Goal: Task Accomplishment & Management: Manage account settings

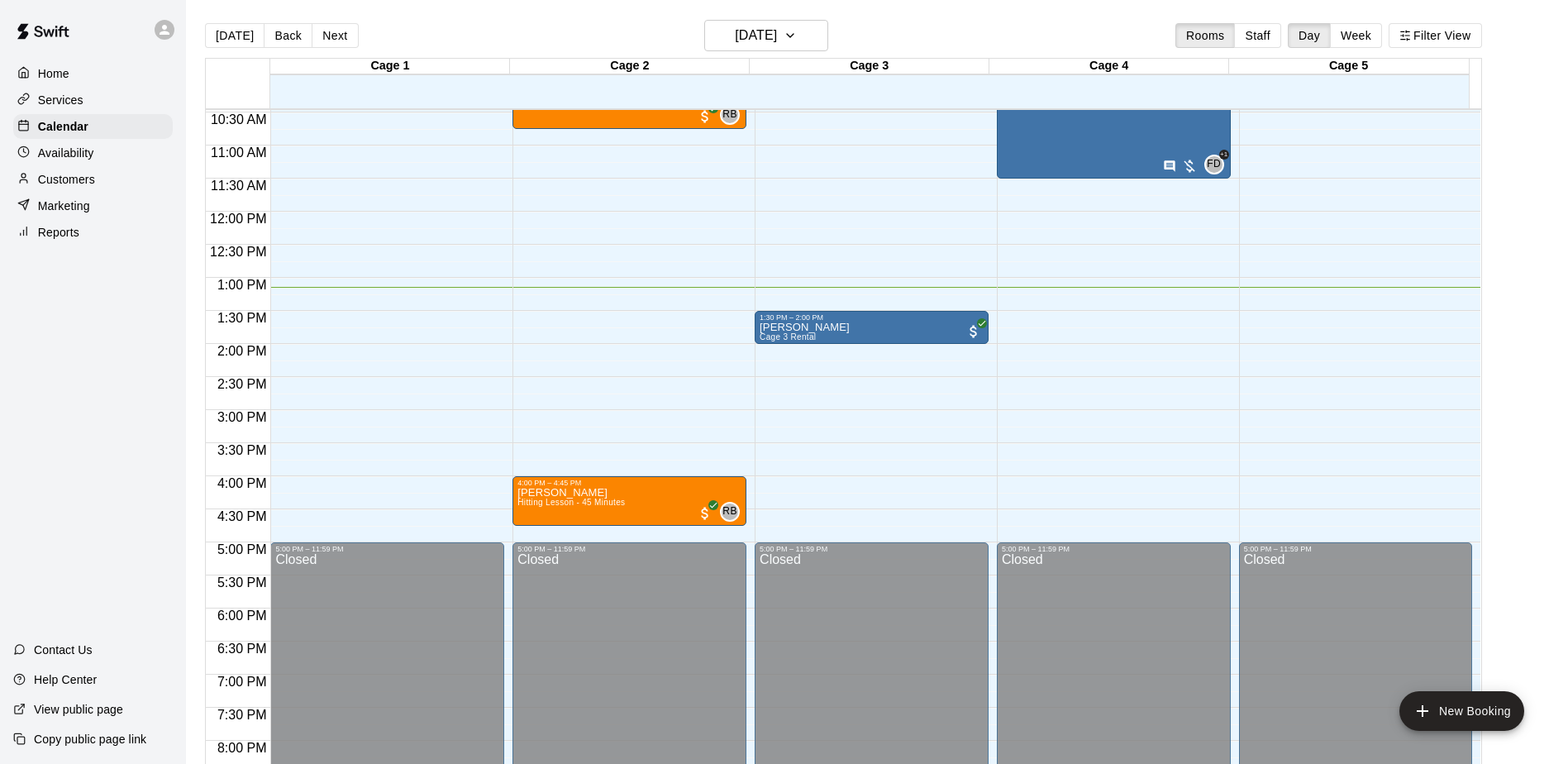
scroll to position [693, 0]
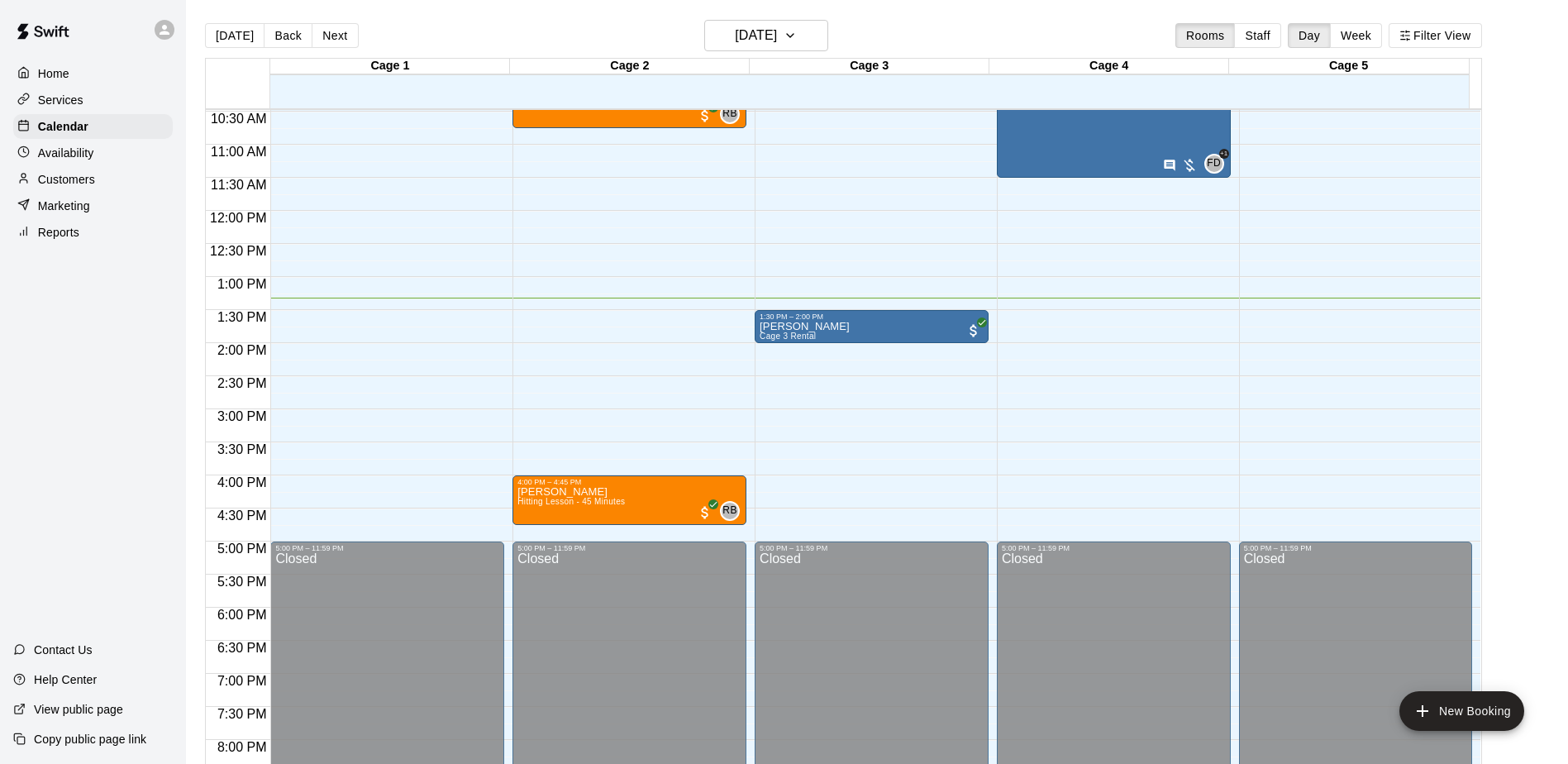
click at [887, 373] on div "12:00 AM – 9:00 AM Closed 1:30 PM – 2:00 PM [PERSON_NAME] Cage 3 Rental 5:00 PM…" at bounding box center [871, 211] width 234 height 1587
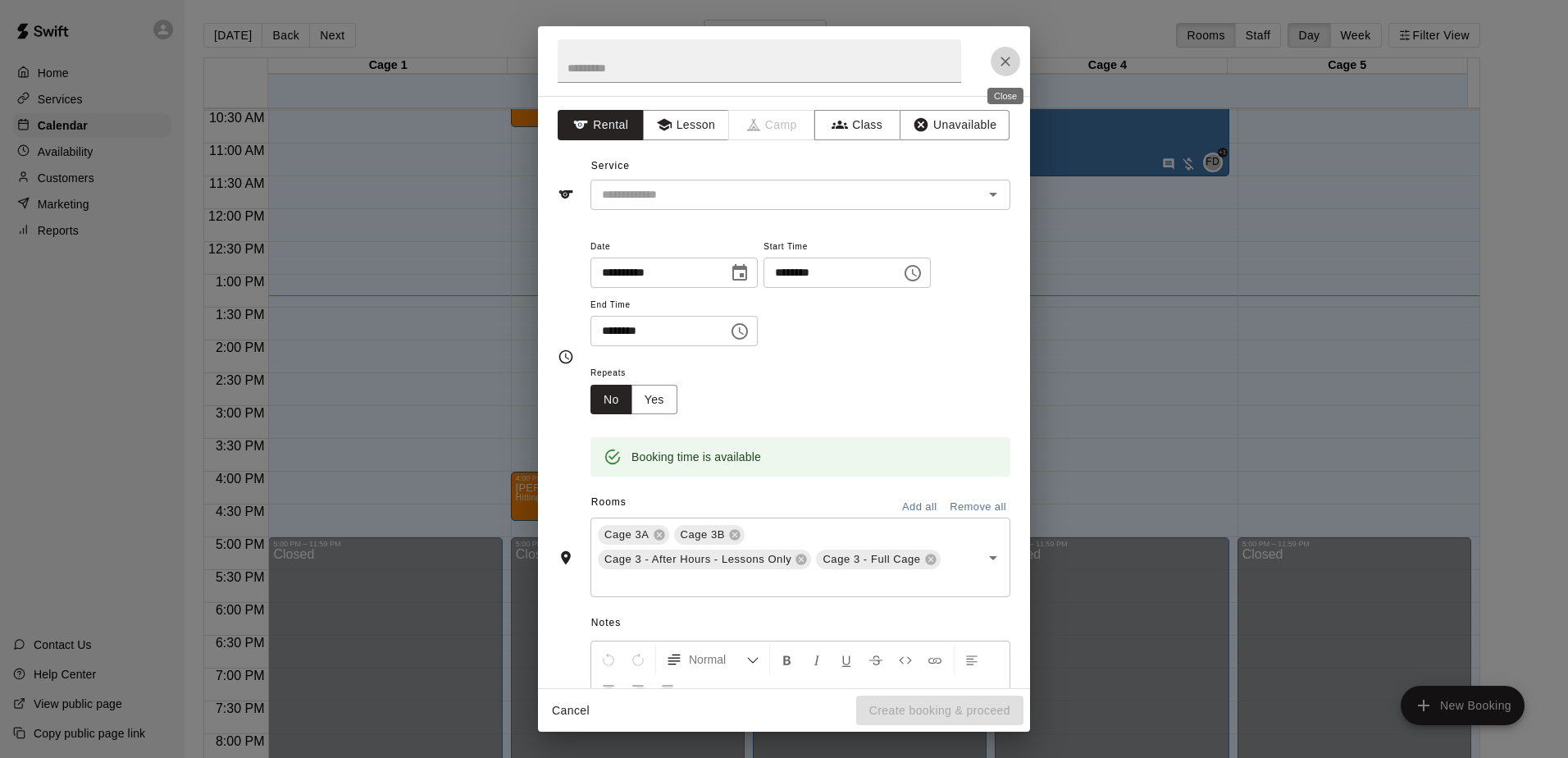
click at [1000, 60] on icon "Close" at bounding box center [1005, 61] width 17 height 17
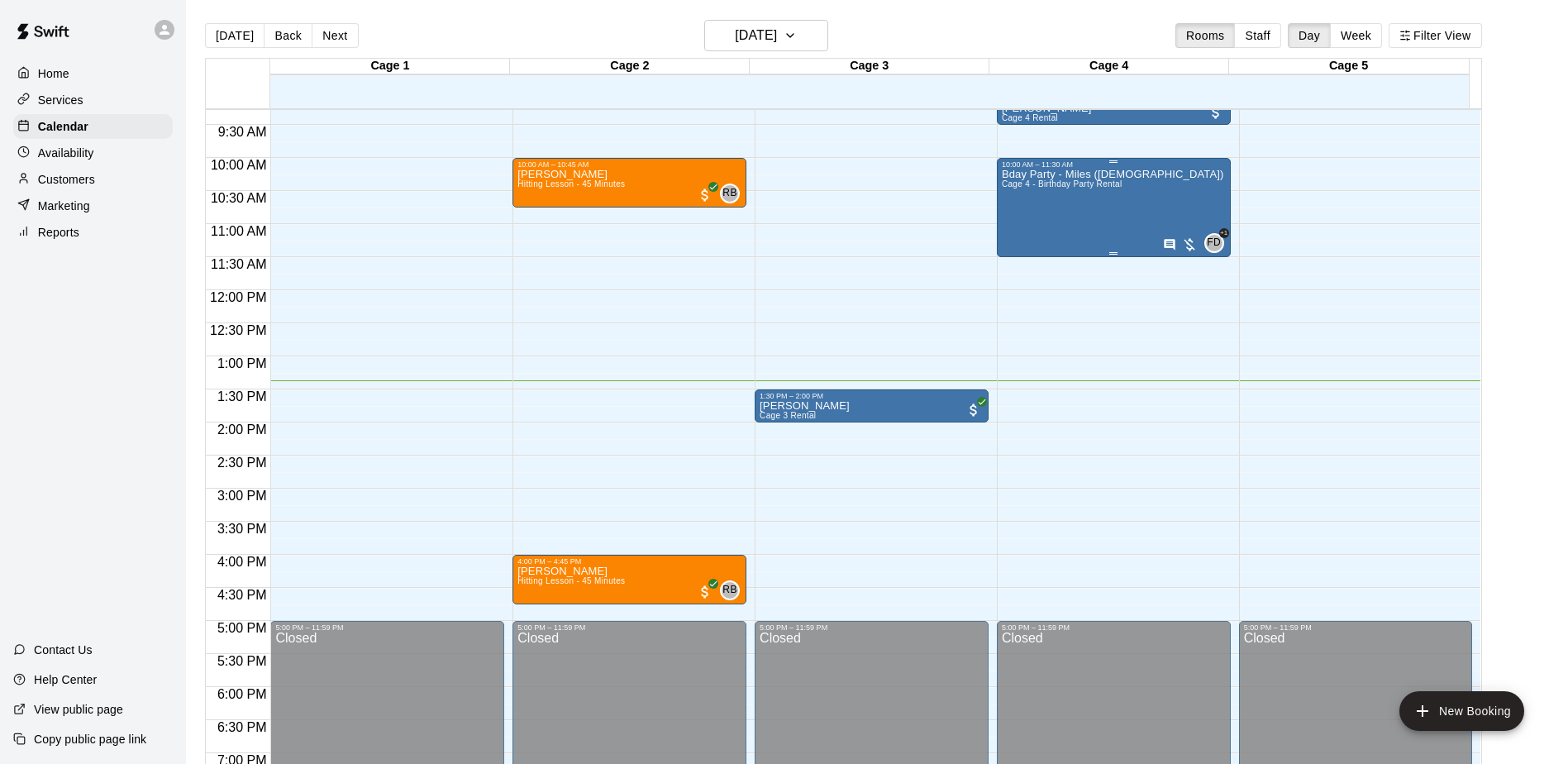
scroll to position [528, 0]
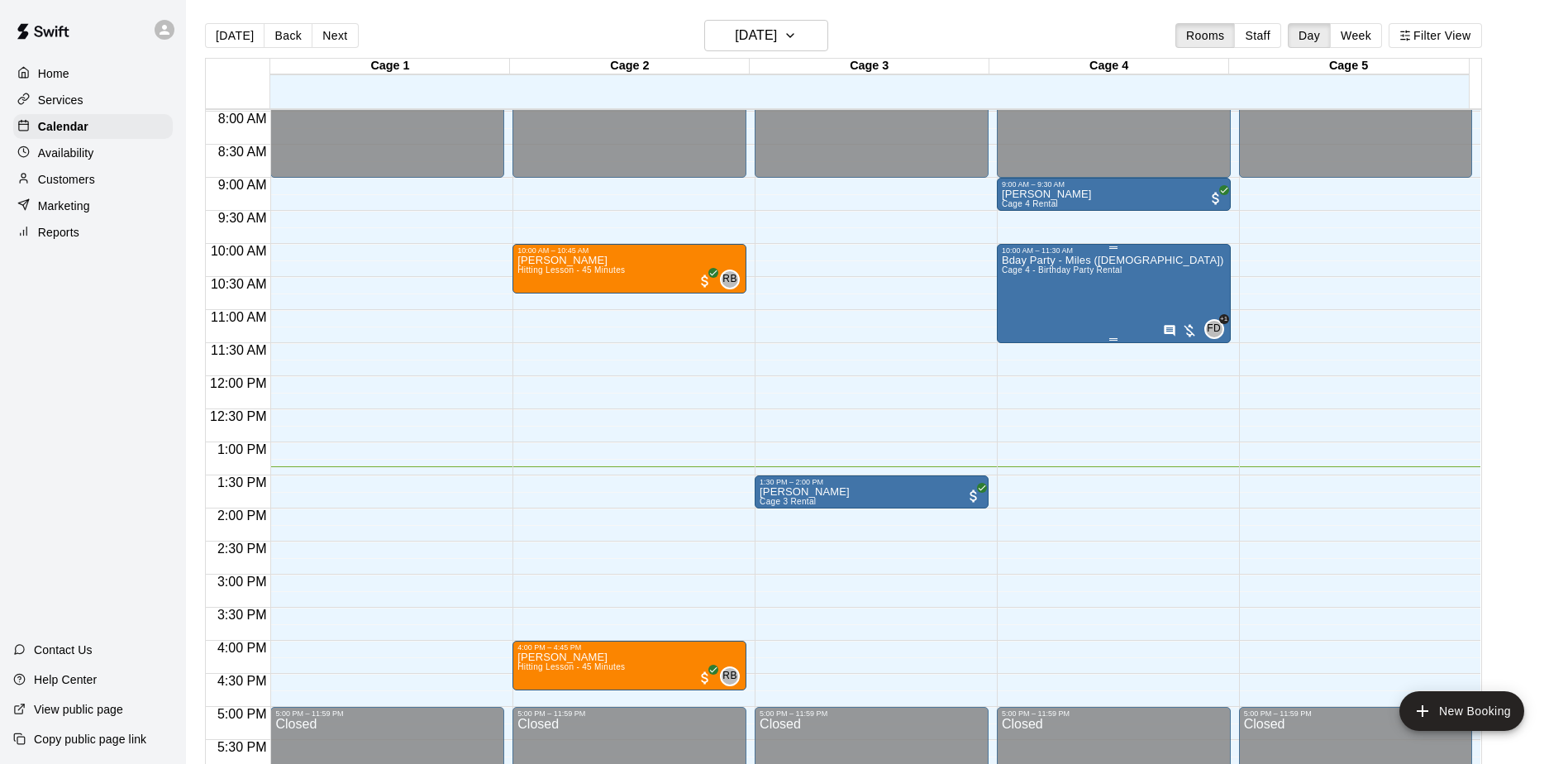
click at [1073, 272] on span "Cage 4 - Birthday Party Rental" at bounding box center [1063, 269] width 121 height 9
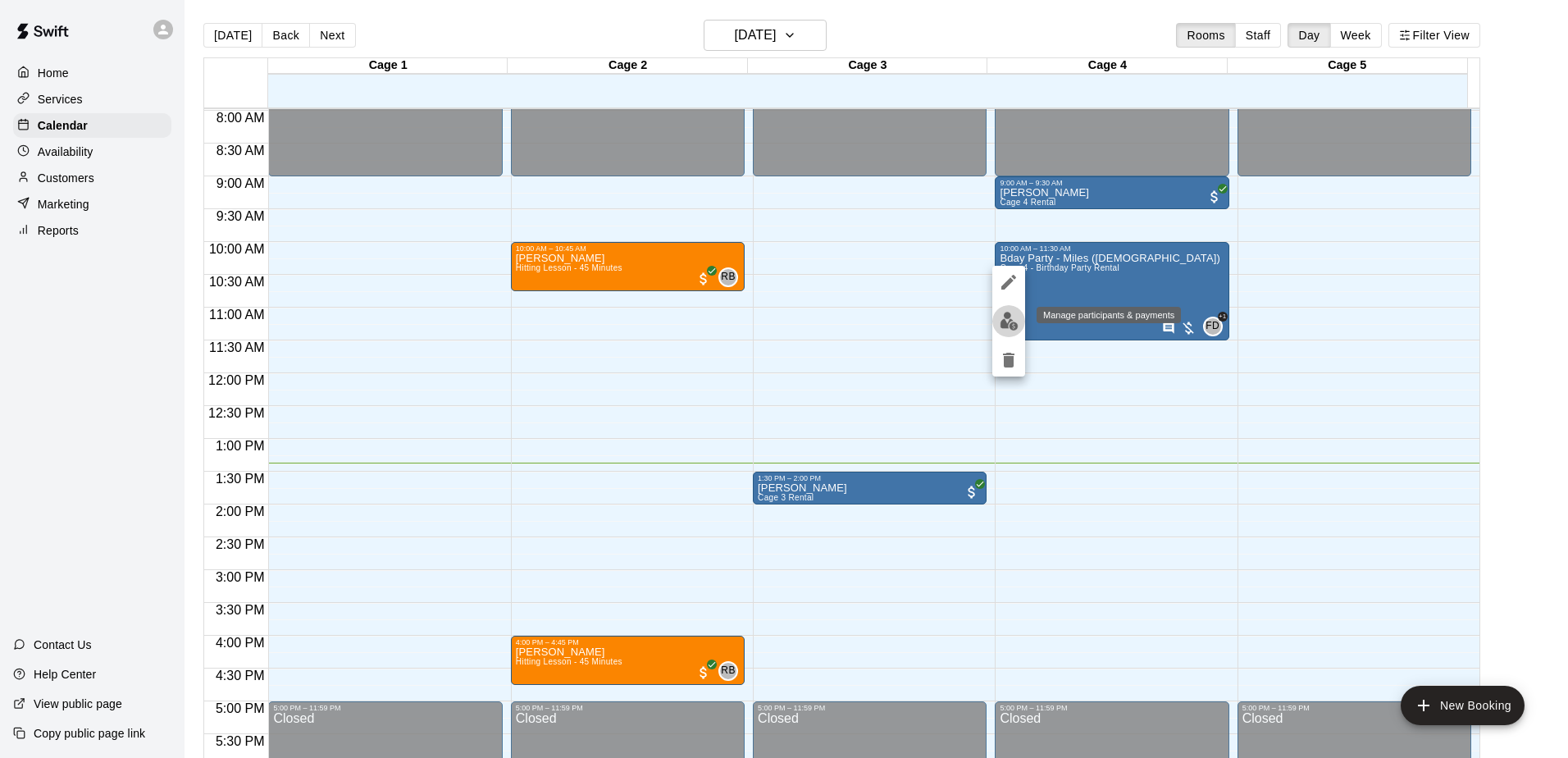
click at [1008, 322] on img "edit" at bounding box center [1008, 321] width 19 height 19
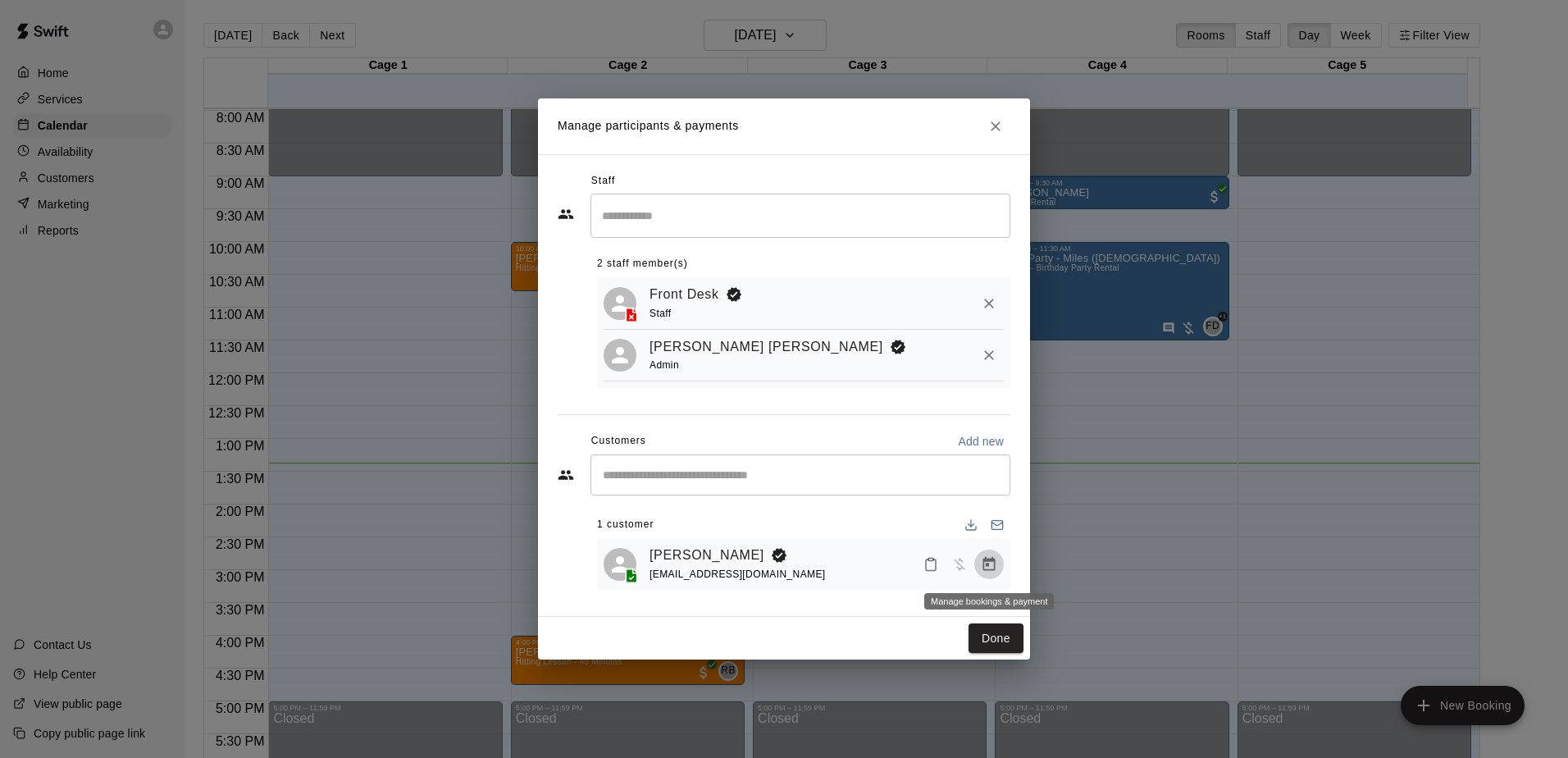
click at [988, 567] on icon "Manage bookings & payment" at bounding box center [989, 563] width 13 height 14
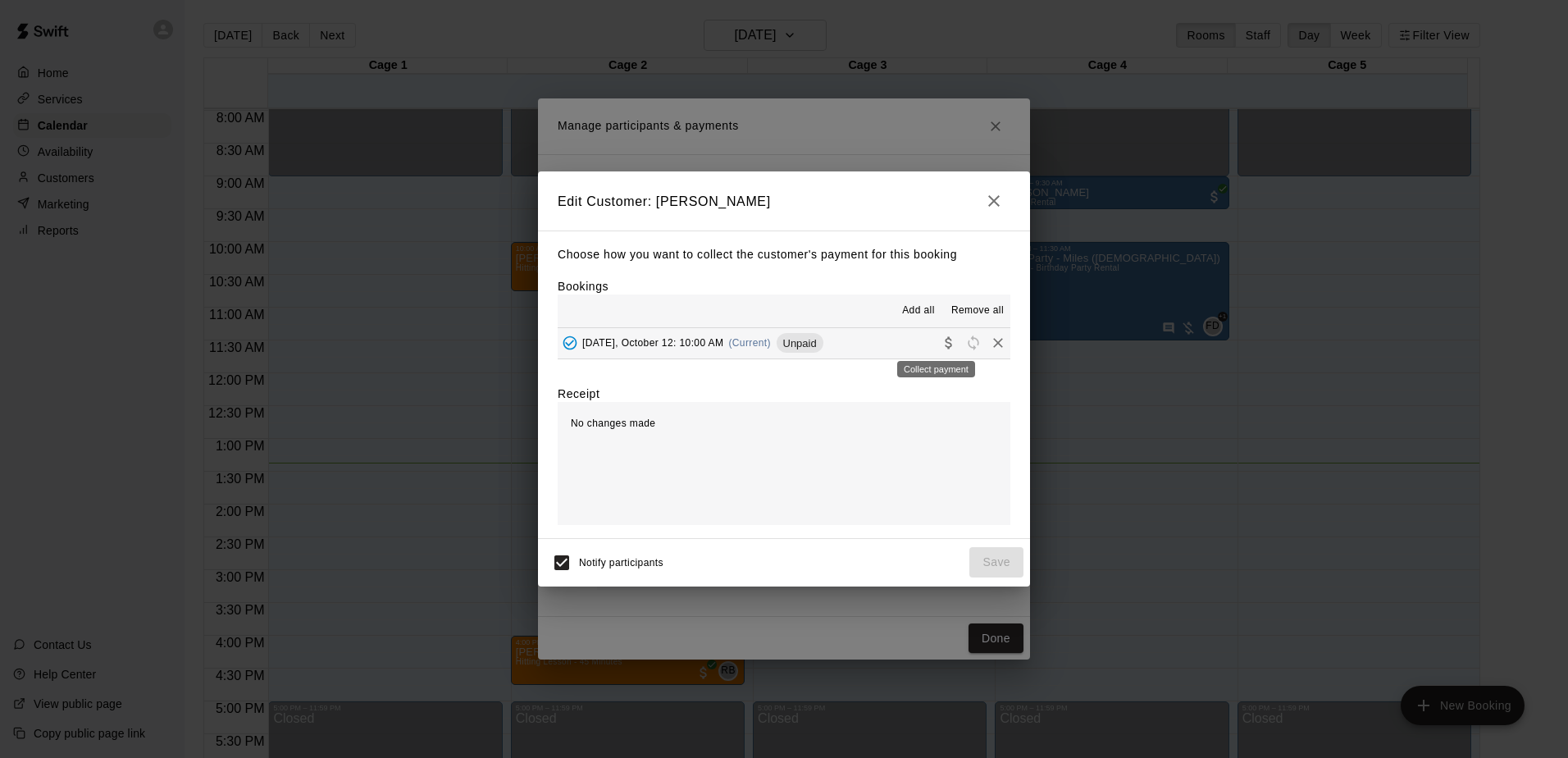
click at [940, 341] on icon "Collect payment" at bounding box center [948, 342] width 17 height 17
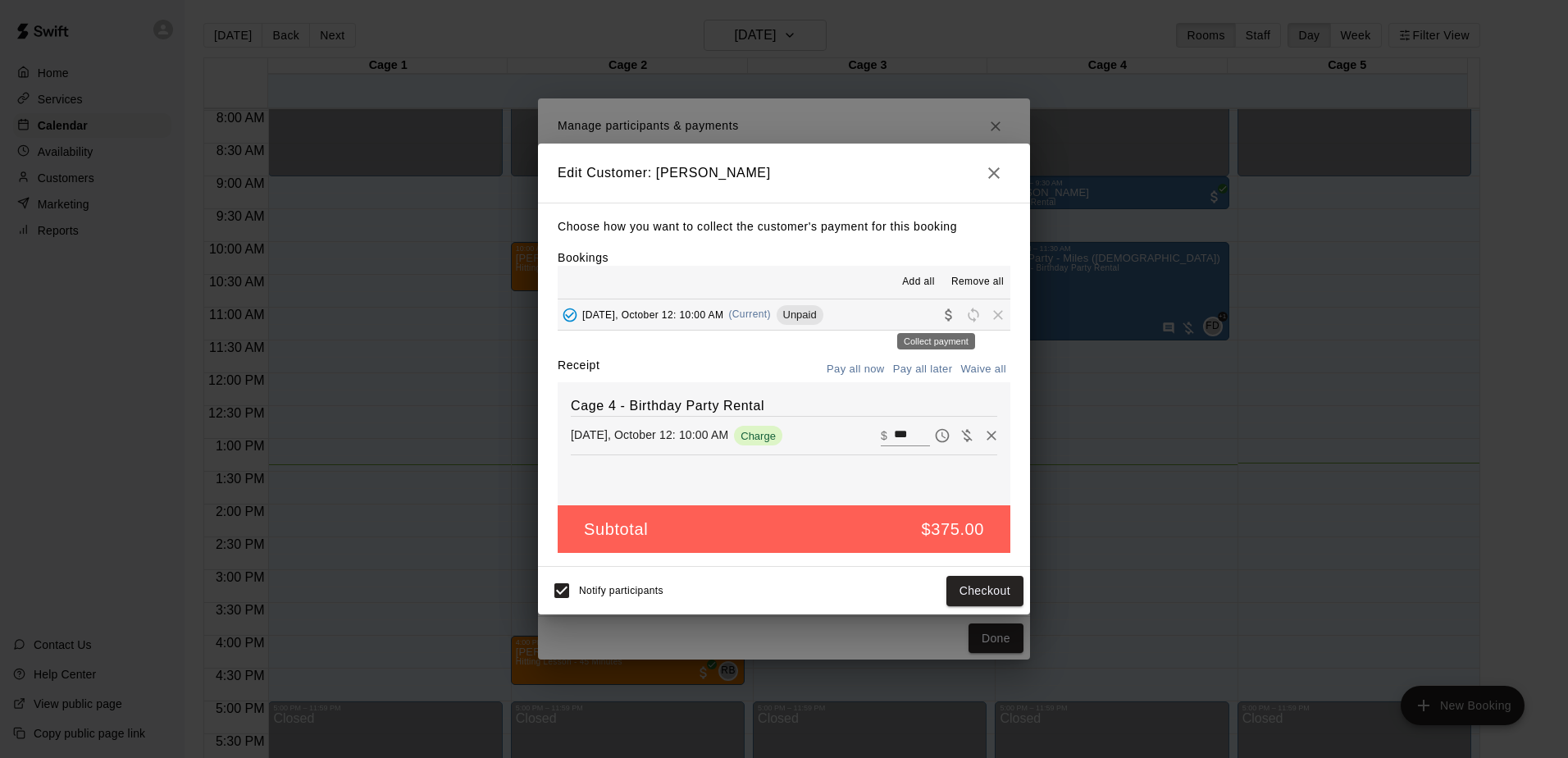
click at [944, 313] on icon "Collect payment" at bounding box center [947, 314] width 7 height 13
click at [961, 433] on icon "Waive payment" at bounding box center [966, 435] width 11 height 13
type input "*"
click at [954, 435] on span "Waive payment" at bounding box center [966, 434] width 25 height 14
click at [901, 431] on input "*" at bounding box center [912, 435] width 36 height 22
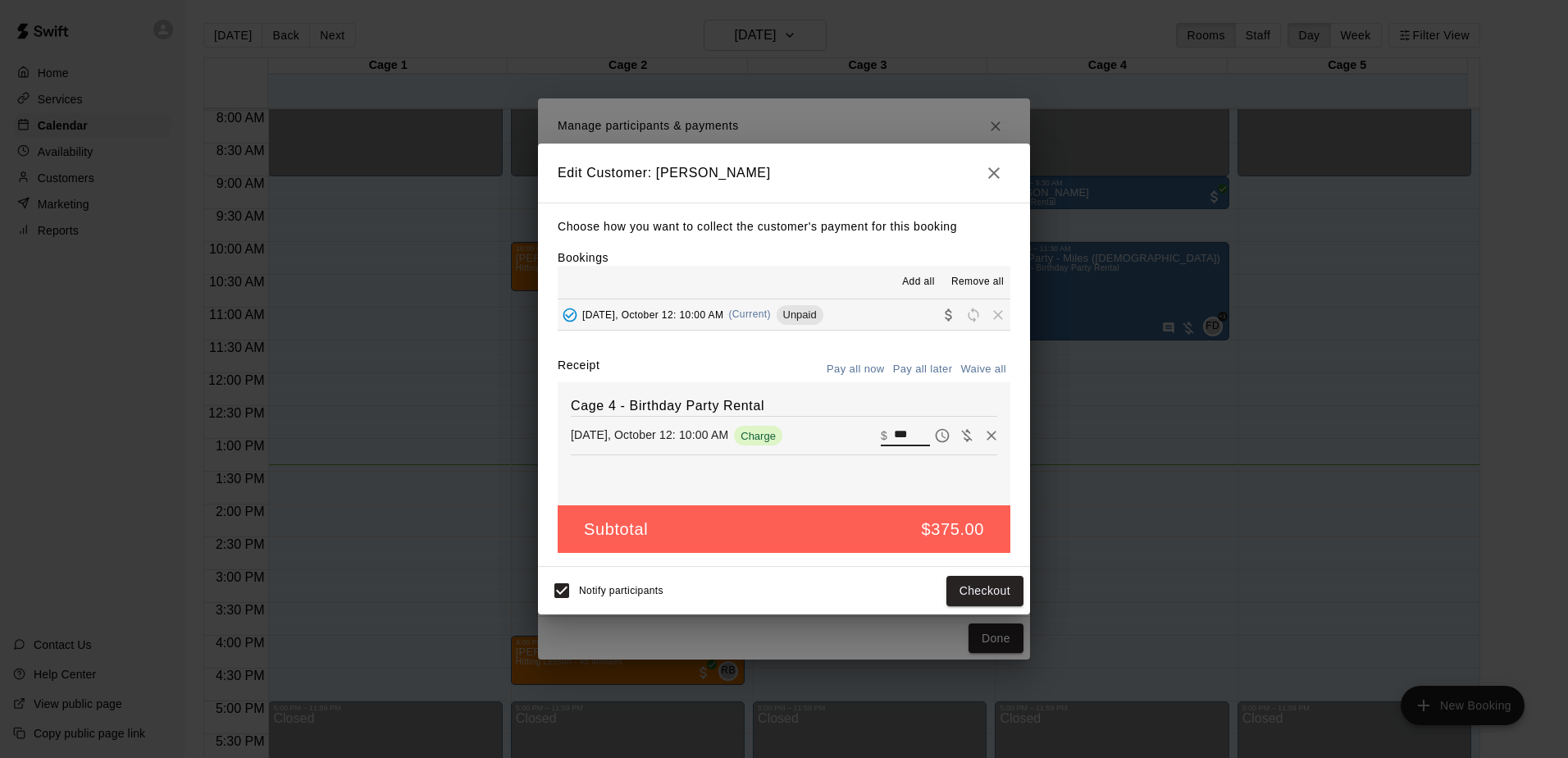
type input "***"
click at [852, 373] on button "Pay all now" at bounding box center [856, 370] width 67 height 25
click at [858, 369] on button "Pay all now" at bounding box center [856, 370] width 67 height 25
click at [1005, 592] on button "Checkout" at bounding box center [985, 590] width 77 height 30
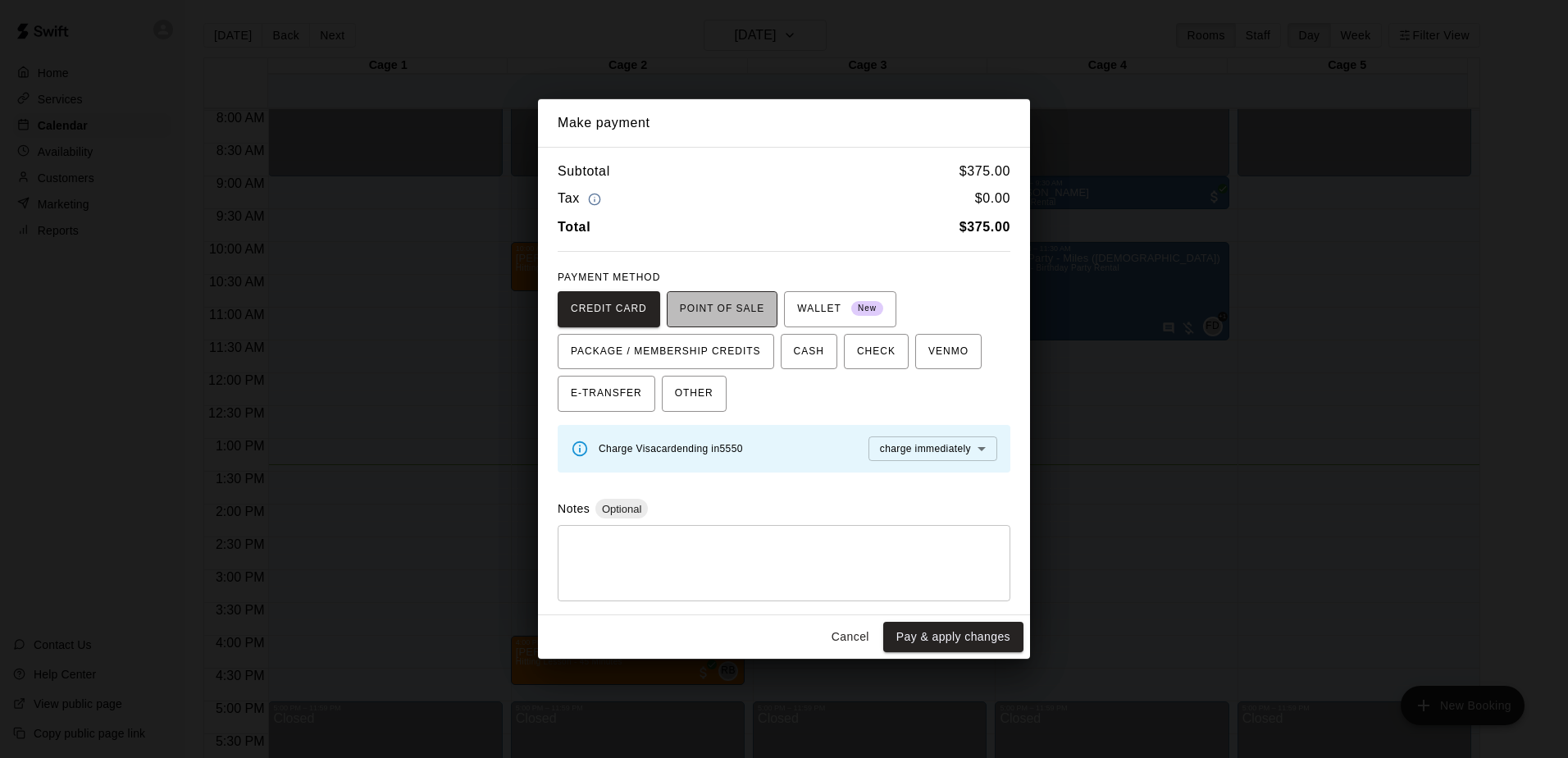
click at [738, 305] on span "POINT OF SALE" at bounding box center [722, 309] width 84 height 26
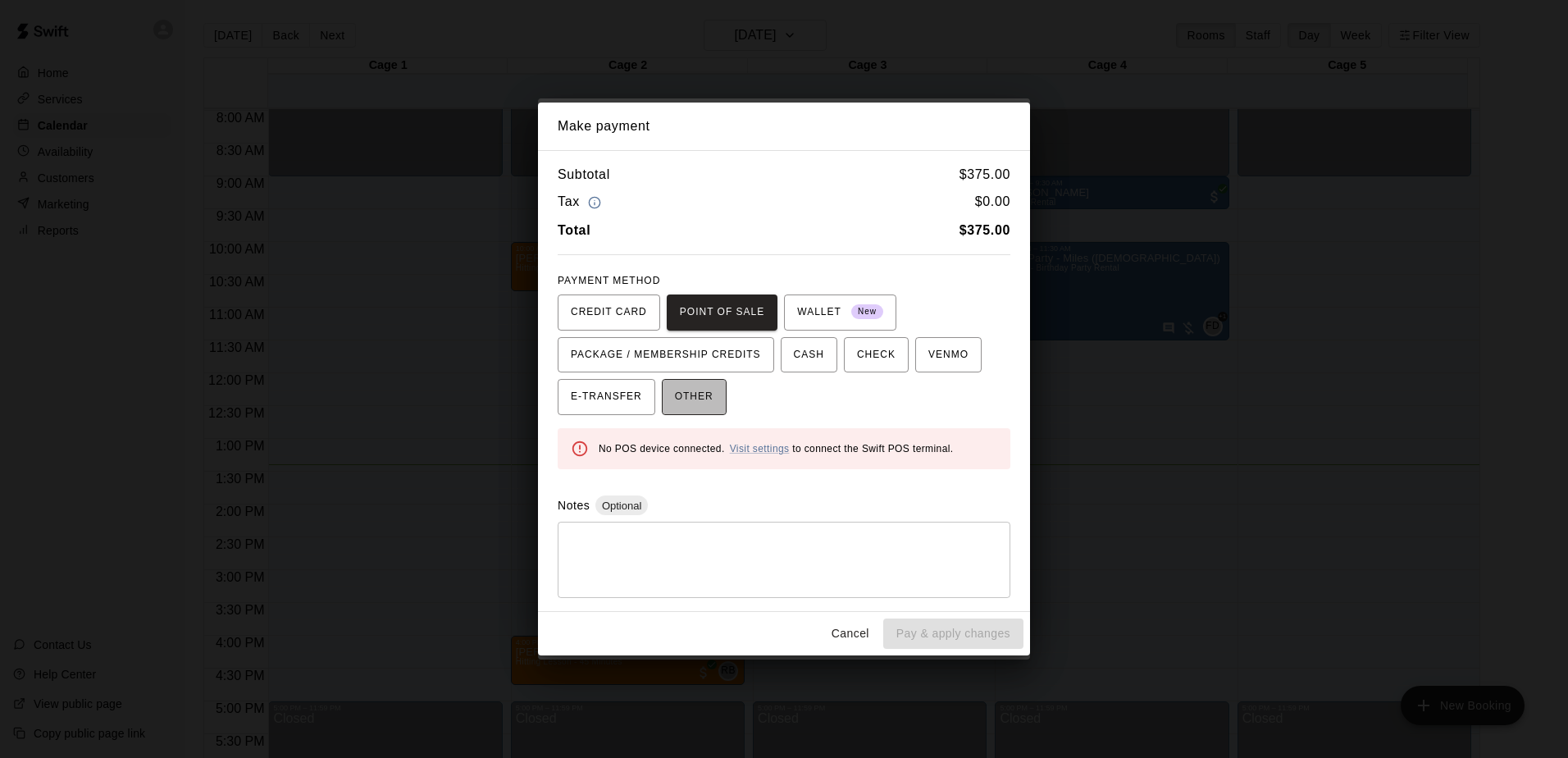
click at [688, 396] on span "OTHER" at bounding box center [693, 396] width 38 height 26
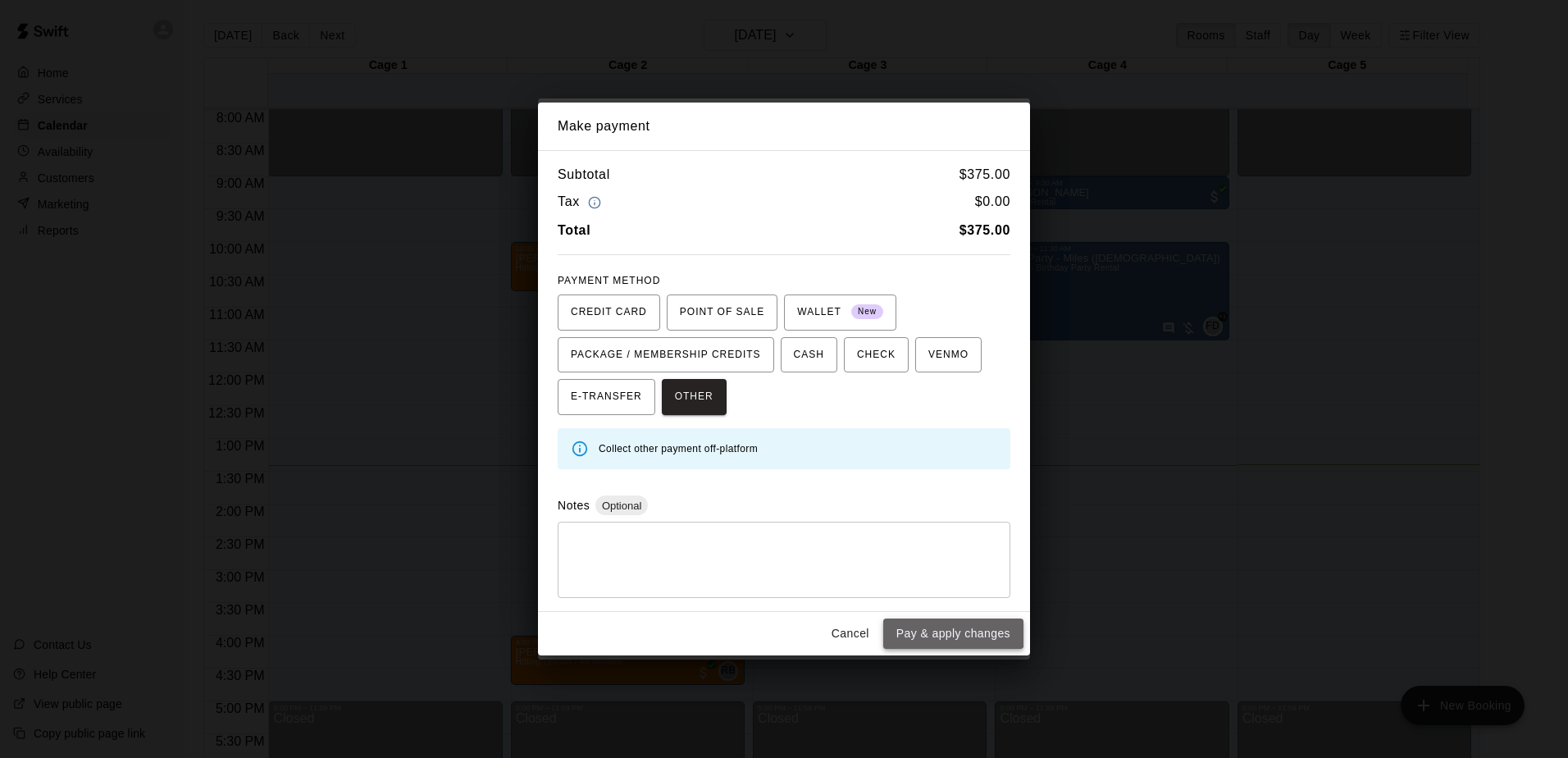
click at [953, 626] on button "Pay & apply changes" at bounding box center [953, 633] width 140 height 30
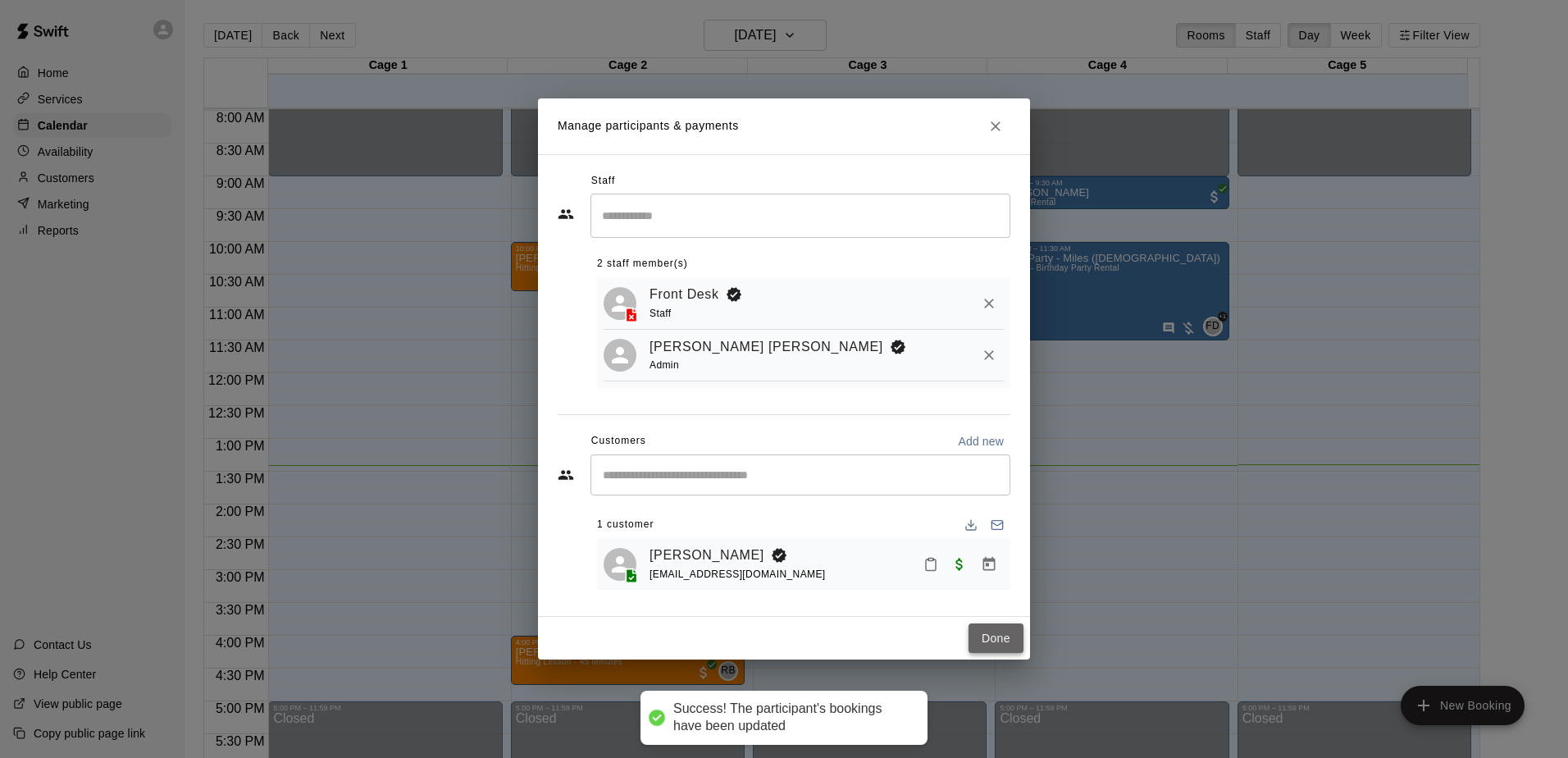
click at [1003, 633] on button "Done" at bounding box center [996, 638] width 55 height 30
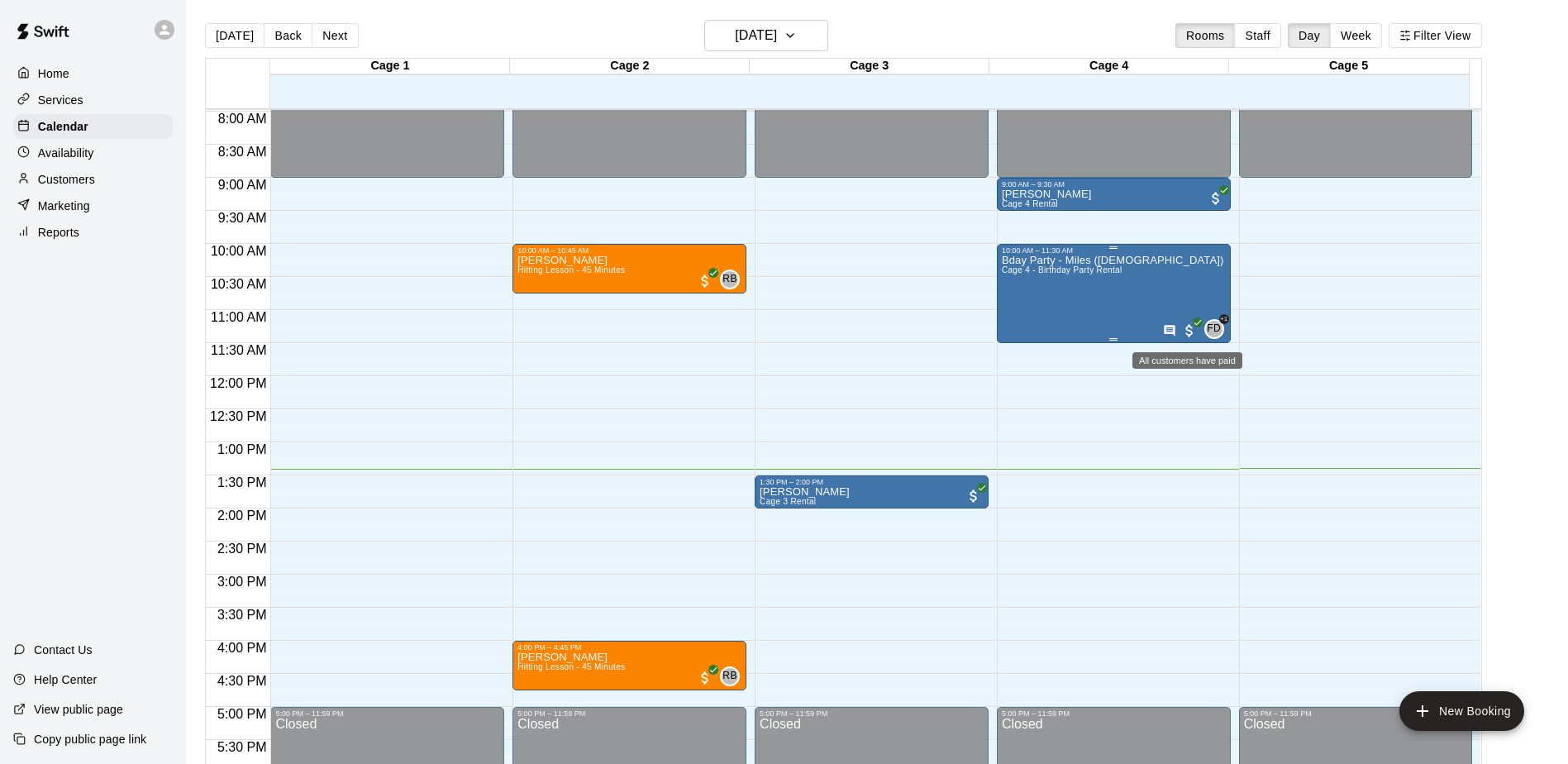
click at [1184, 334] on span "All customers have paid" at bounding box center [1189, 330] width 17 height 17
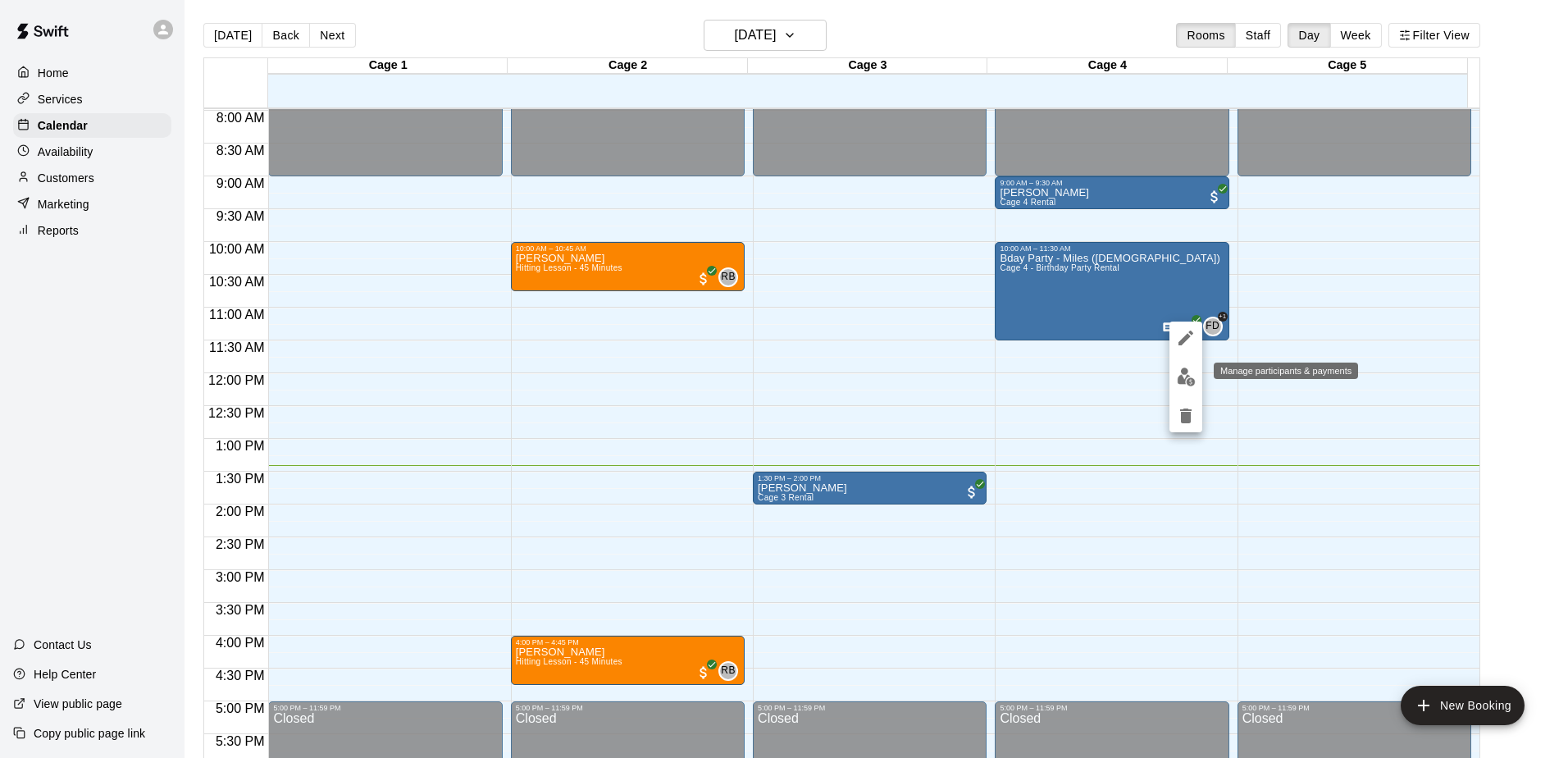
click at [1175, 376] on button "edit" at bounding box center [1185, 377] width 32 height 32
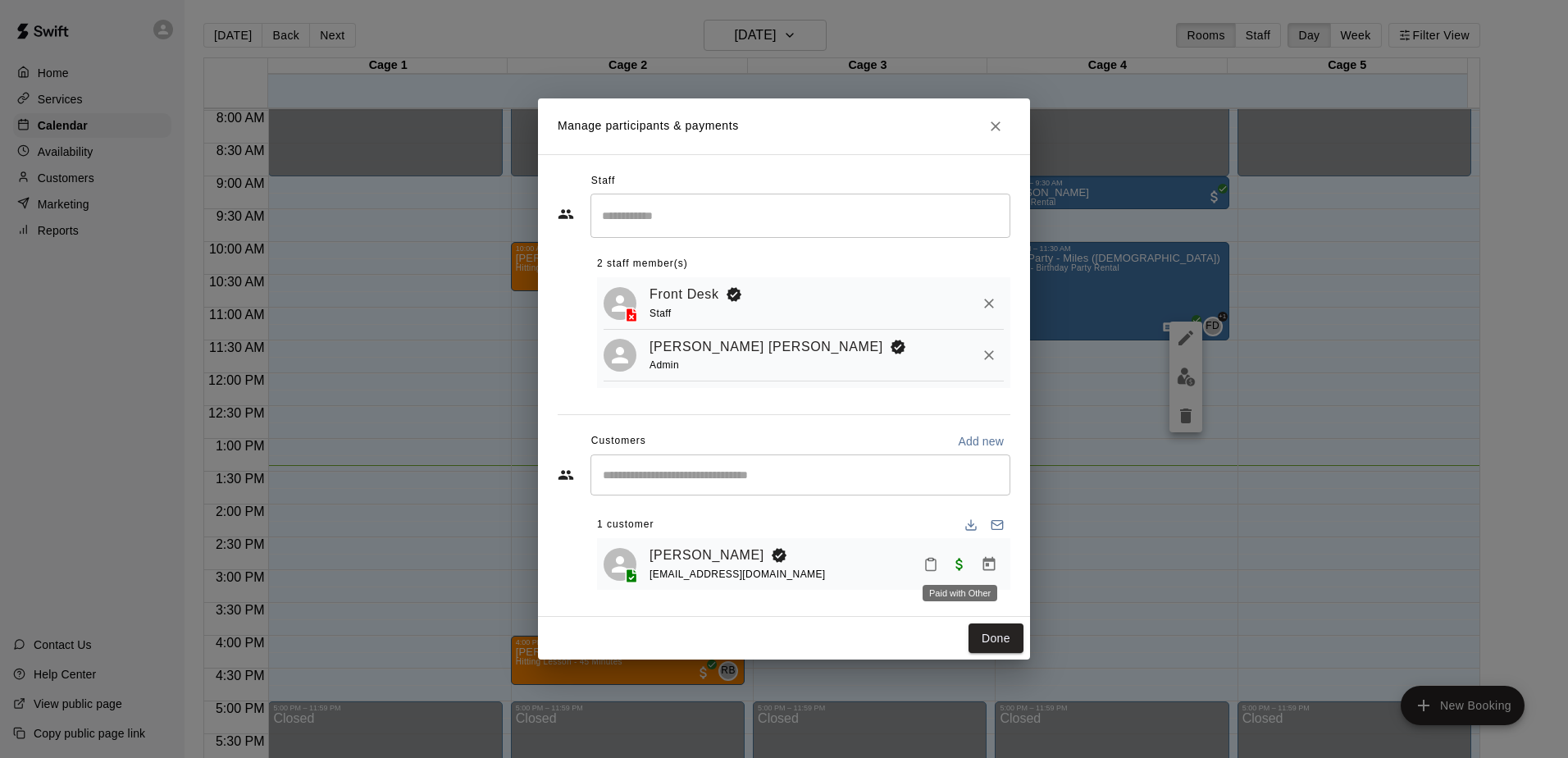
click at [959, 564] on span "Paid with Other" at bounding box center [959, 563] width 29 height 14
click at [959, 569] on span "Paid with Other" at bounding box center [959, 563] width 29 height 14
click at [989, 636] on button "Done" at bounding box center [996, 638] width 55 height 30
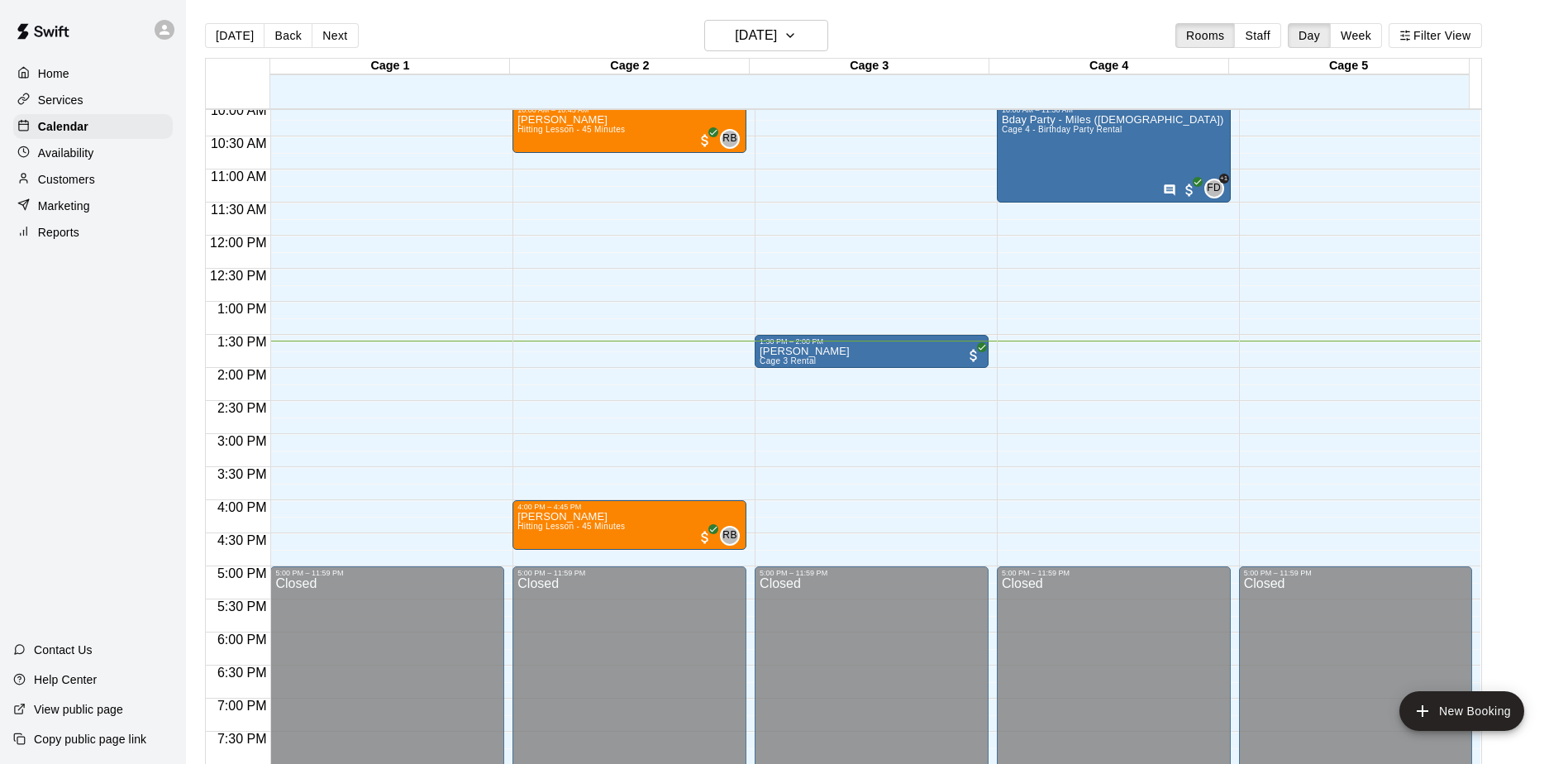
scroll to position [585, 0]
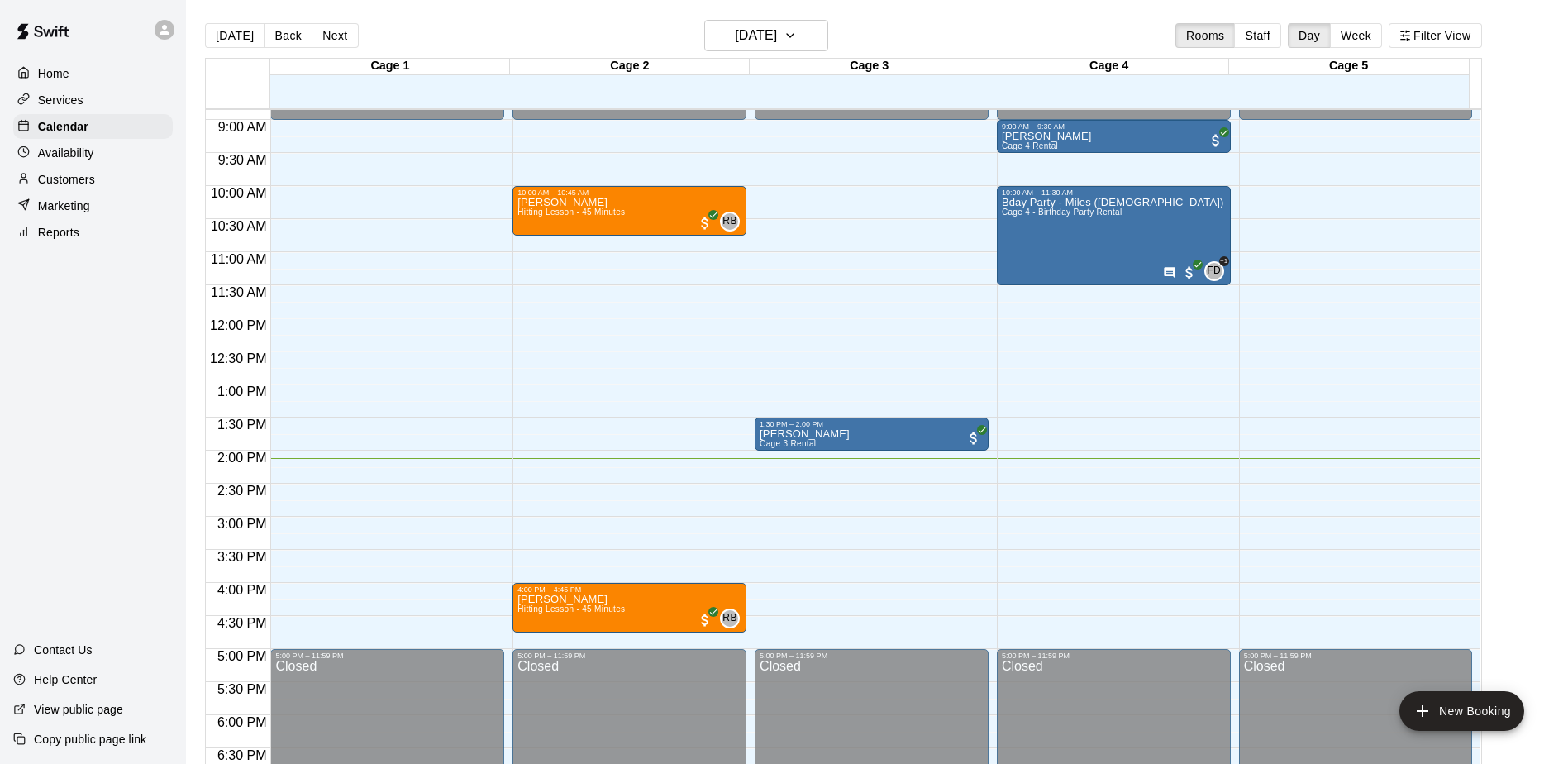
click at [51, 158] on p "Availability" at bounding box center [65, 152] width 56 height 17
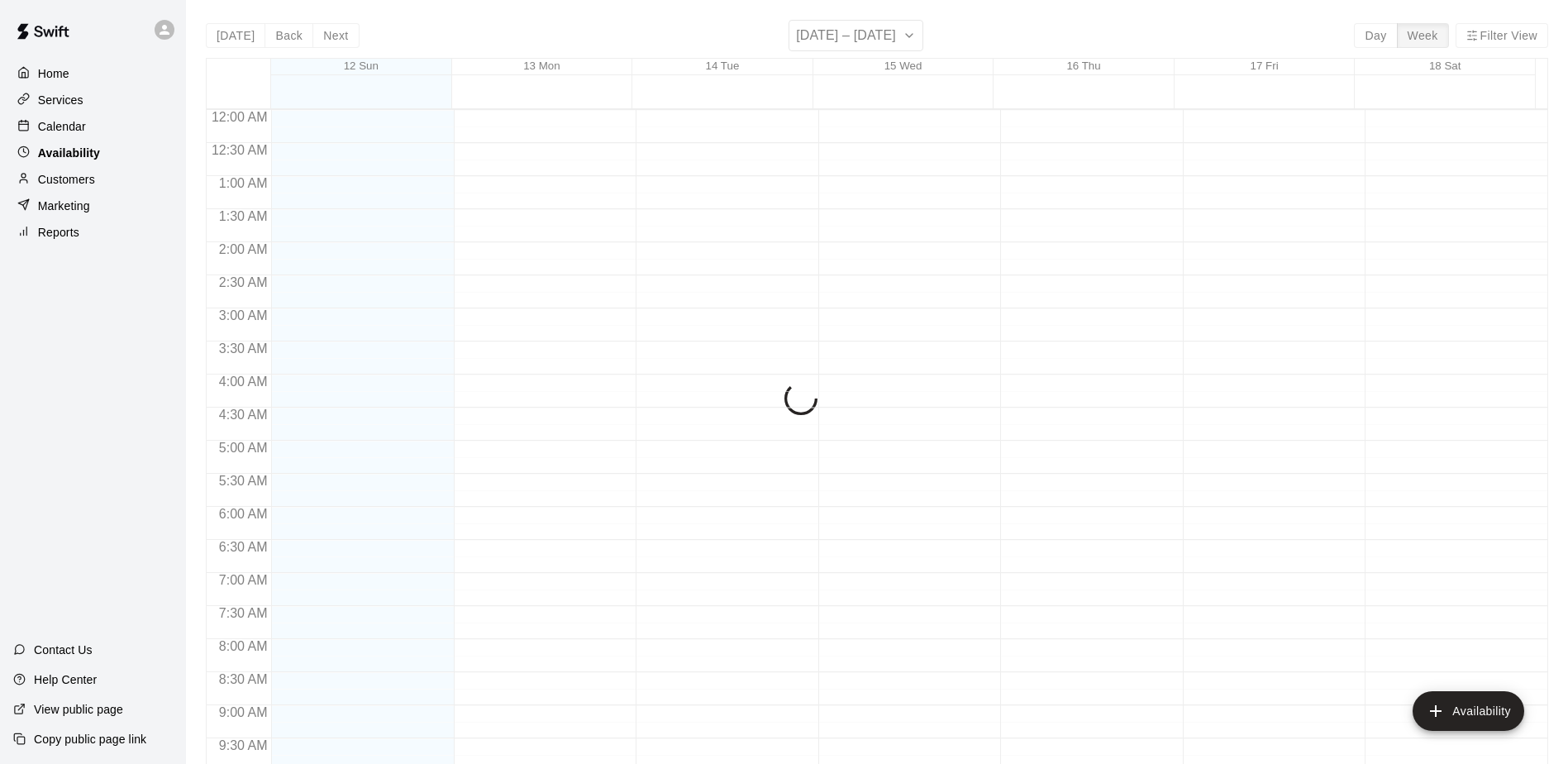
scroll to position [915, 0]
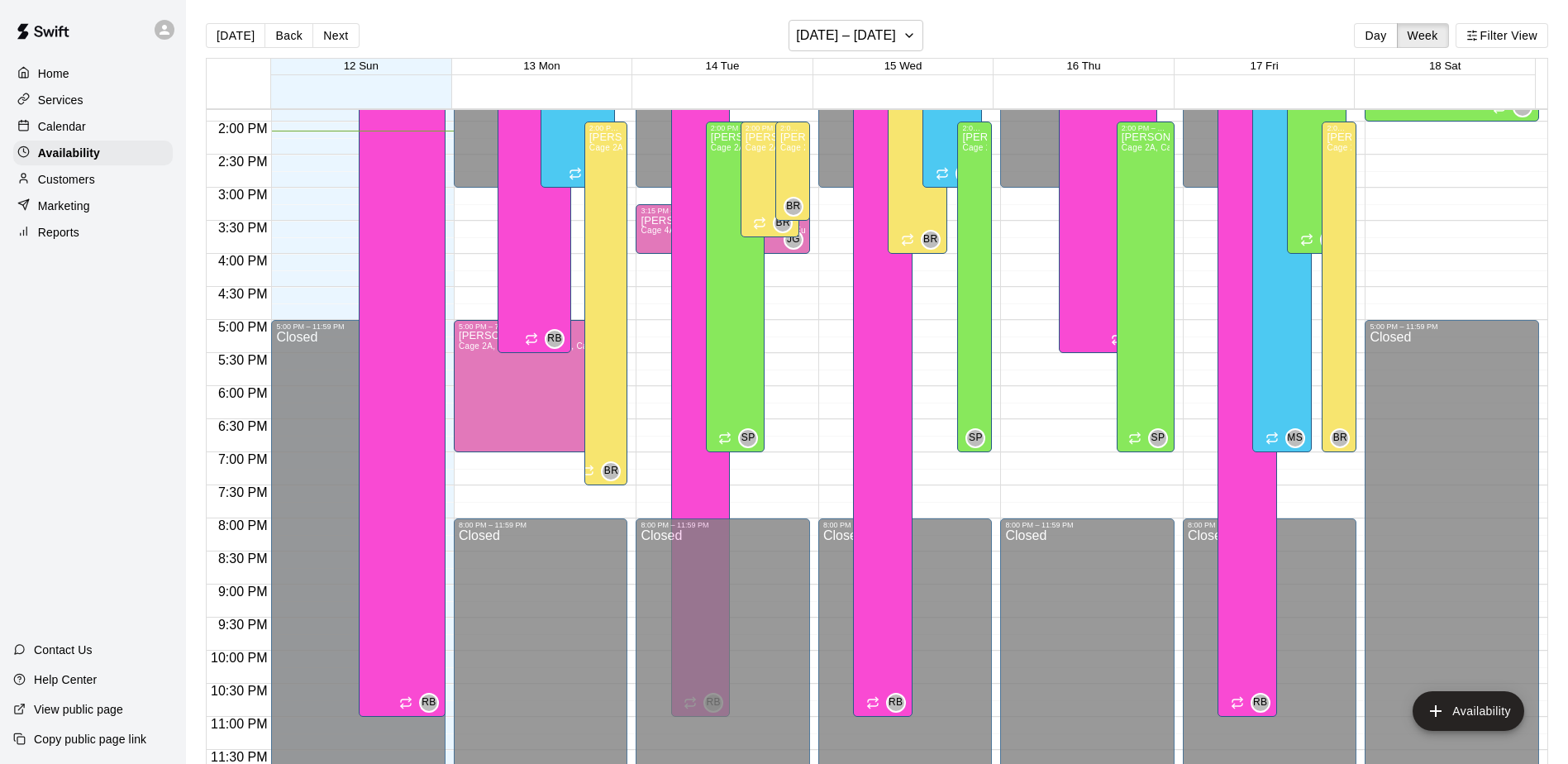
click at [54, 132] on p "Calendar" at bounding box center [61, 127] width 48 height 17
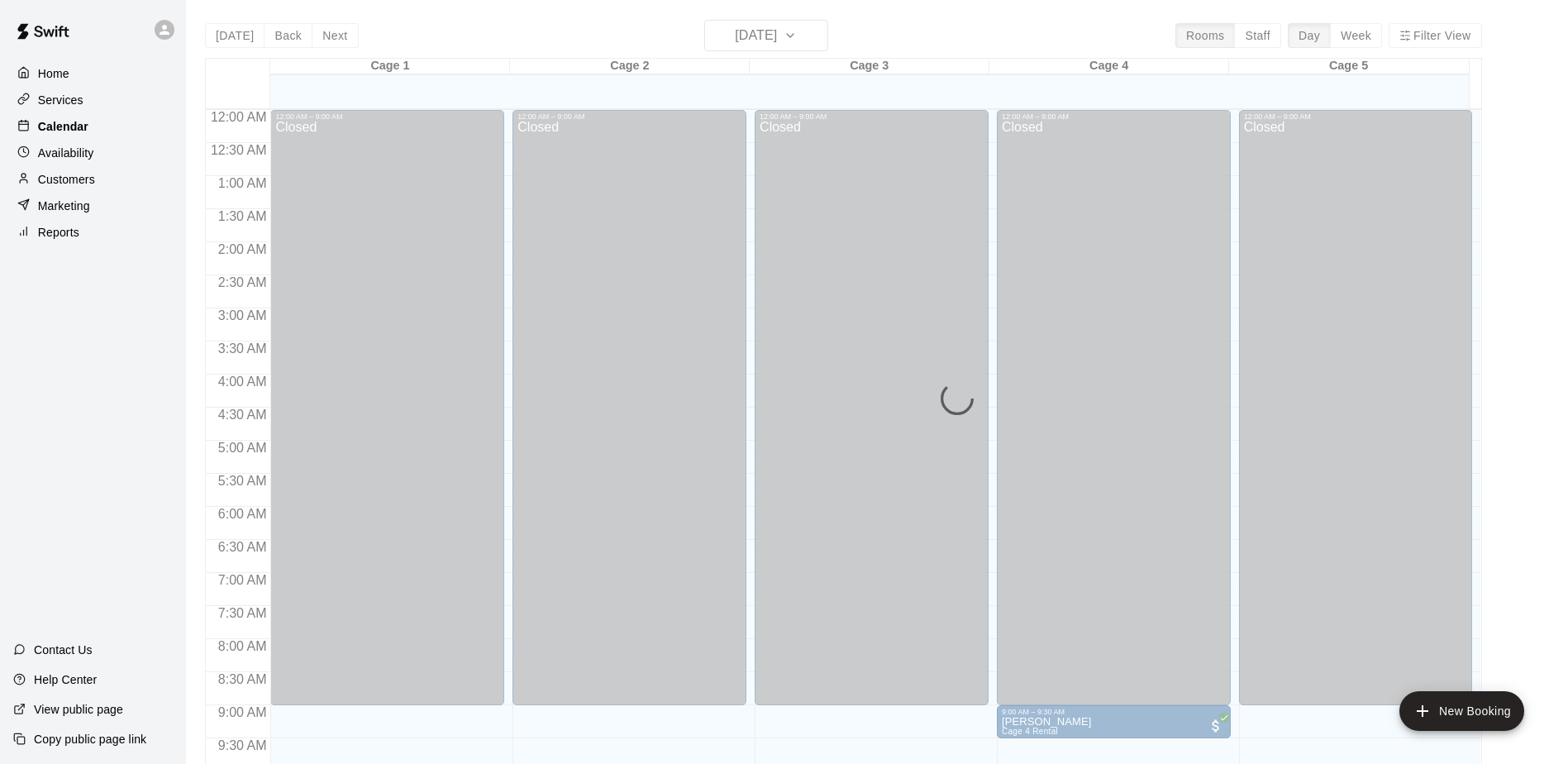
scroll to position [865, 0]
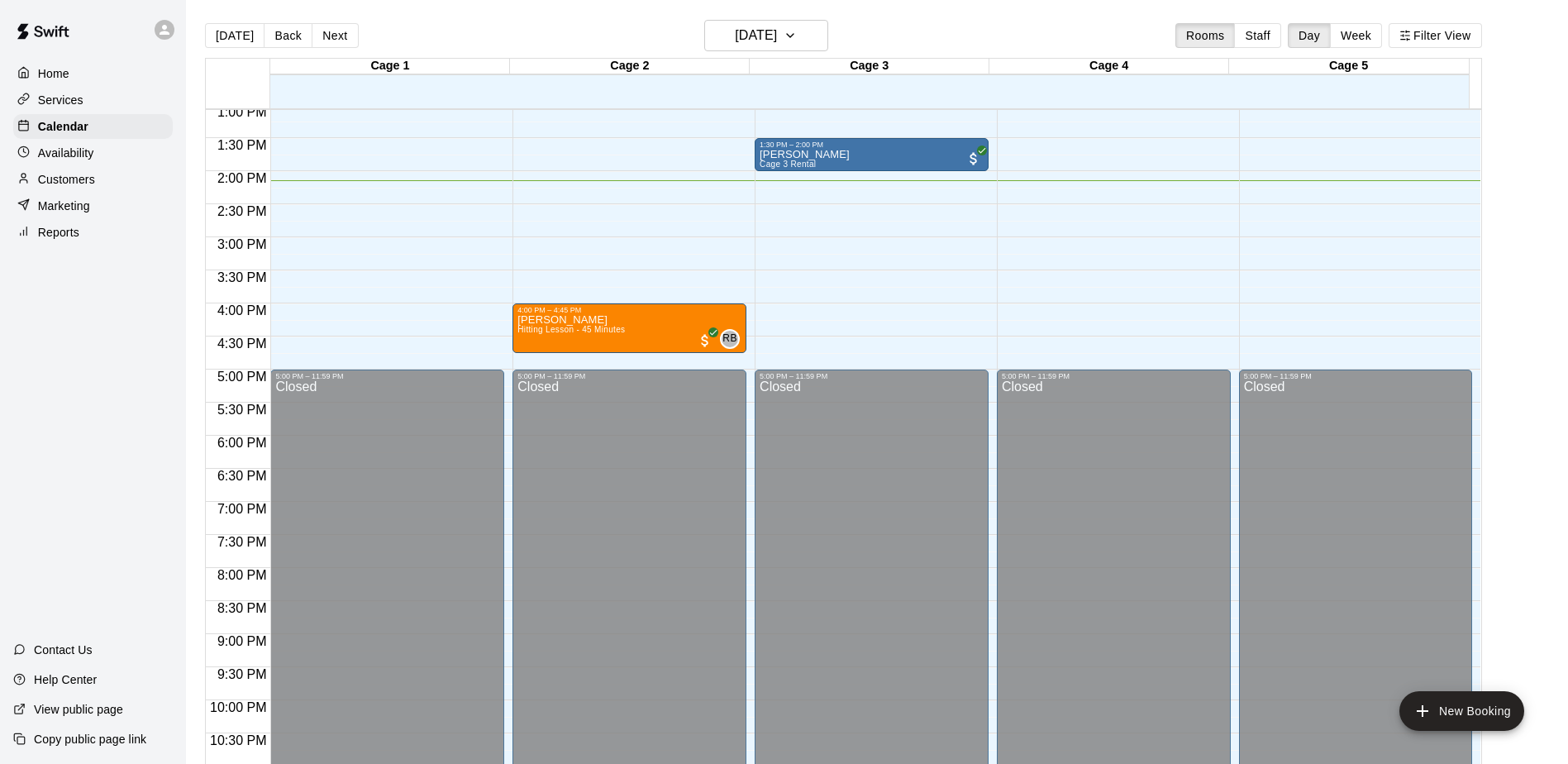
click at [61, 147] on p "Availability" at bounding box center [65, 152] width 56 height 17
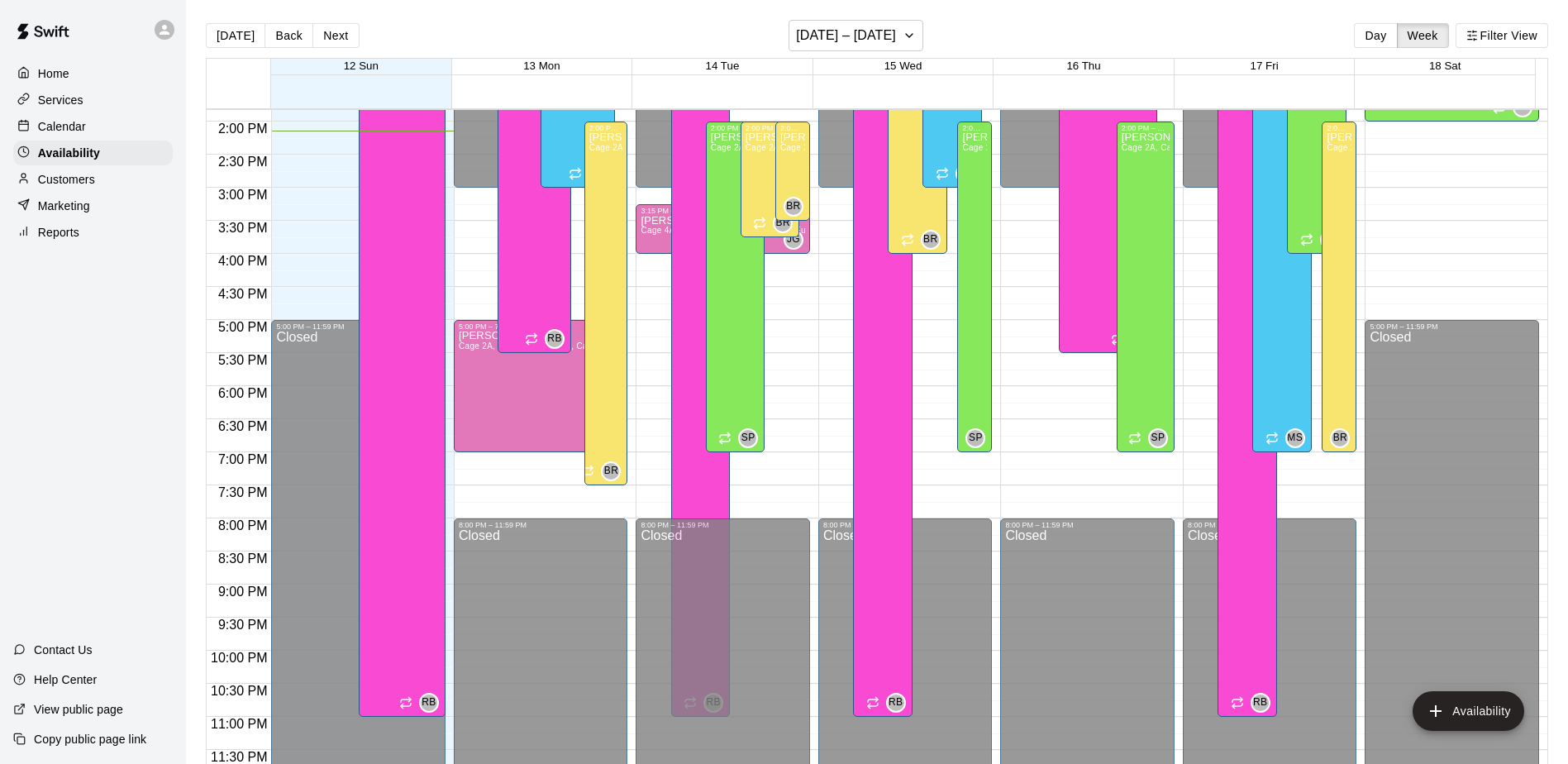
scroll to position [749, 0]
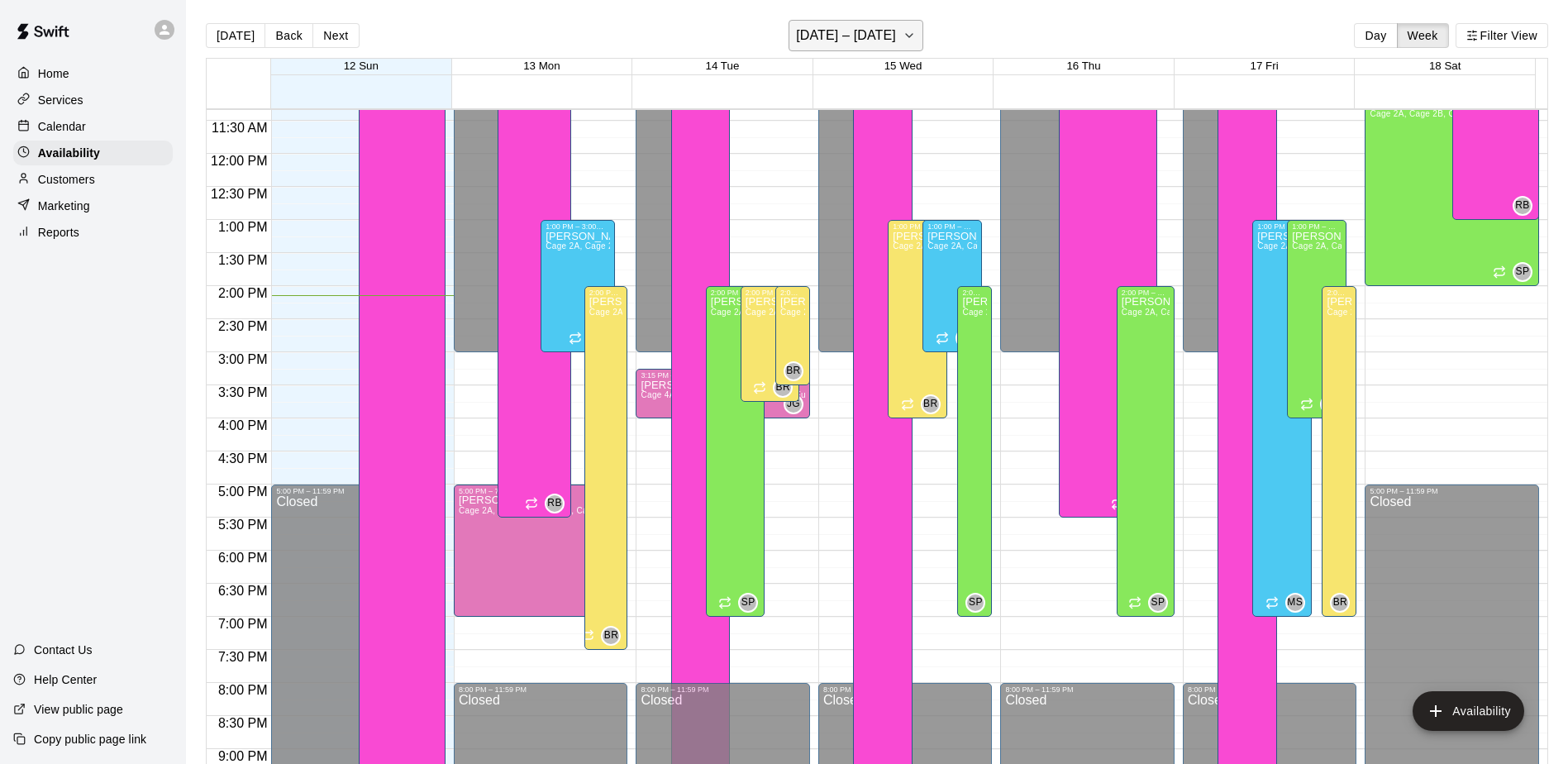
click at [899, 39] on button "[DATE] – [DATE]" at bounding box center [856, 36] width 134 height 32
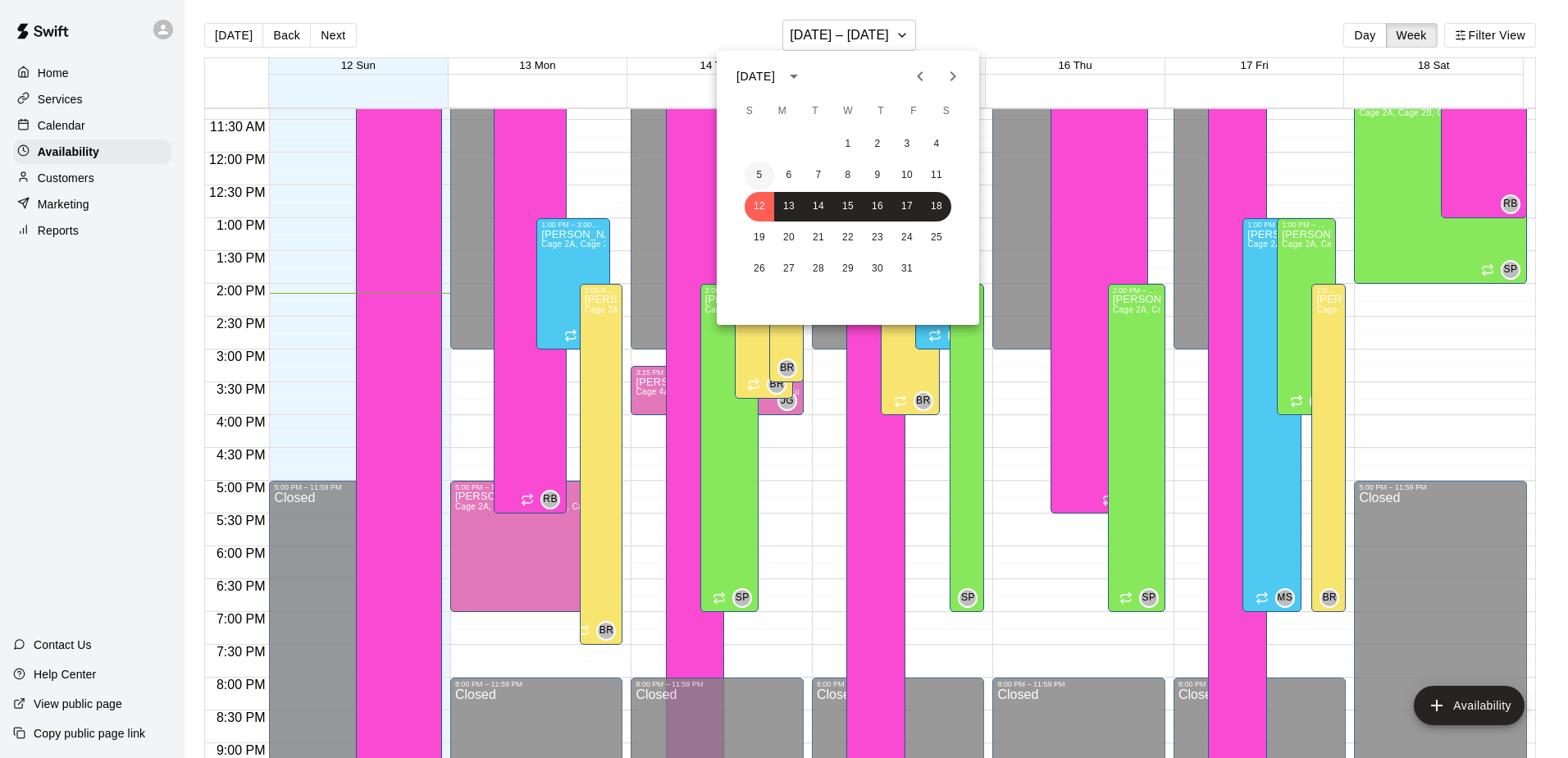
click at [763, 166] on button "5" at bounding box center [759, 176] width 29 height 29
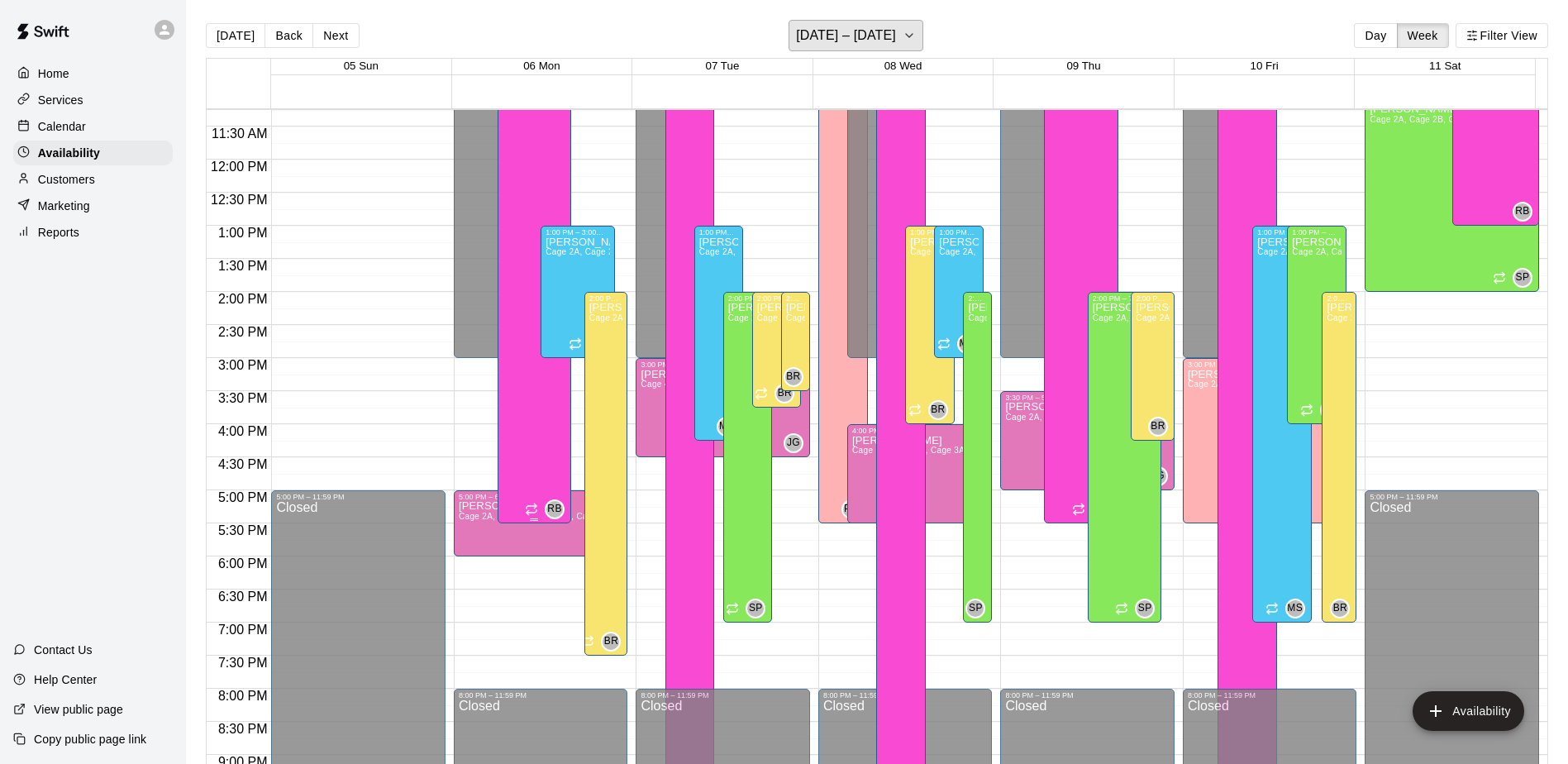
scroll to position [826, 0]
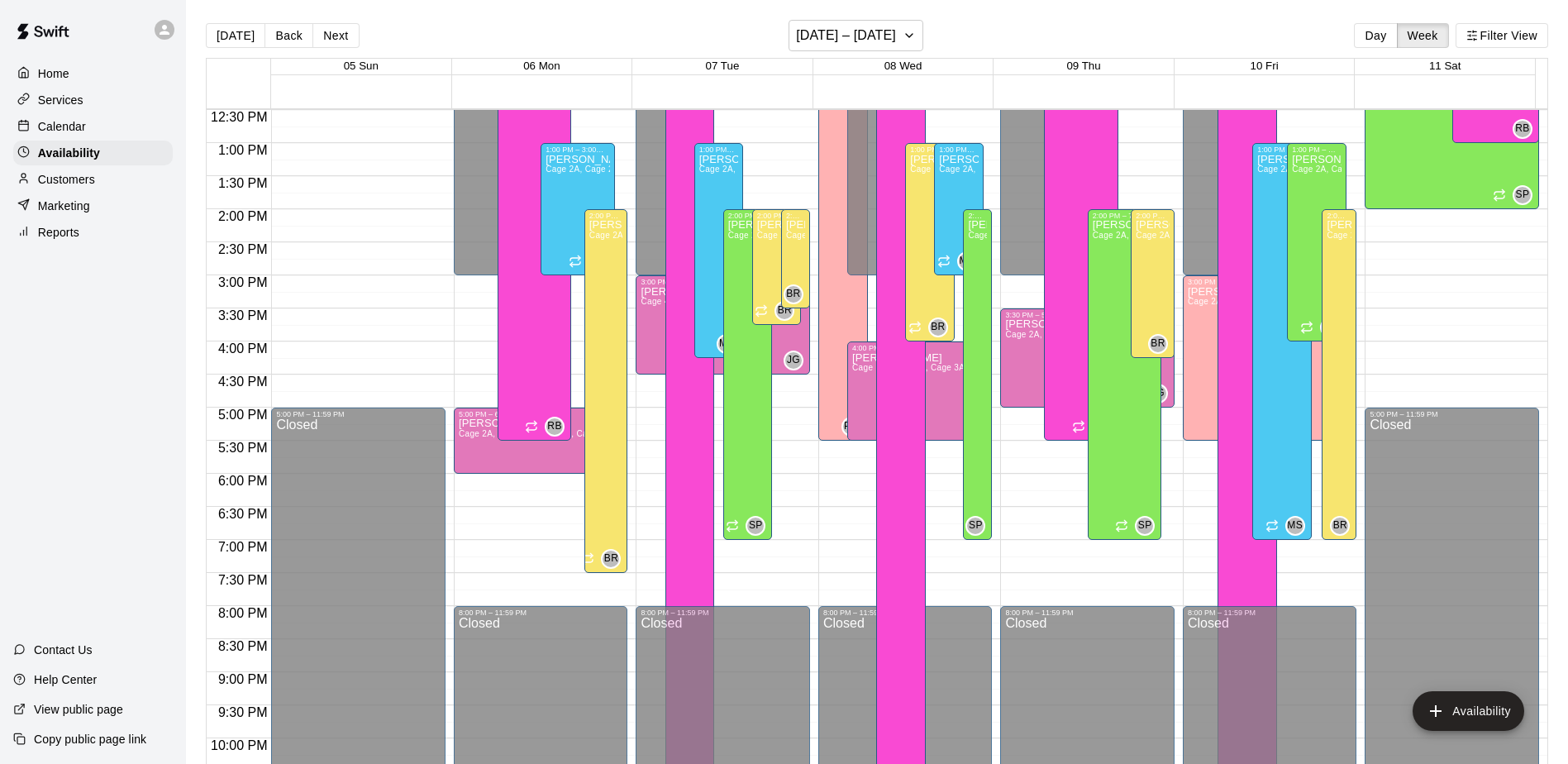
click at [45, 129] on p "Calendar" at bounding box center [61, 127] width 48 height 17
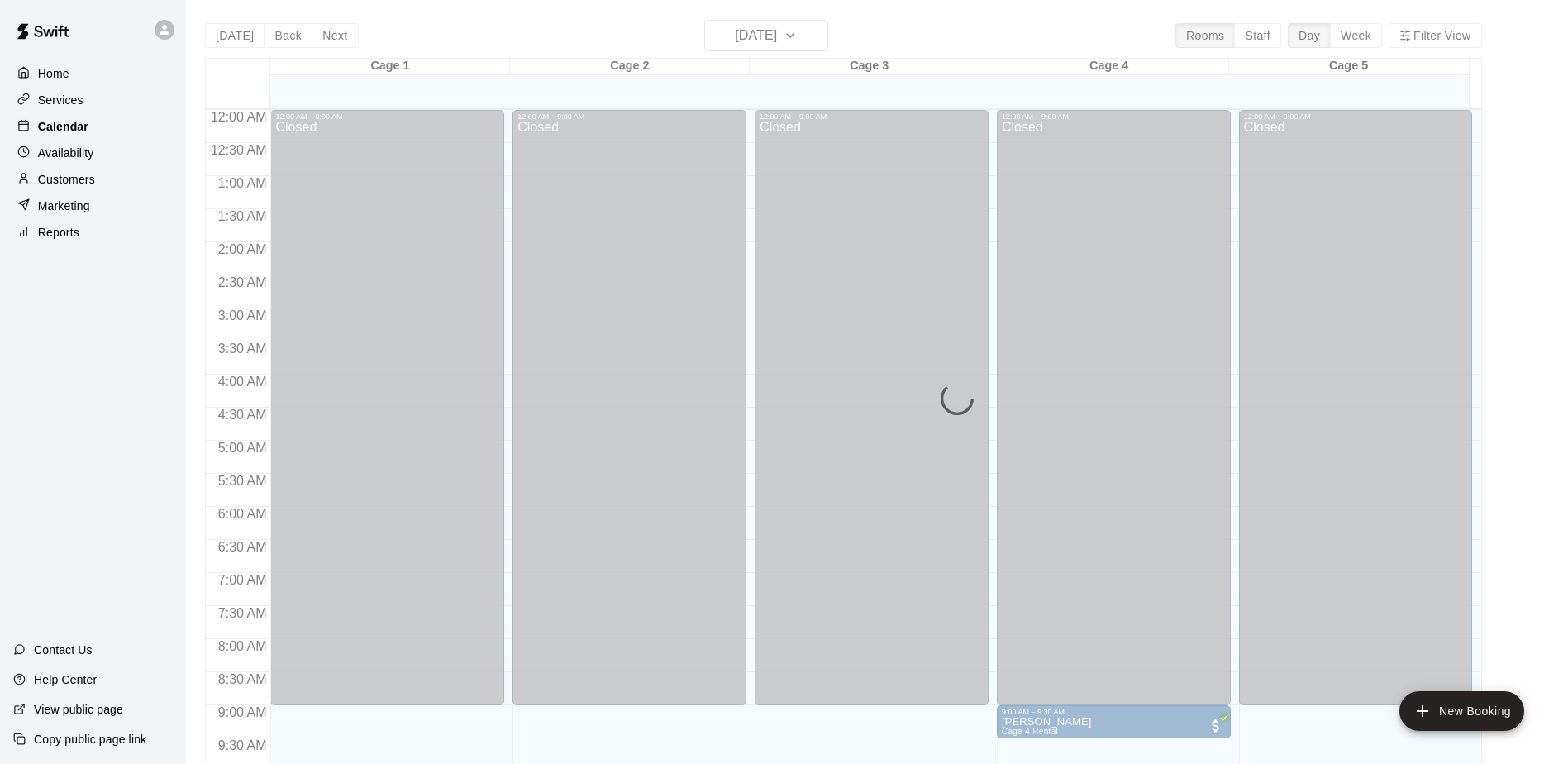
scroll to position [865, 0]
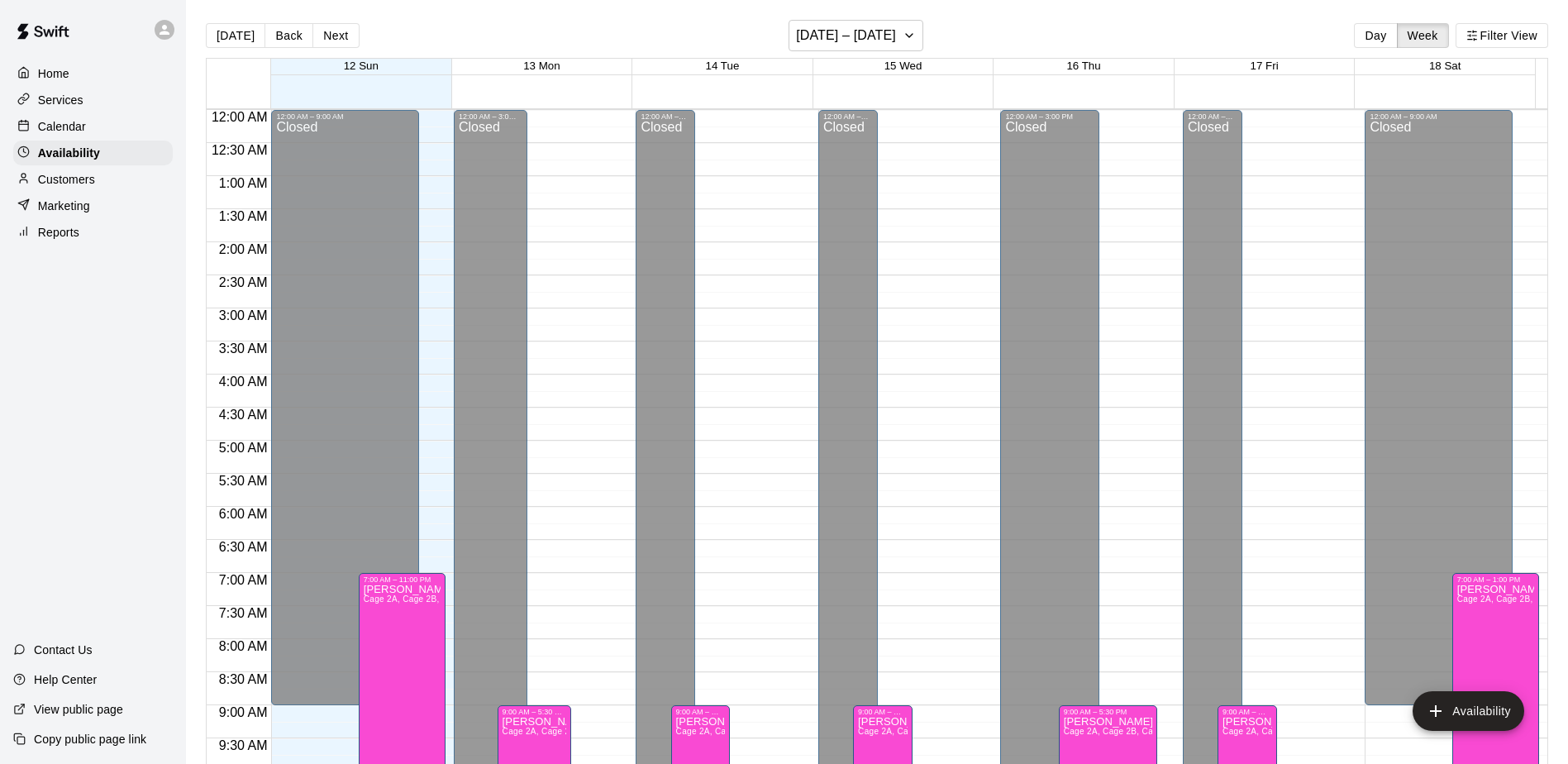
scroll to position [915, 0]
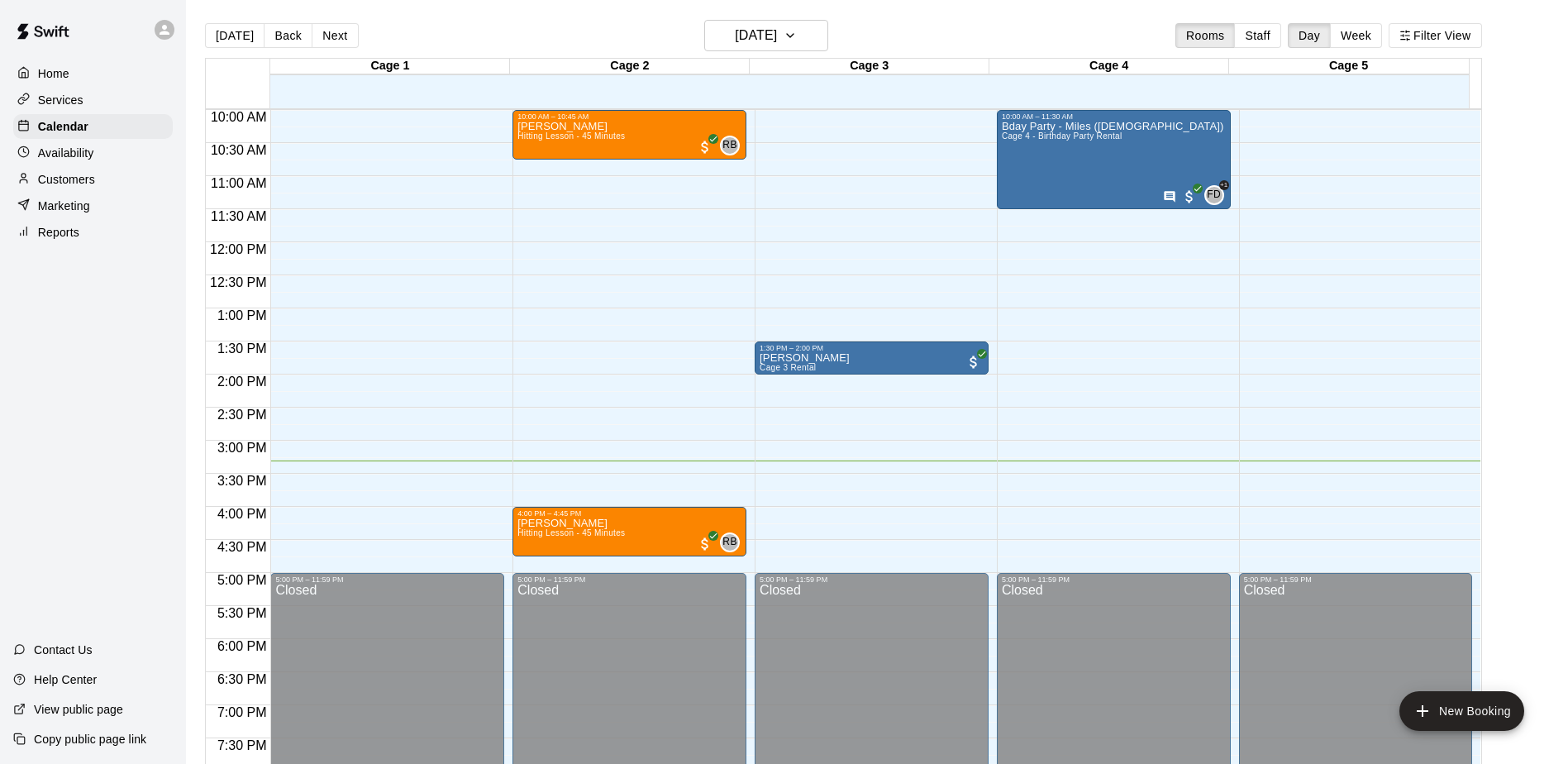
scroll to position [699, 0]
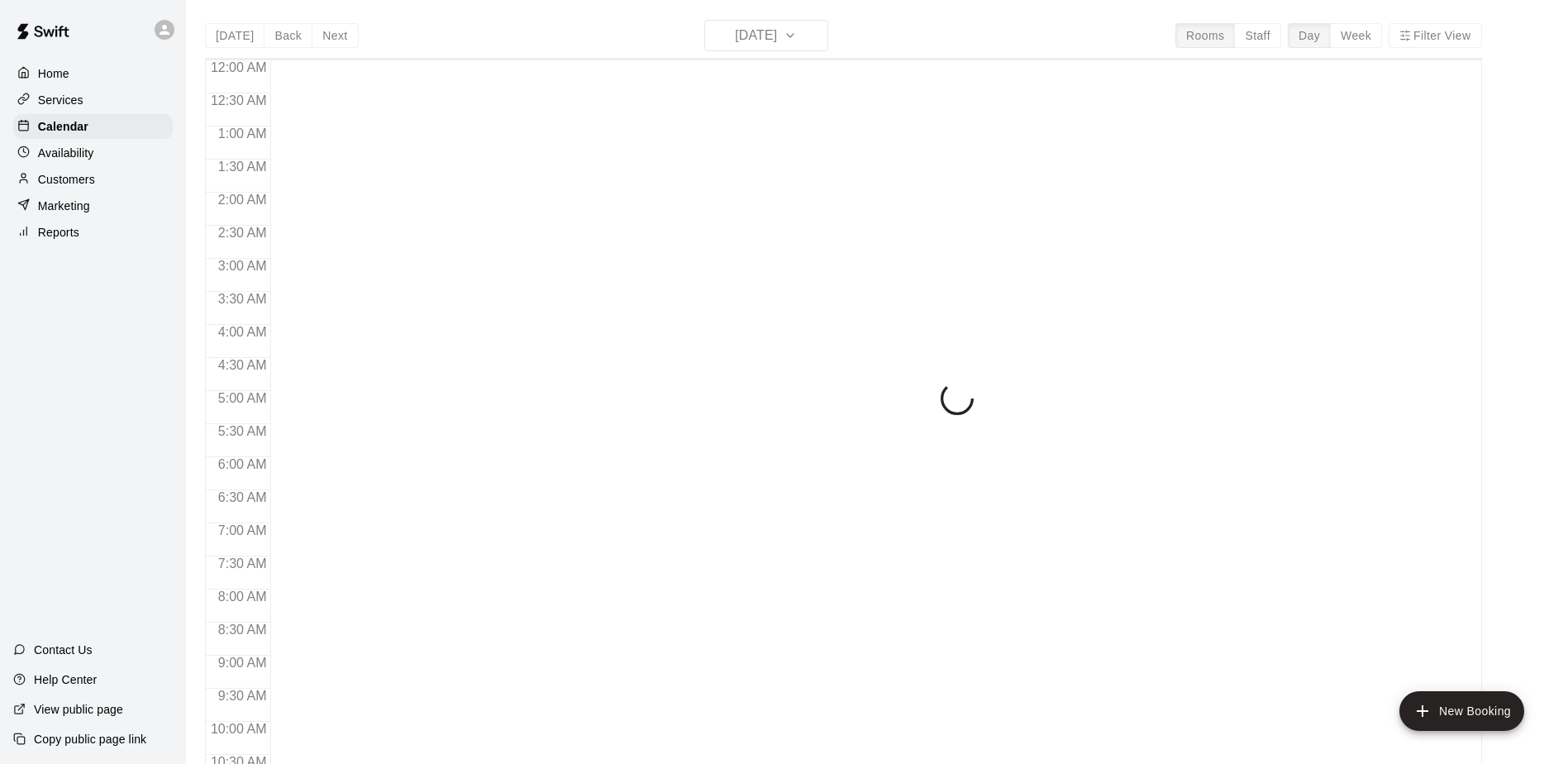
scroll to position [865, 0]
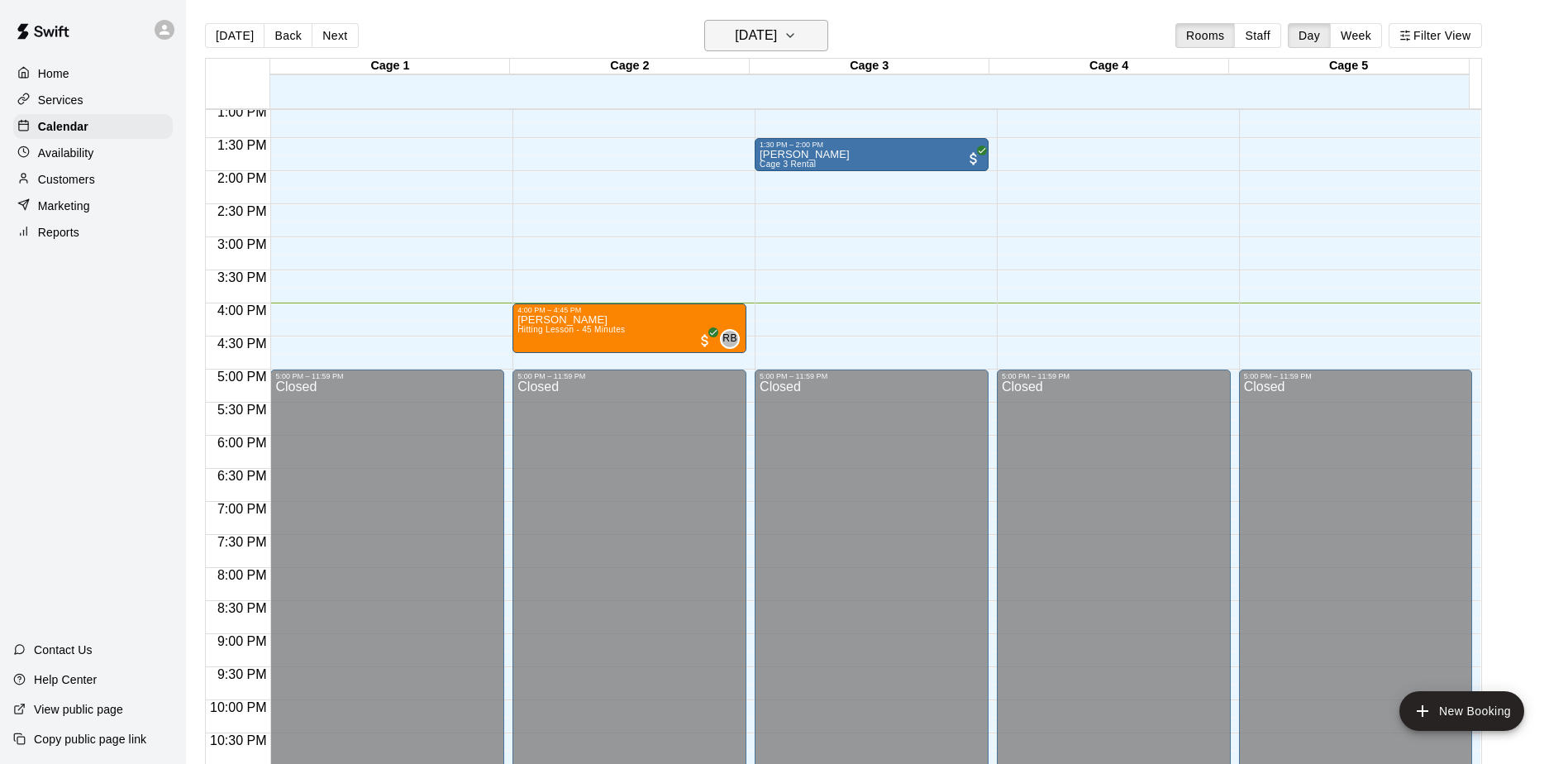
click at [768, 34] on h6 "[DATE]" at bounding box center [755, 35] width 43 height 23
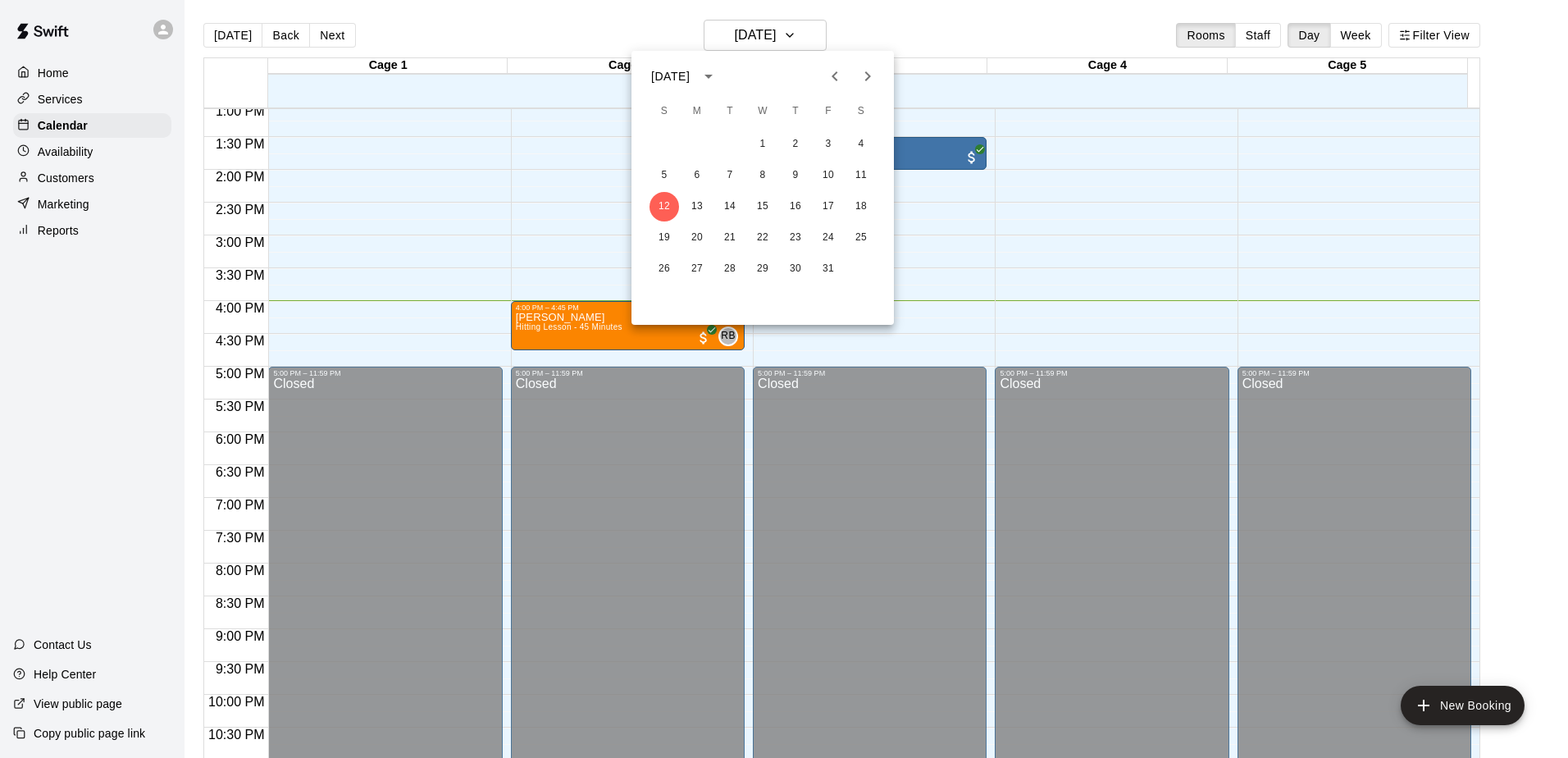
click at [786, 32] on div at bounding box center [784, 379] width 1568 height 758
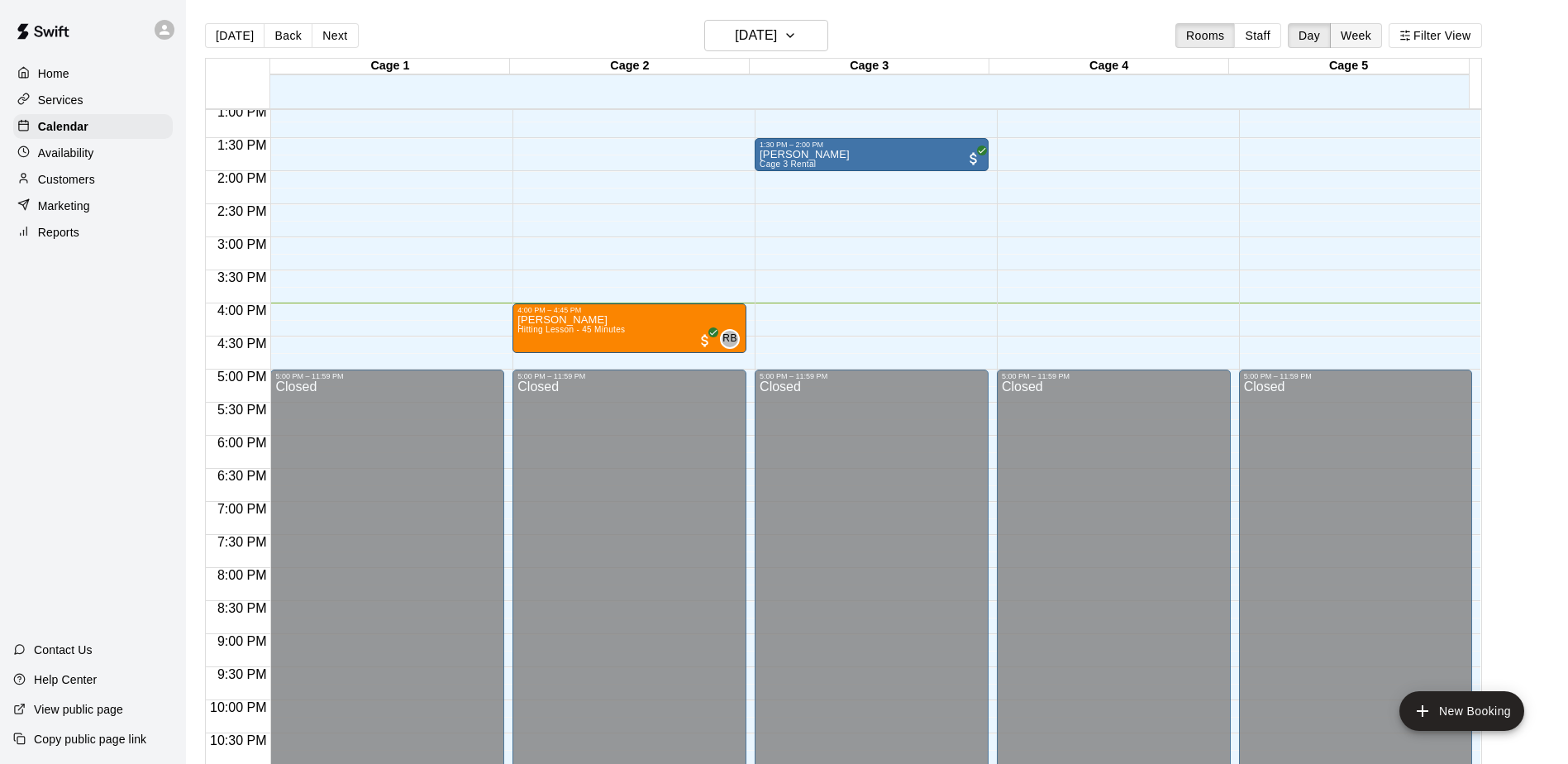
click at [1366, 28] on button "Week" at bounding box center [1356, 35] width 52 height 25
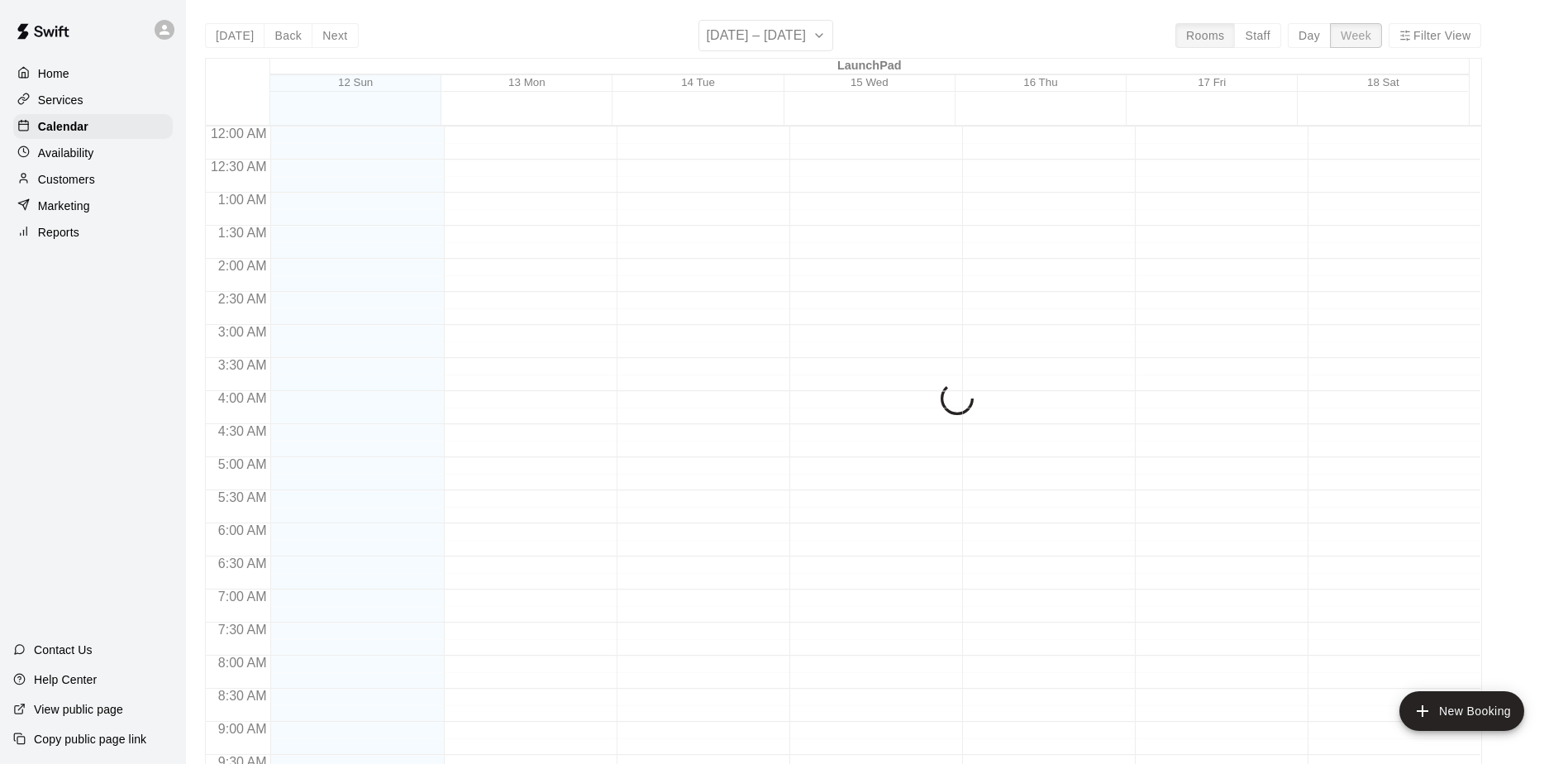
scroll to position [933, 0]
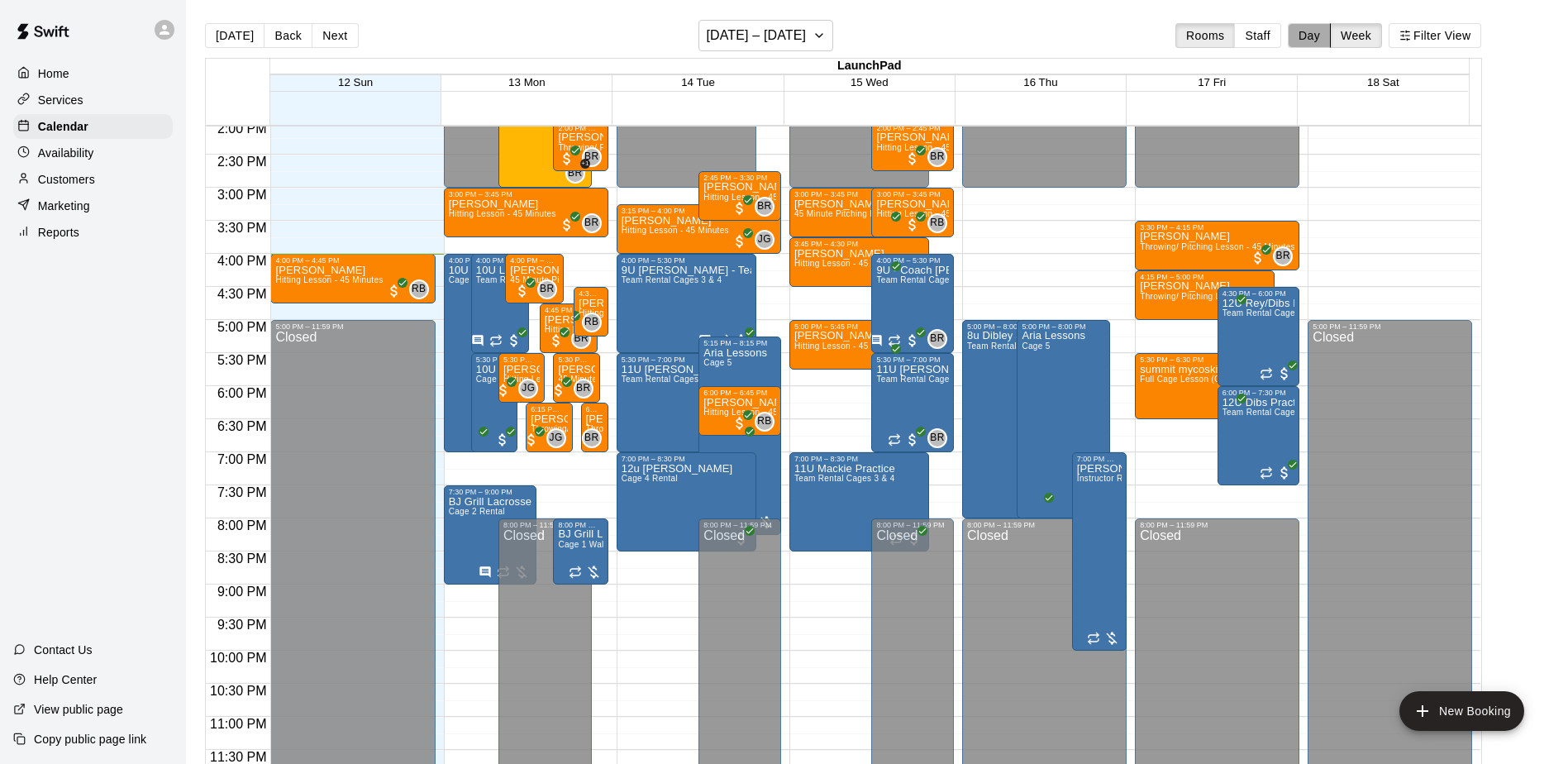
click at [1311, 40] on button "Day" at bounding box center [1309, 35] width 43 height 25
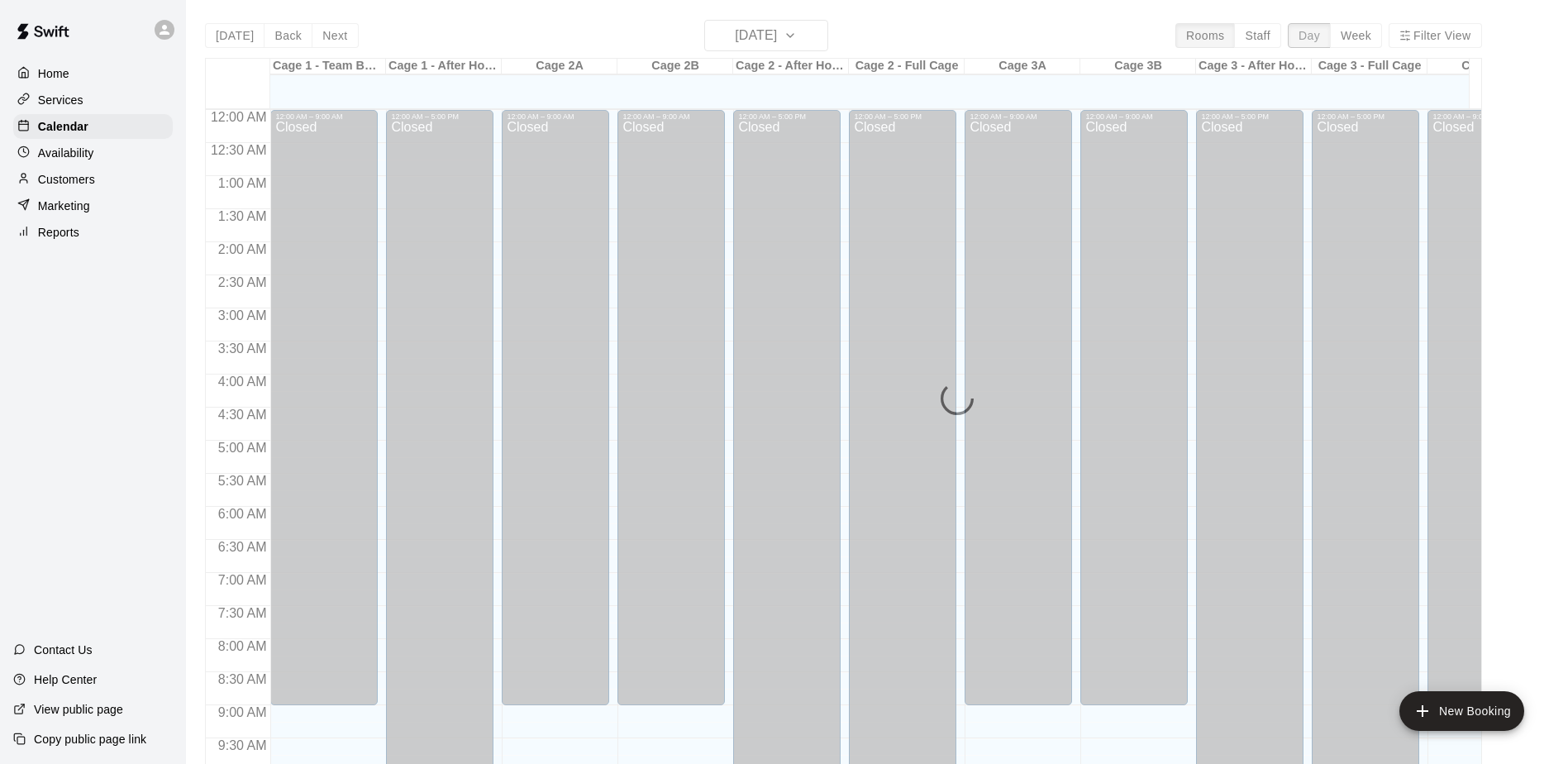
scroll to position [928, 0]
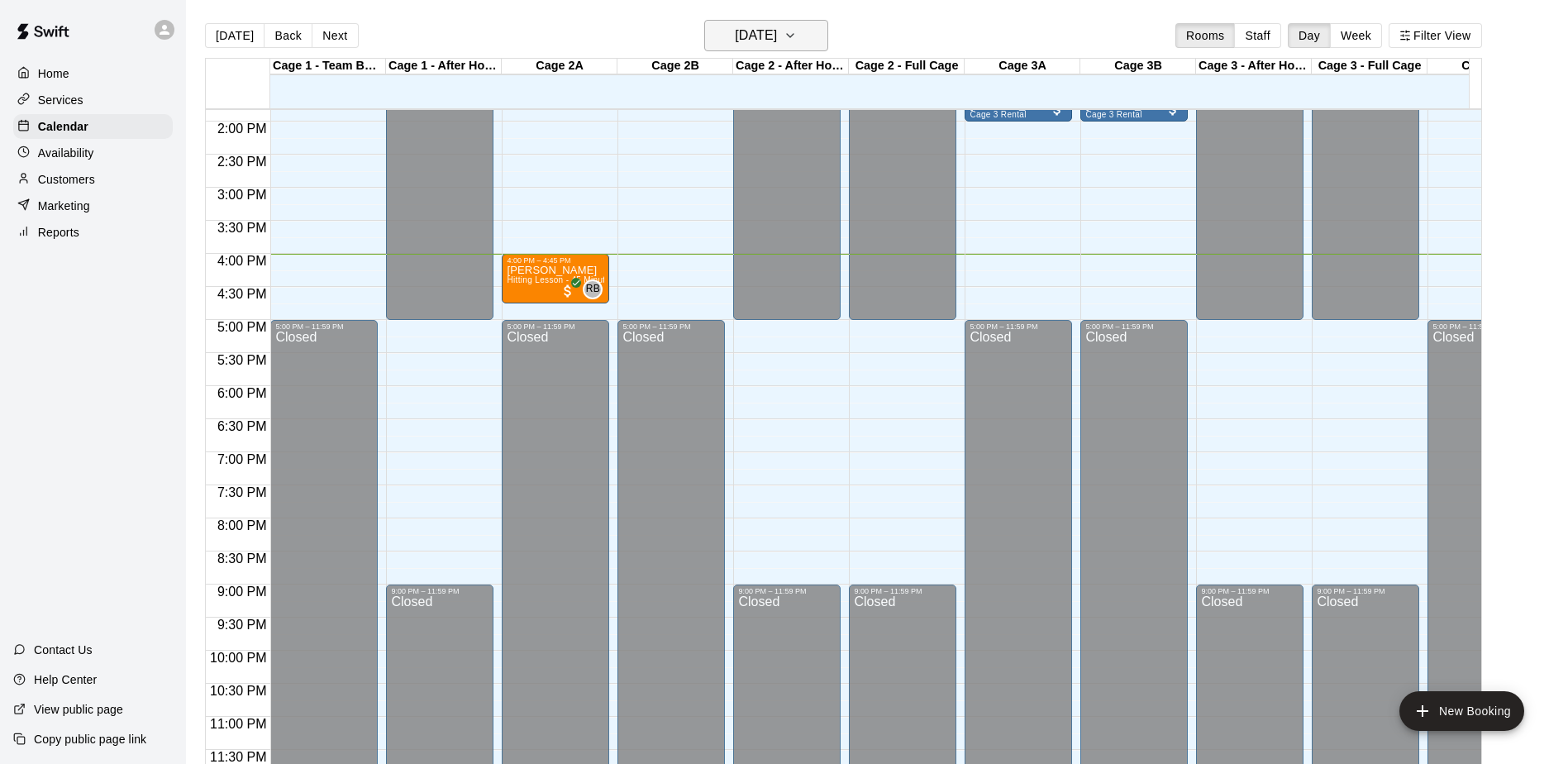
click at [804, 37] on button "[DATE]" at bounding box center [765, 36] width 124 height 32
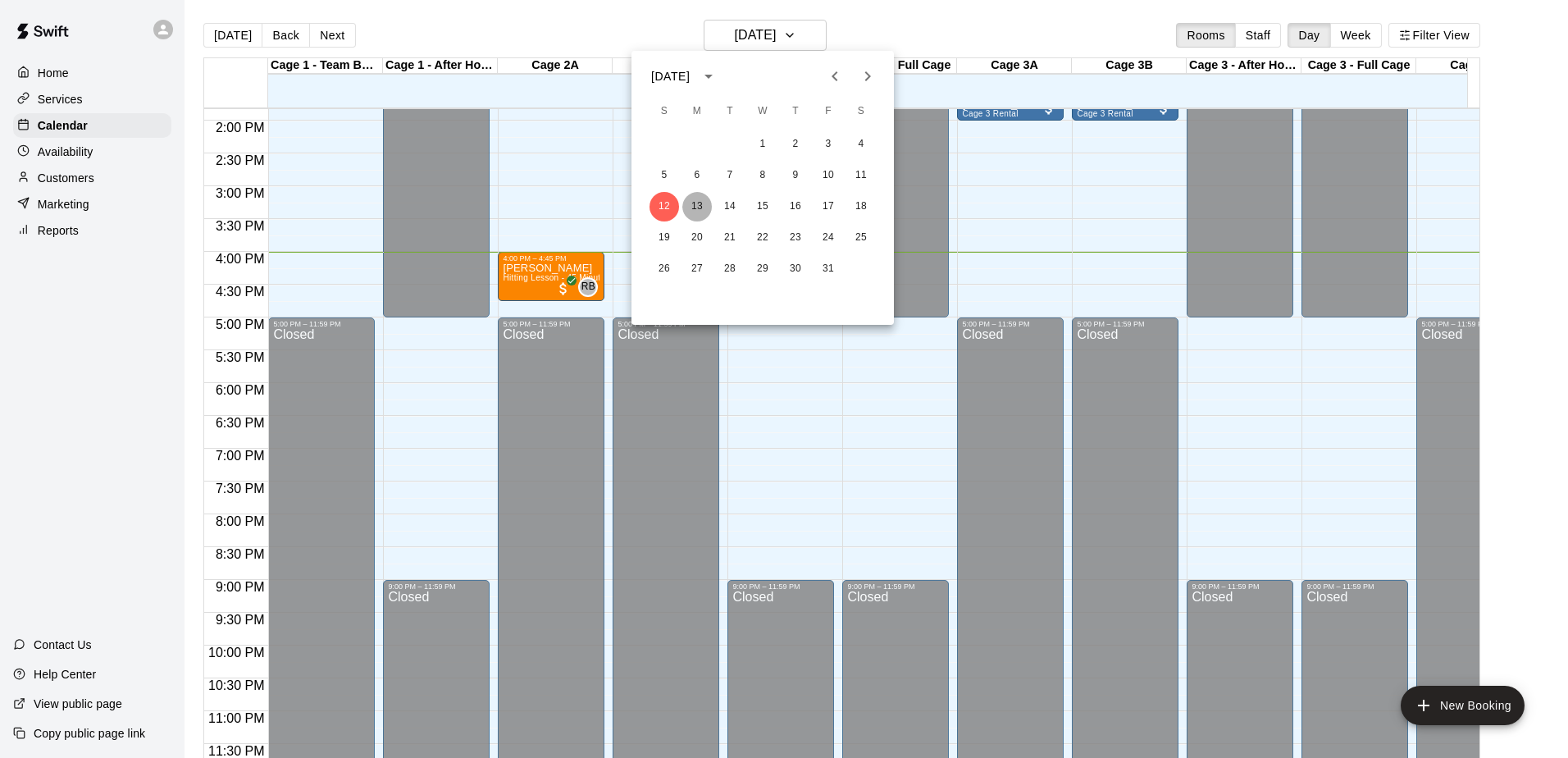
click at [705, 202] on button "13" at bounding box center [697, 207] width 29 height 29
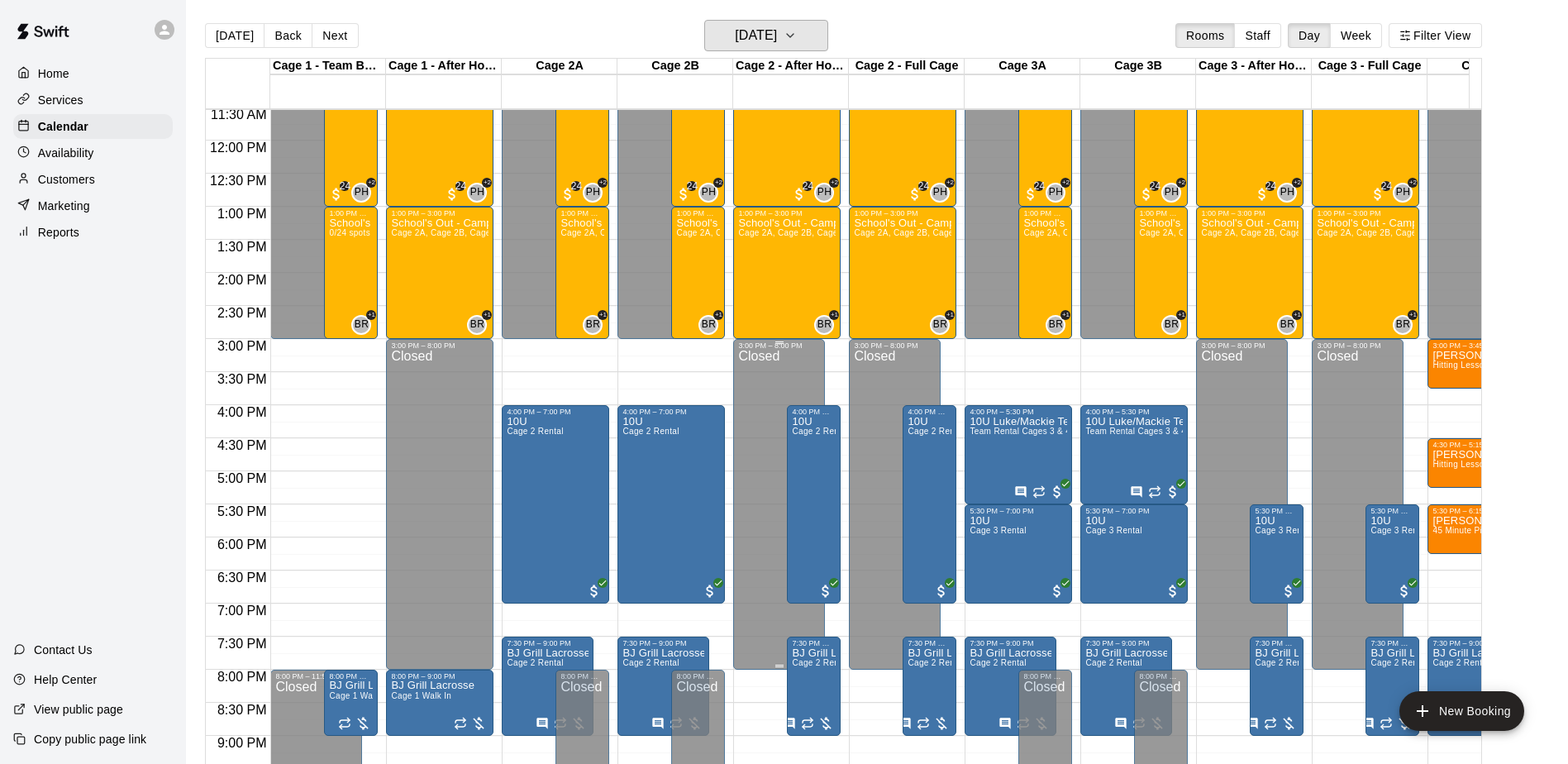
scroll to position [845, 0]
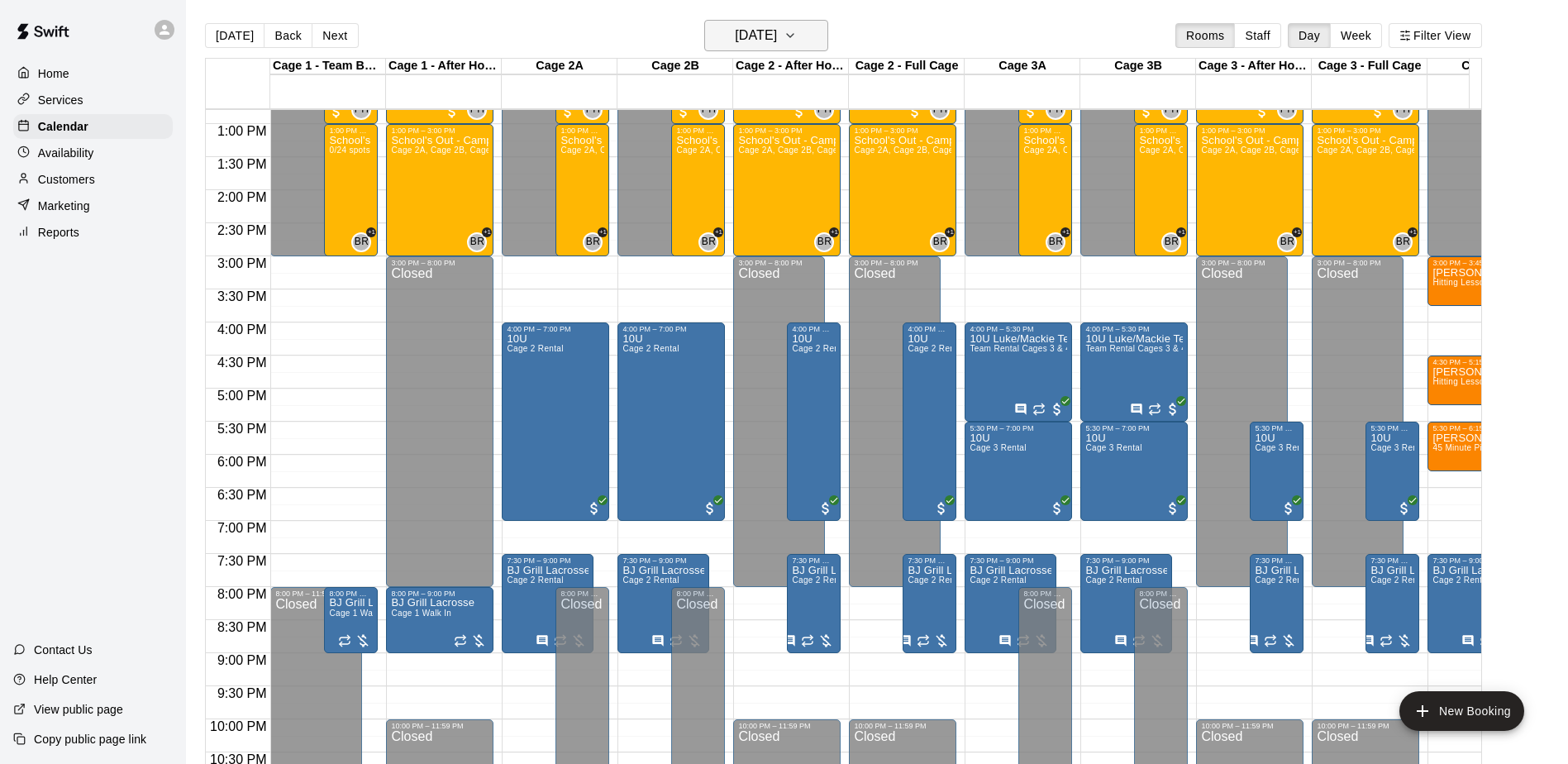
click at [777, 42] on h6 "[DATE]" at bounding box center [755, 35] width 43 height 23
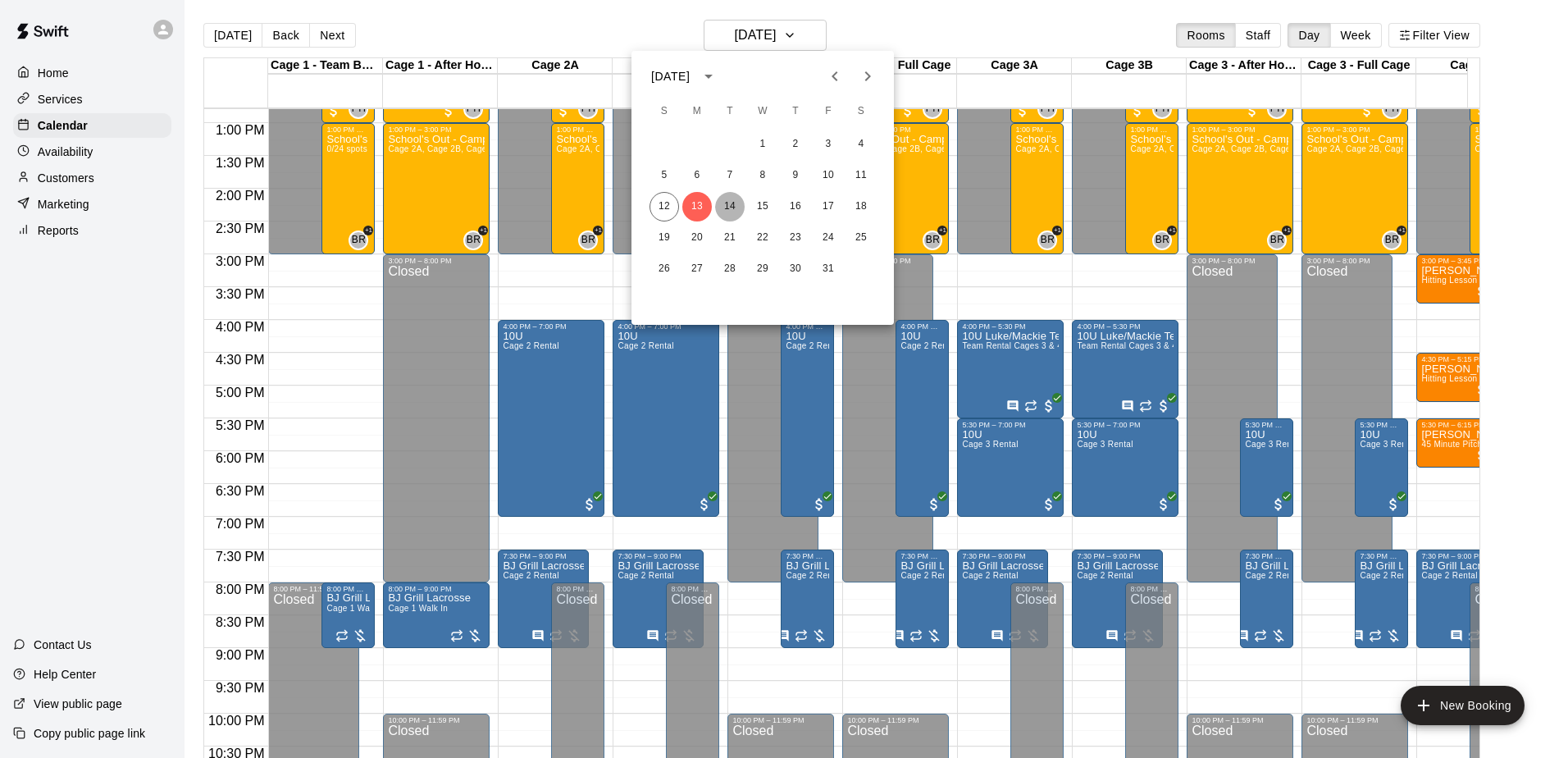
click at [735, 208] on button "14" at bounding box center [730, 207] width 29 height 29
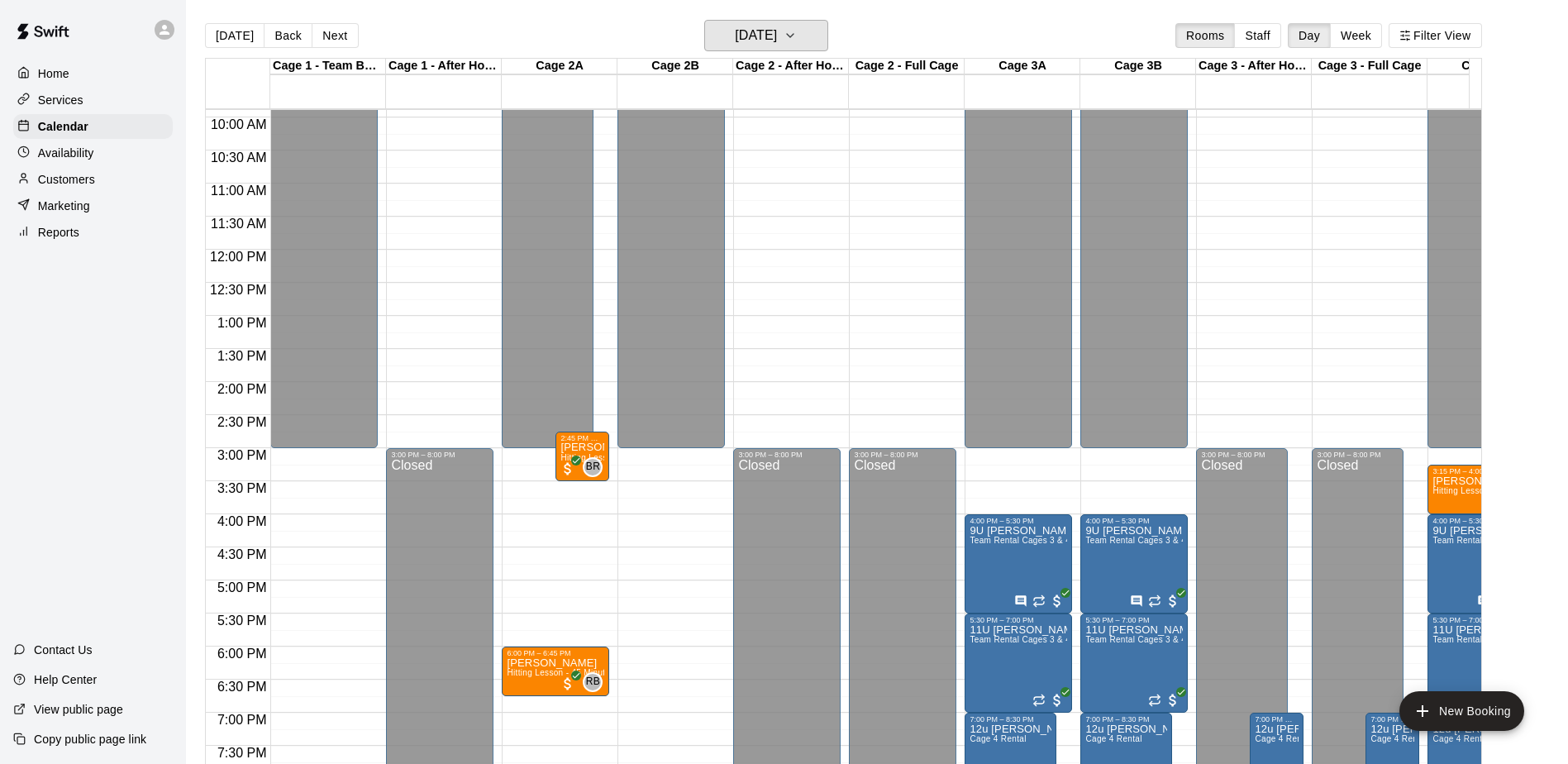
scroll to position [680, 0]
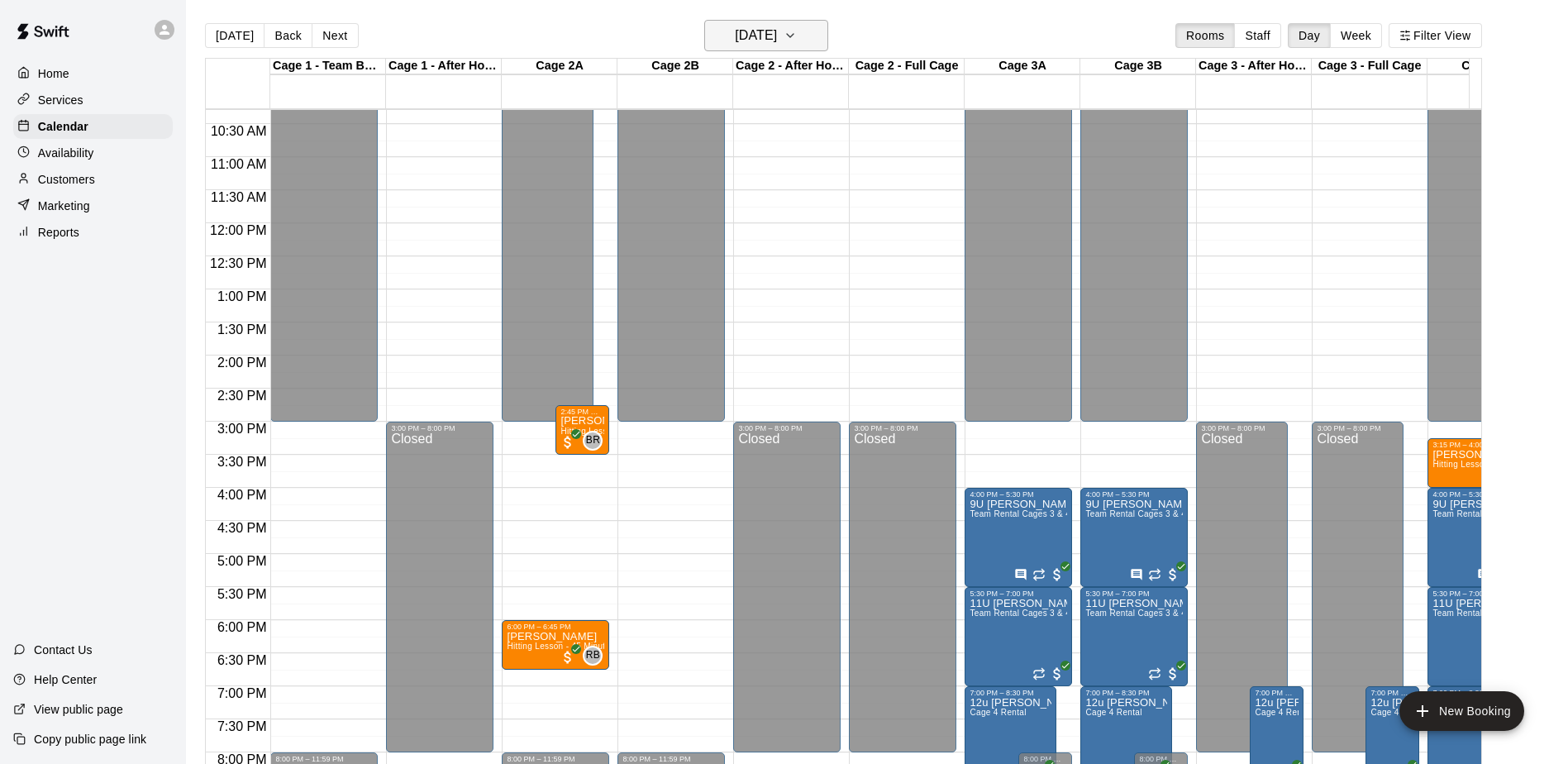
click at [807, 45] on button "[DATE]" at bounding box center [765, 36] width 124 height 32
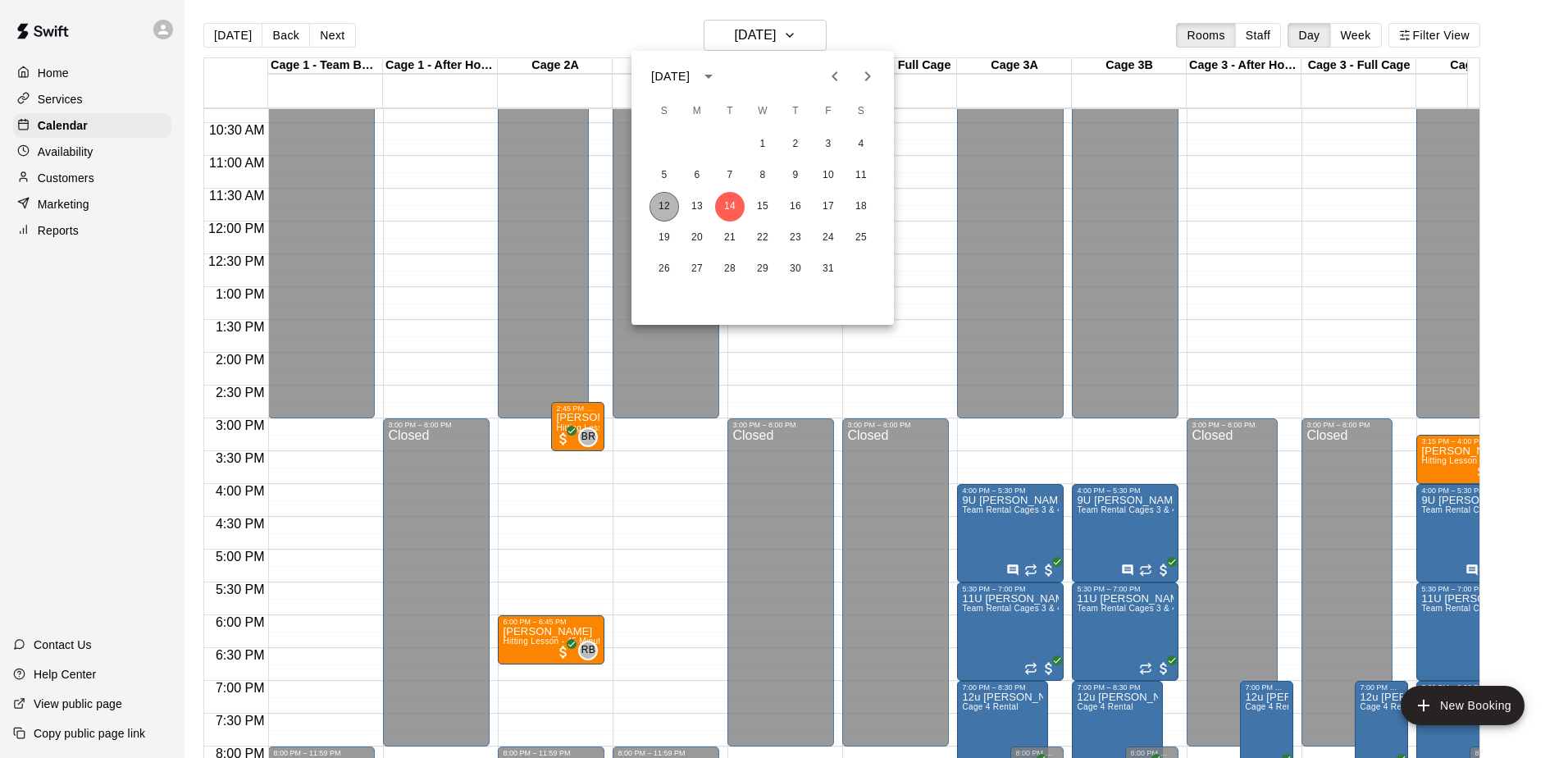
click at [655, 201] on button "12" at bounding box center [664, 207] width 29 height 29
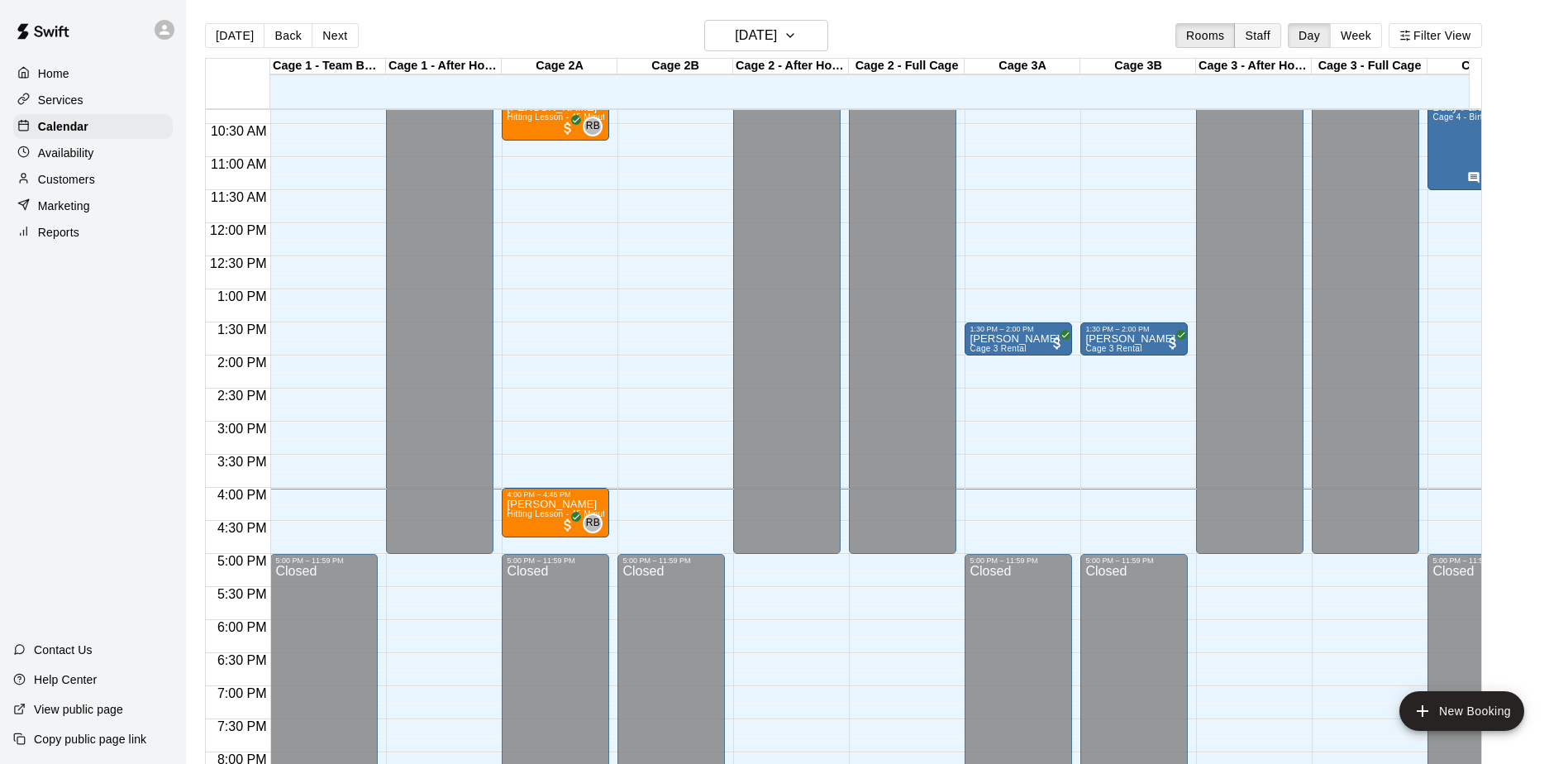
click at [1263, 32] on button "Staff" at bounding box center [1259, 35] width 47 height 25
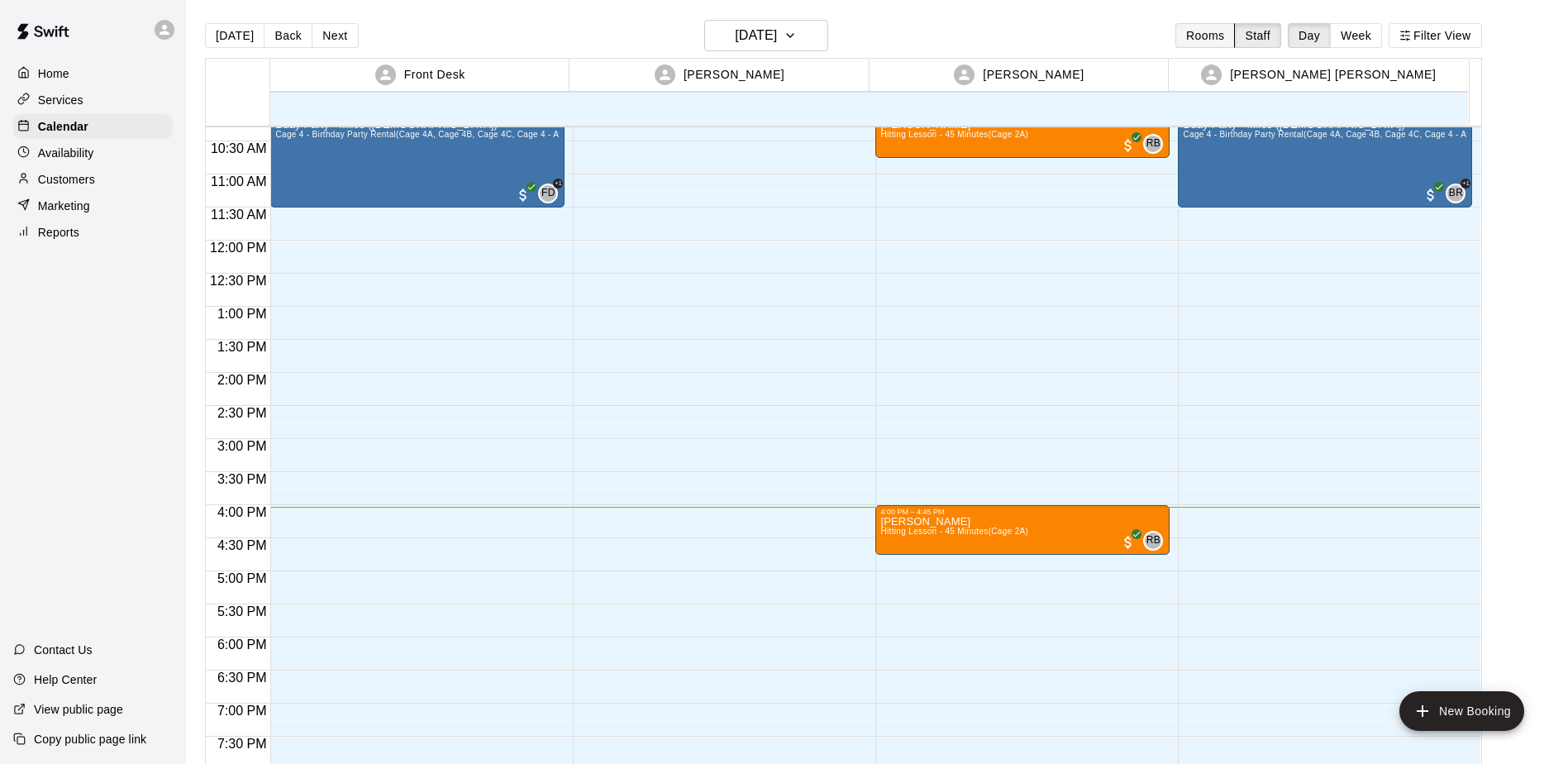
click at [1233, 34] on button "Rooms" at bounding box center [1205, 35] width 59 height 25
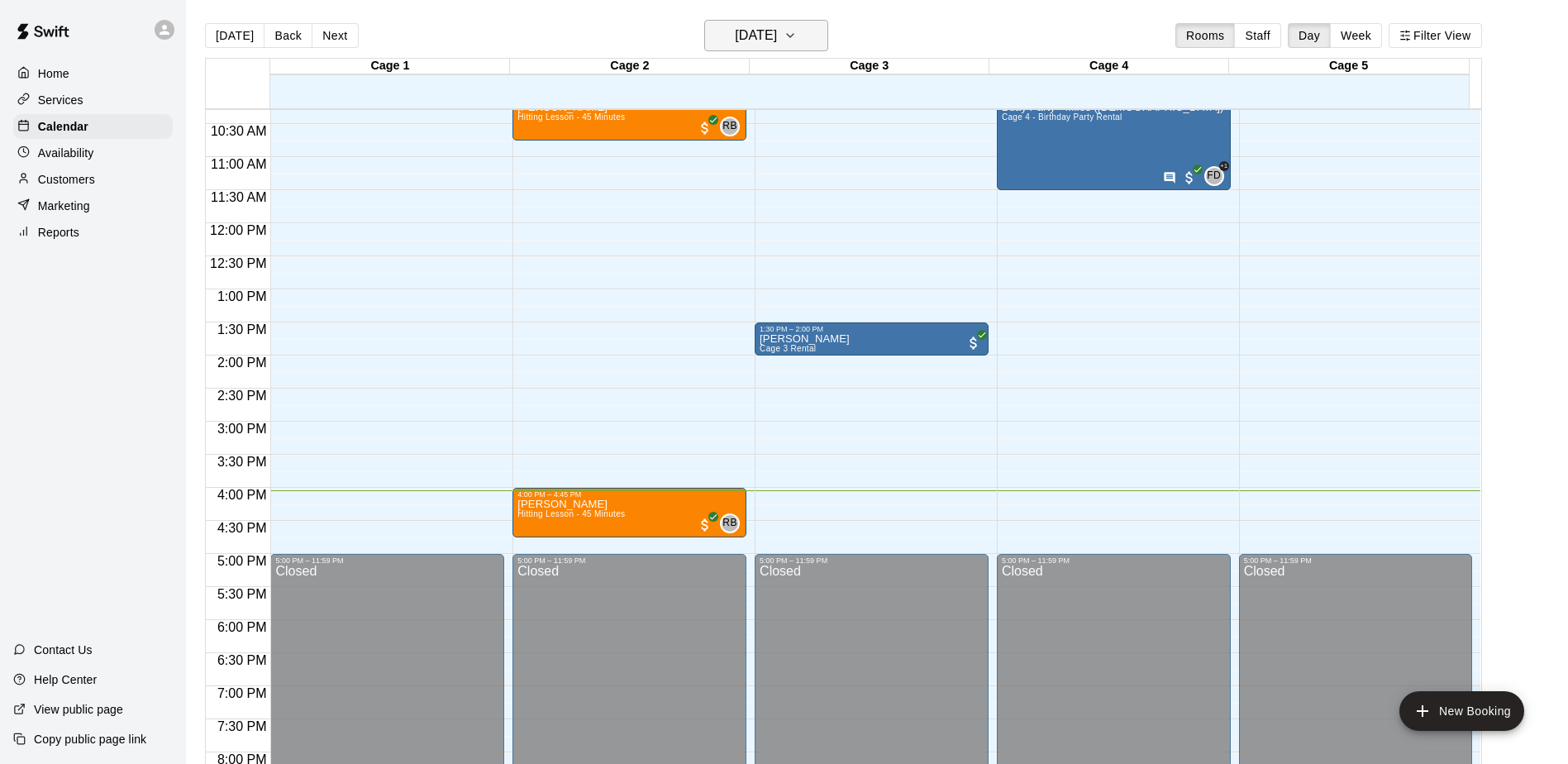
click at [824, 25] on button "[DATE]" at bounding box center [765, 36] width 124 height 32
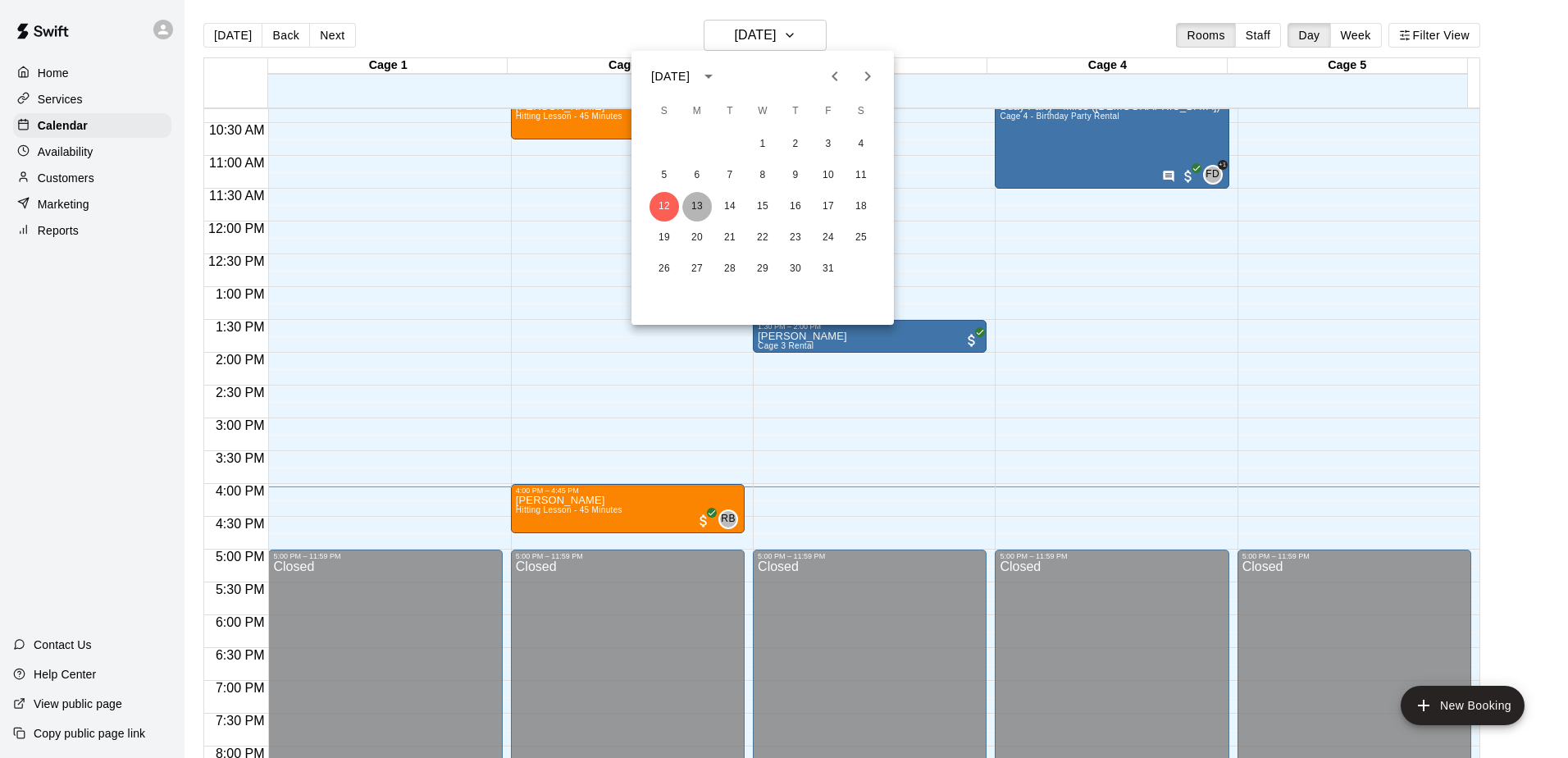
click at [697, 206] on button "13" at bounding box center [697, 207] width 29 height 29
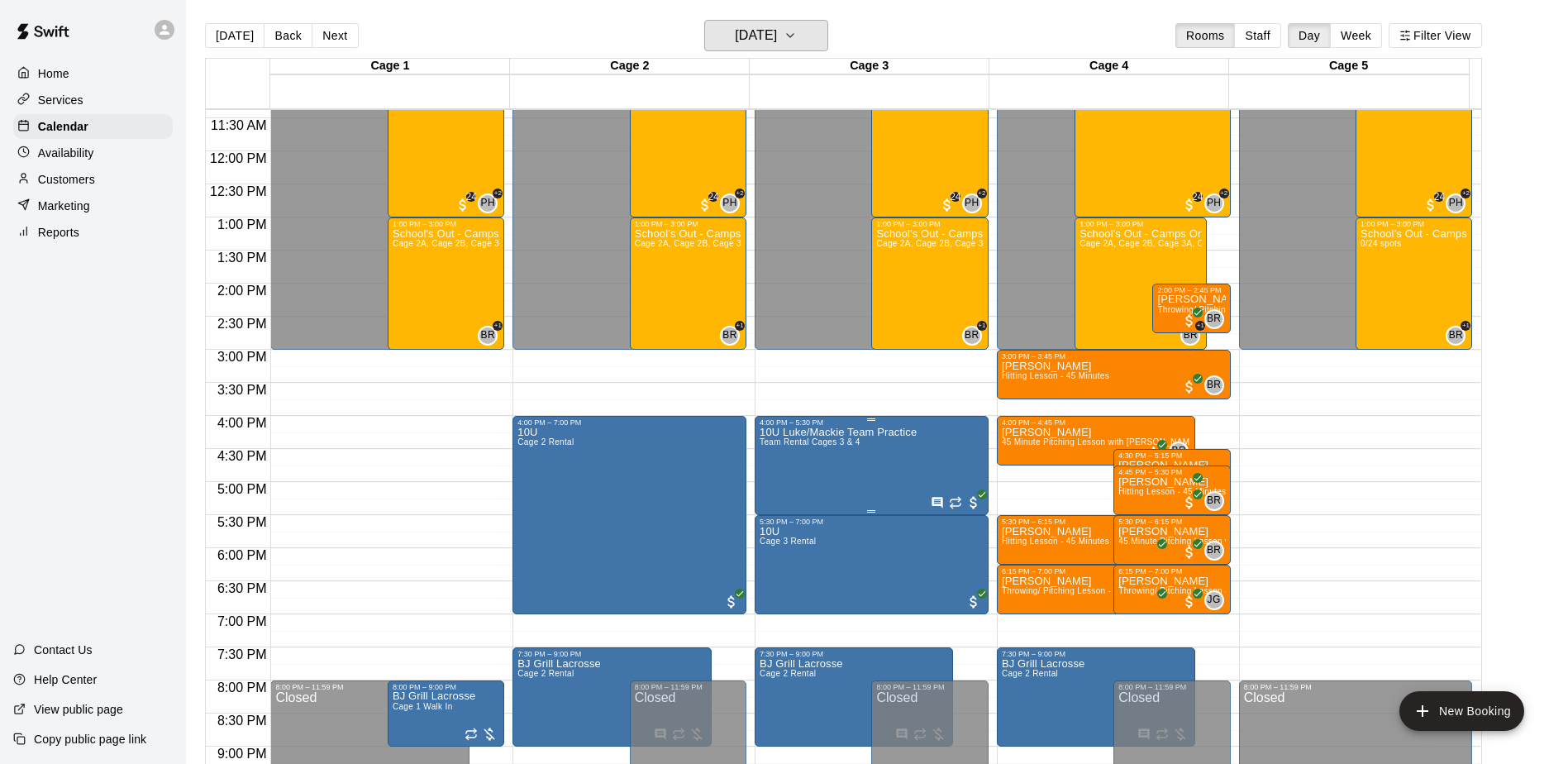
scroll to position [750, 0]
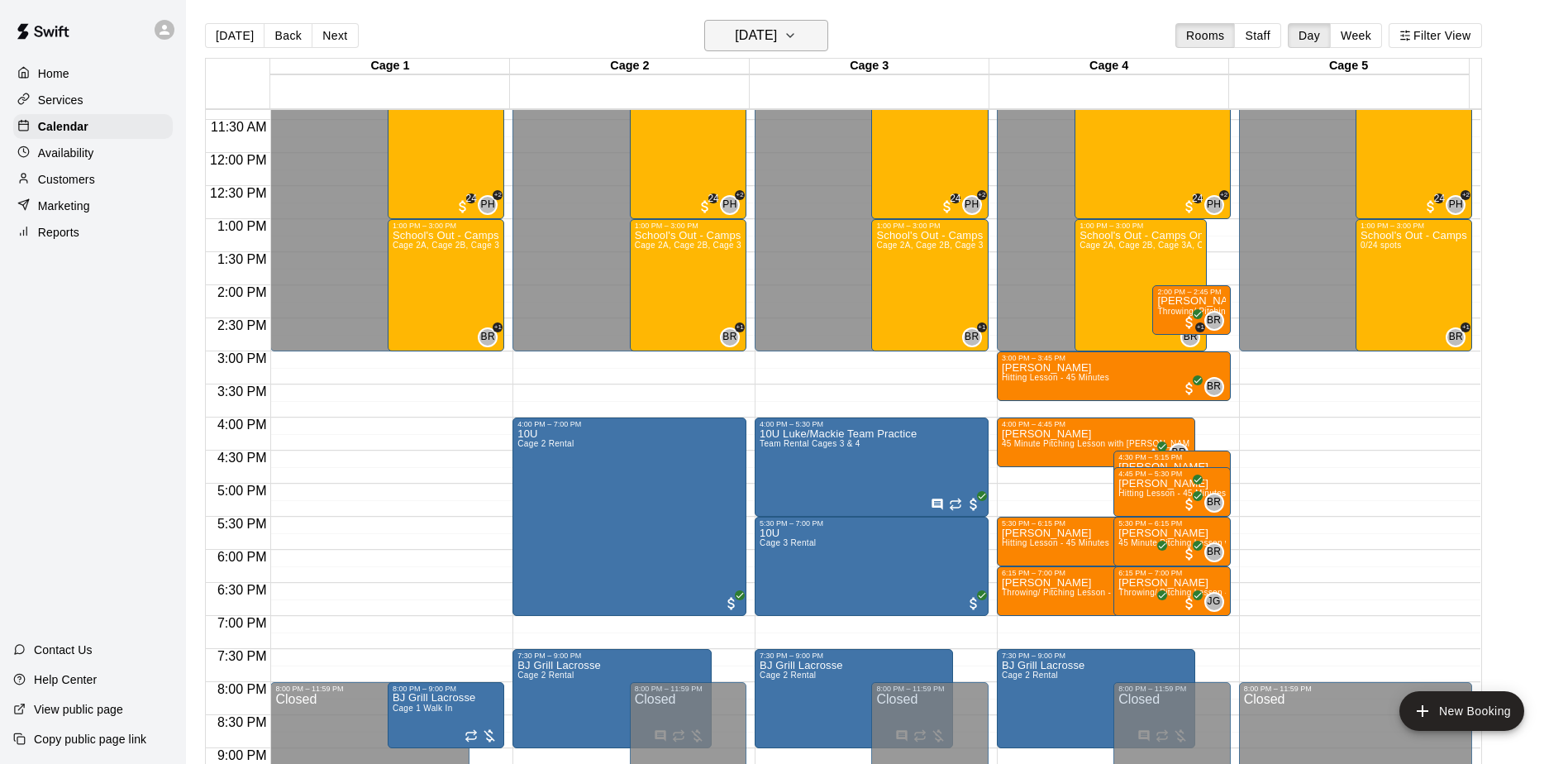
click at [777, 46] on h6 "[DATE]" at bounding box center [755, 35] width 43 height 23
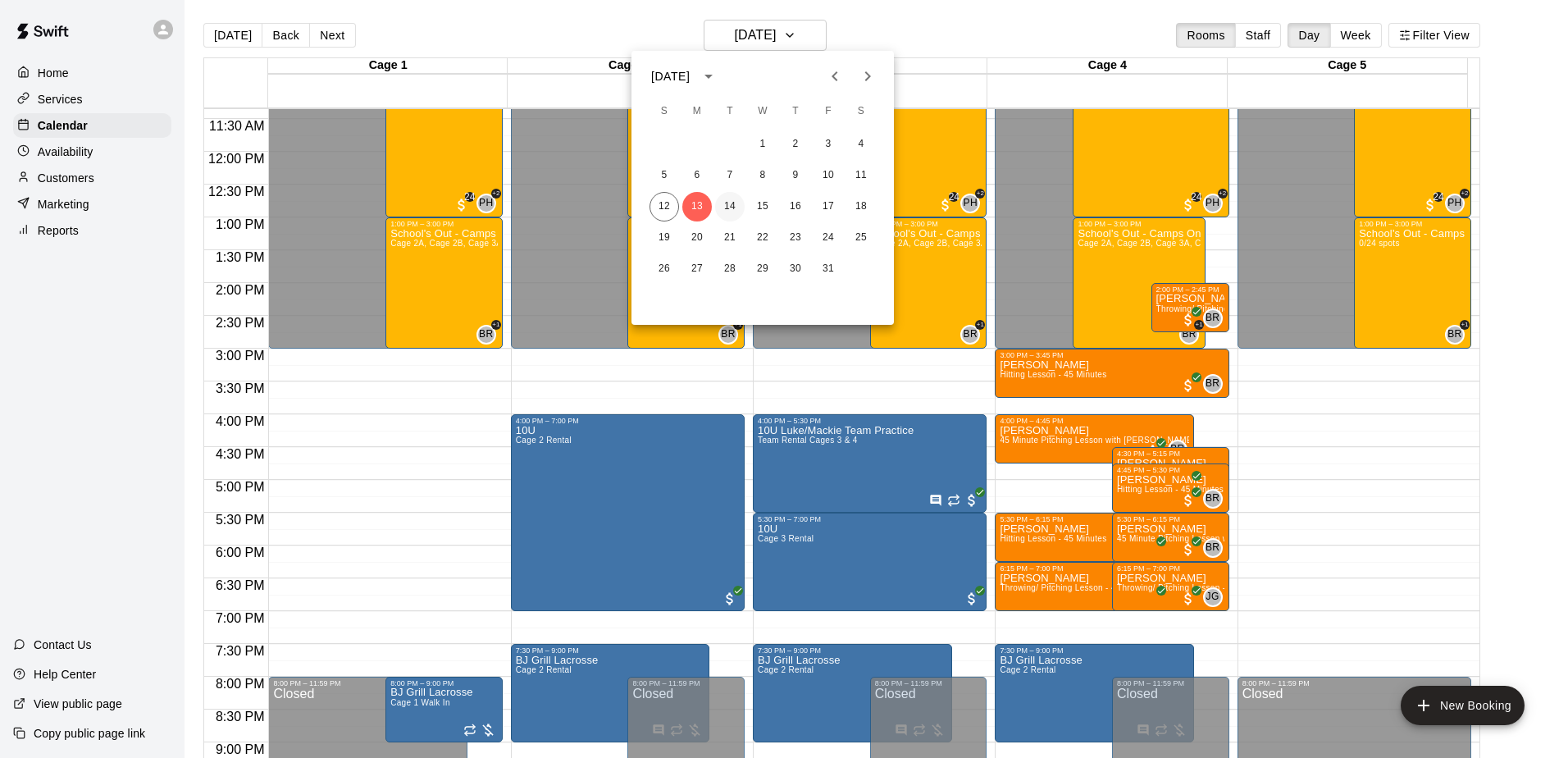
click at [728, 208] on button "14" at bounding box center [730, 207] width 29 height 29
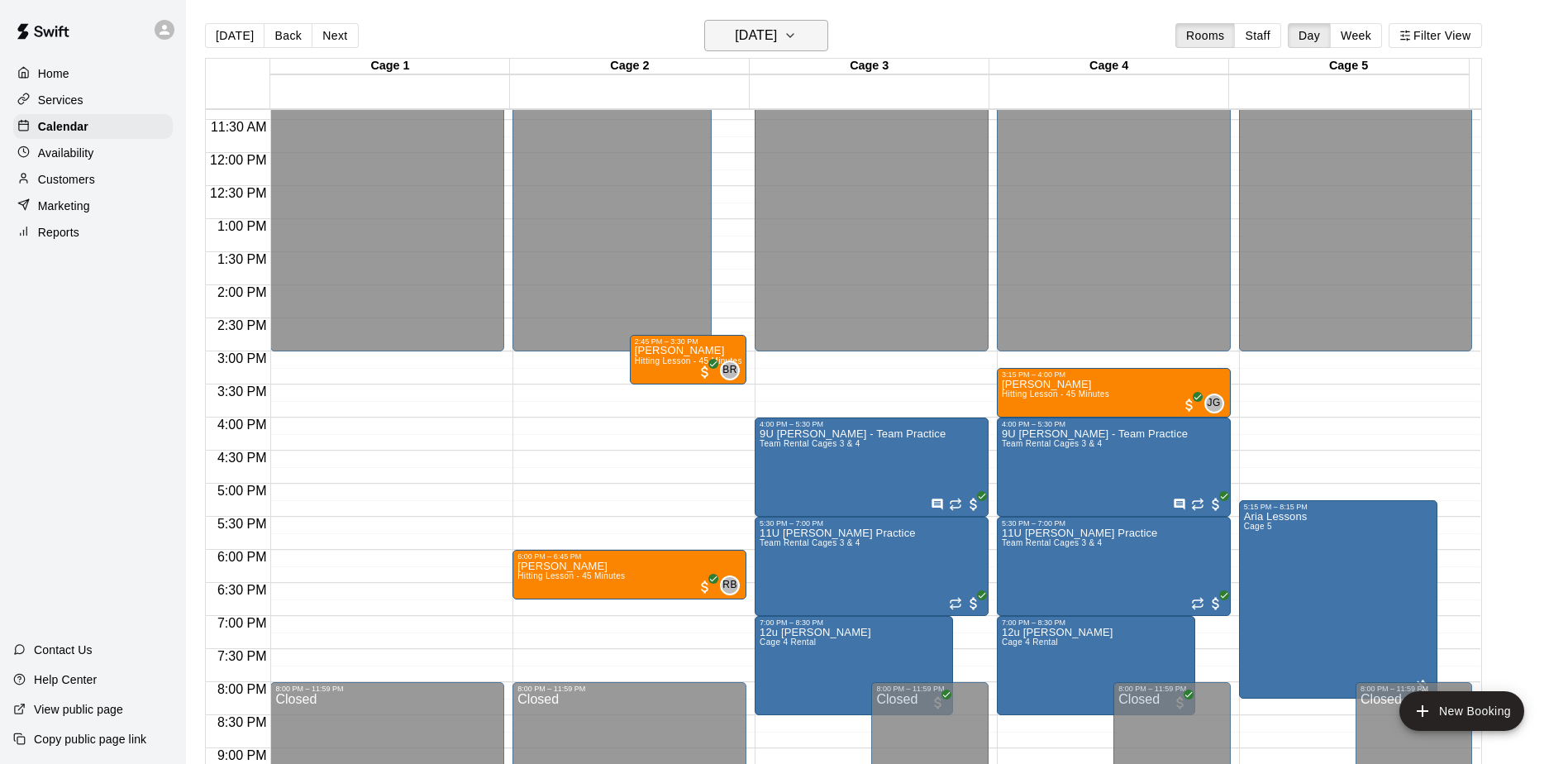
click at [809, 33] on button "[DATE]" at bounding box center [765, 36] width 124 height 32
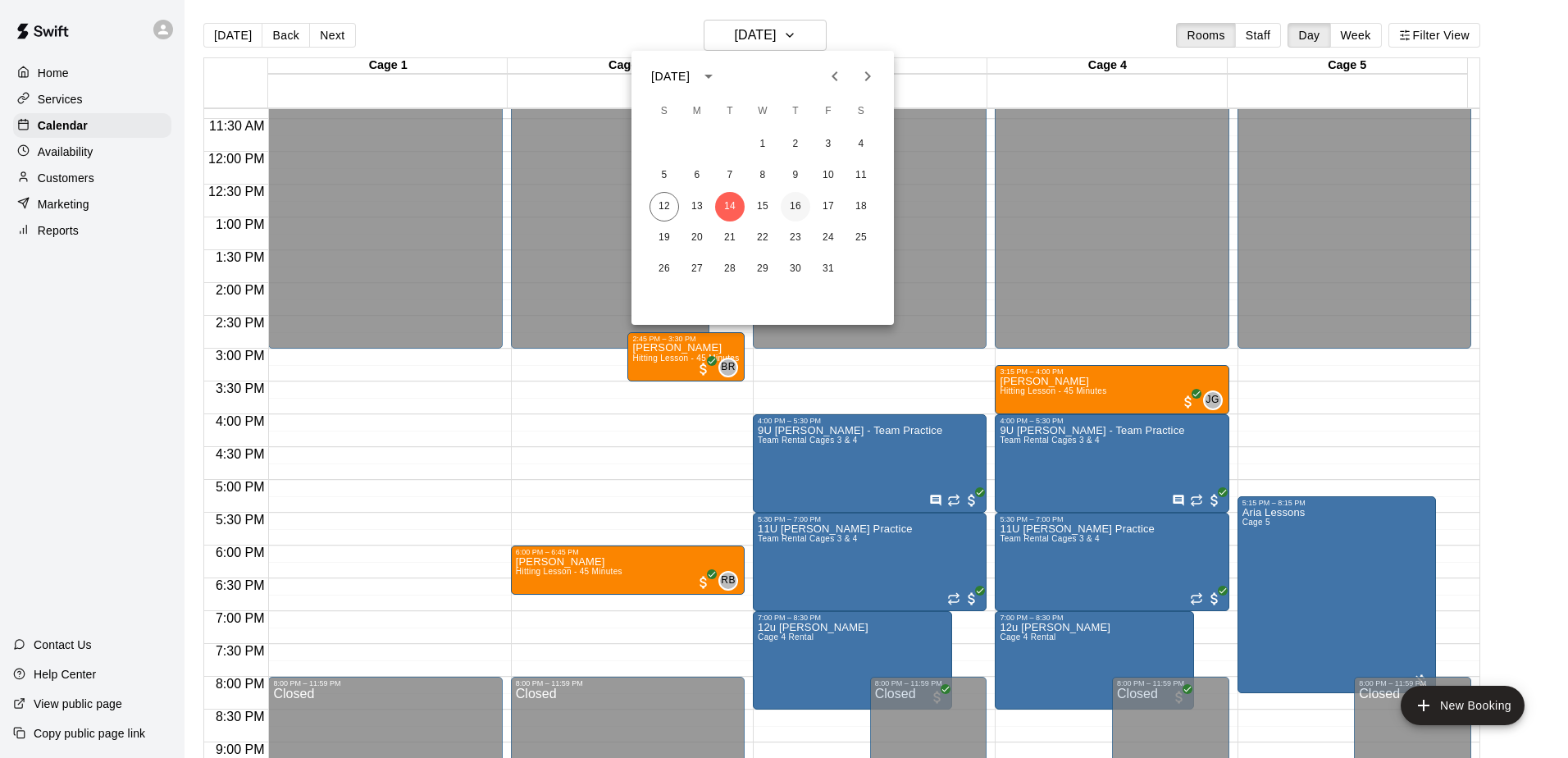
click at [803, 206] on button "16" at bounding box center [795, 207] width 29 height 29
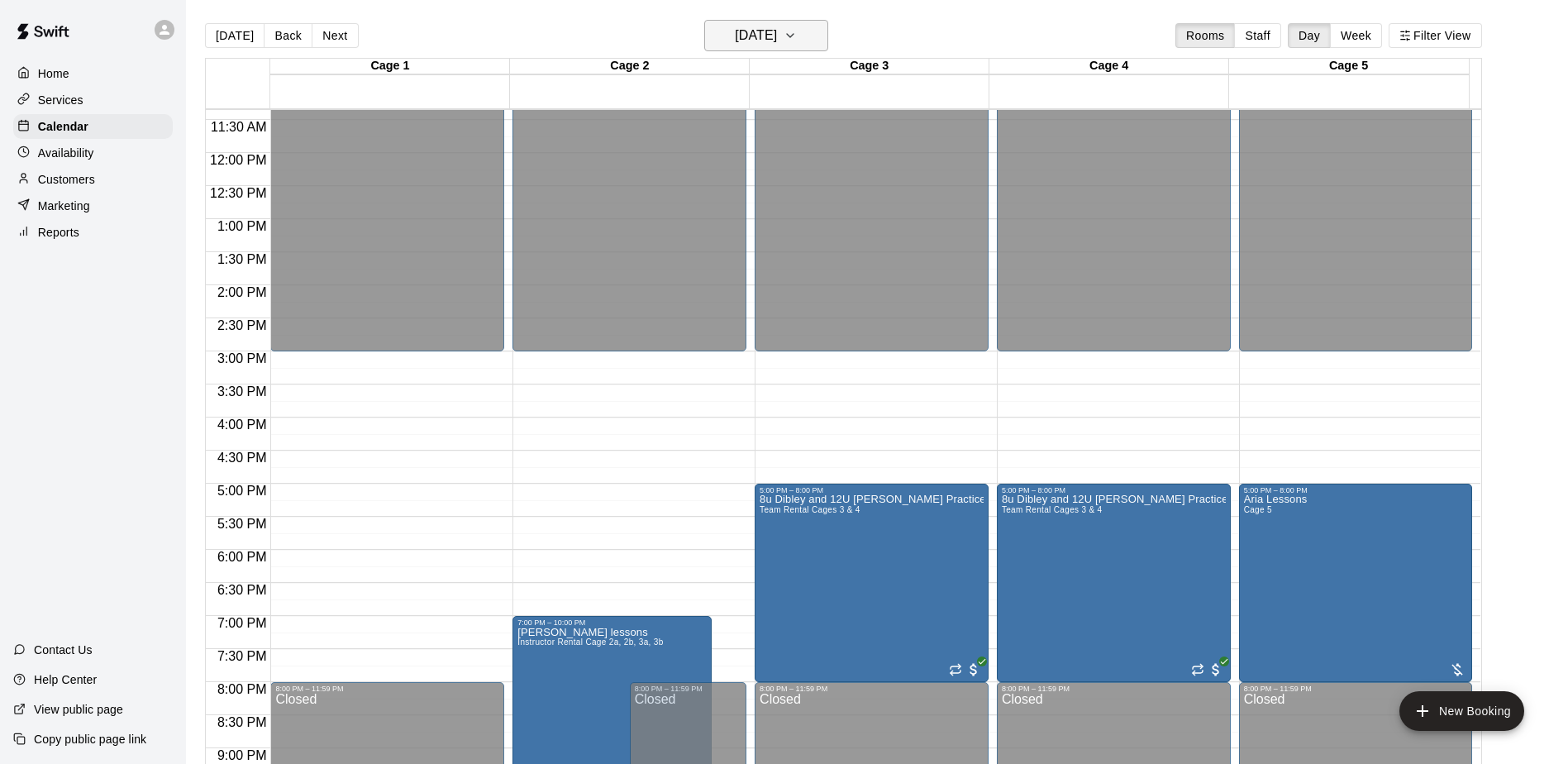
click at [812, 32] on button "[DATE]" at bounding box center [765, 36] width 124 height 32
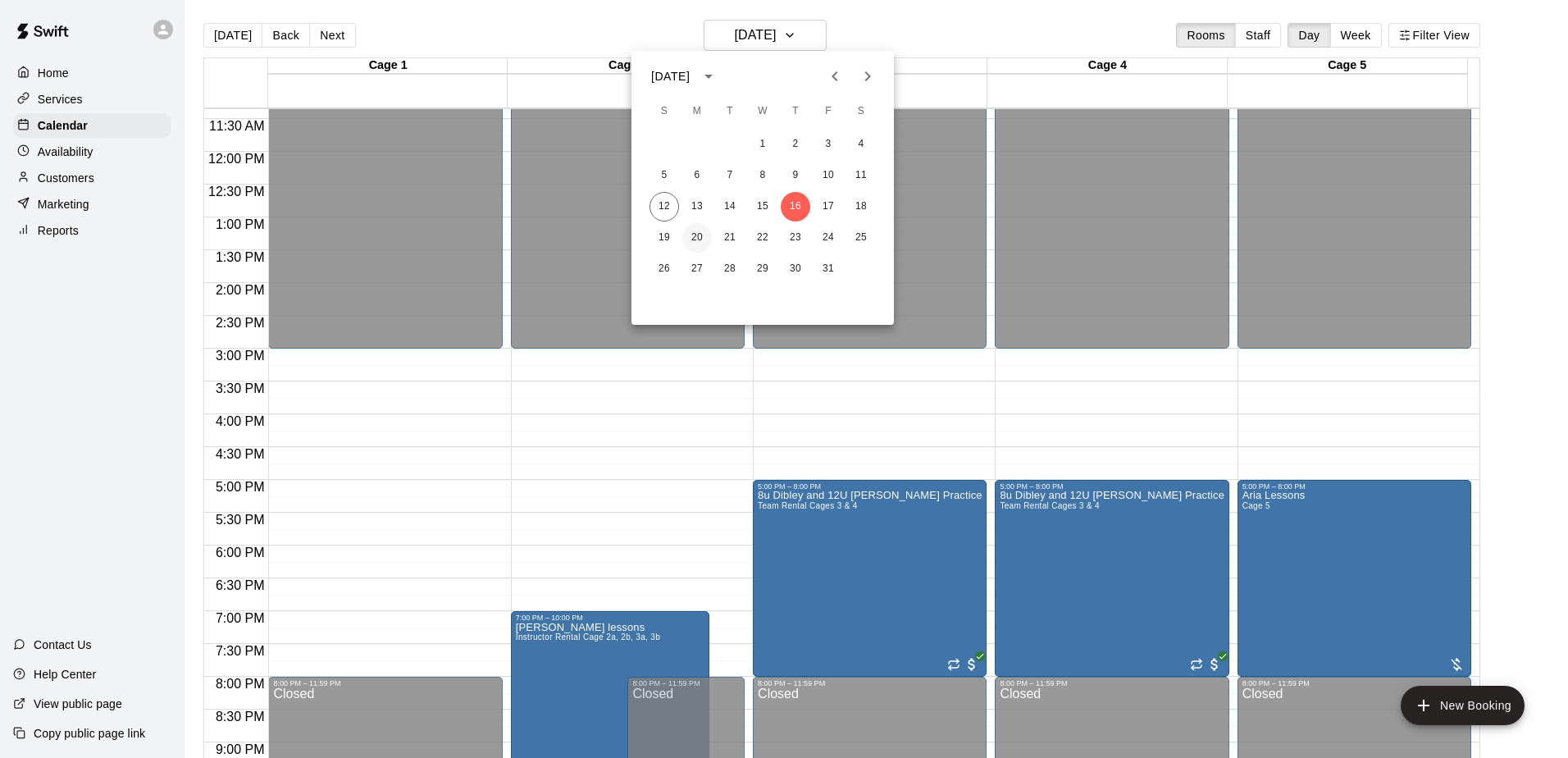
click at [697, 232] on button "20" at bounding box center [697, 237] width 29 height 29
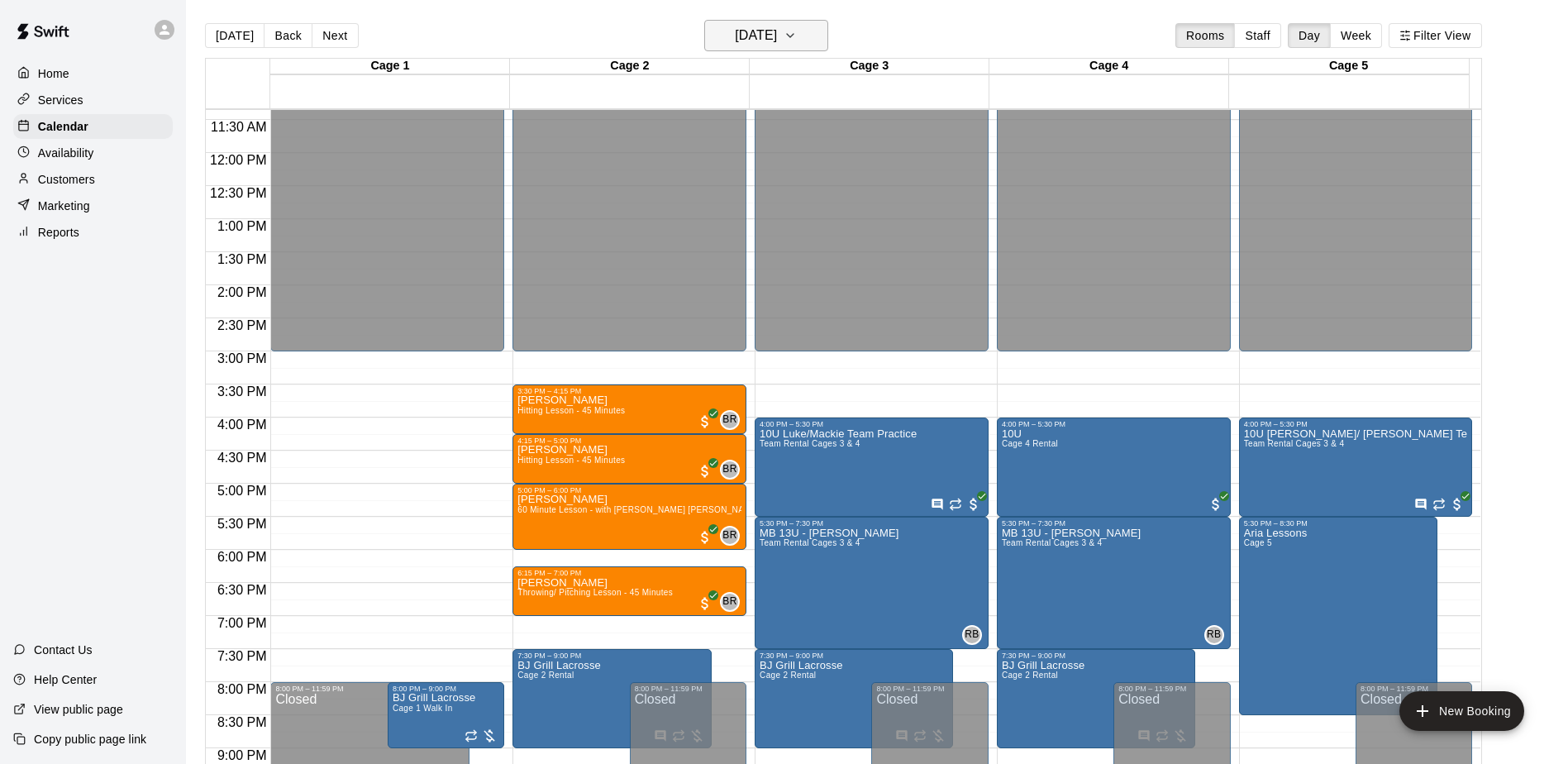
click at [809, 29] on button "[DATE]" at bounding box center [765, 36] width 124 height 32
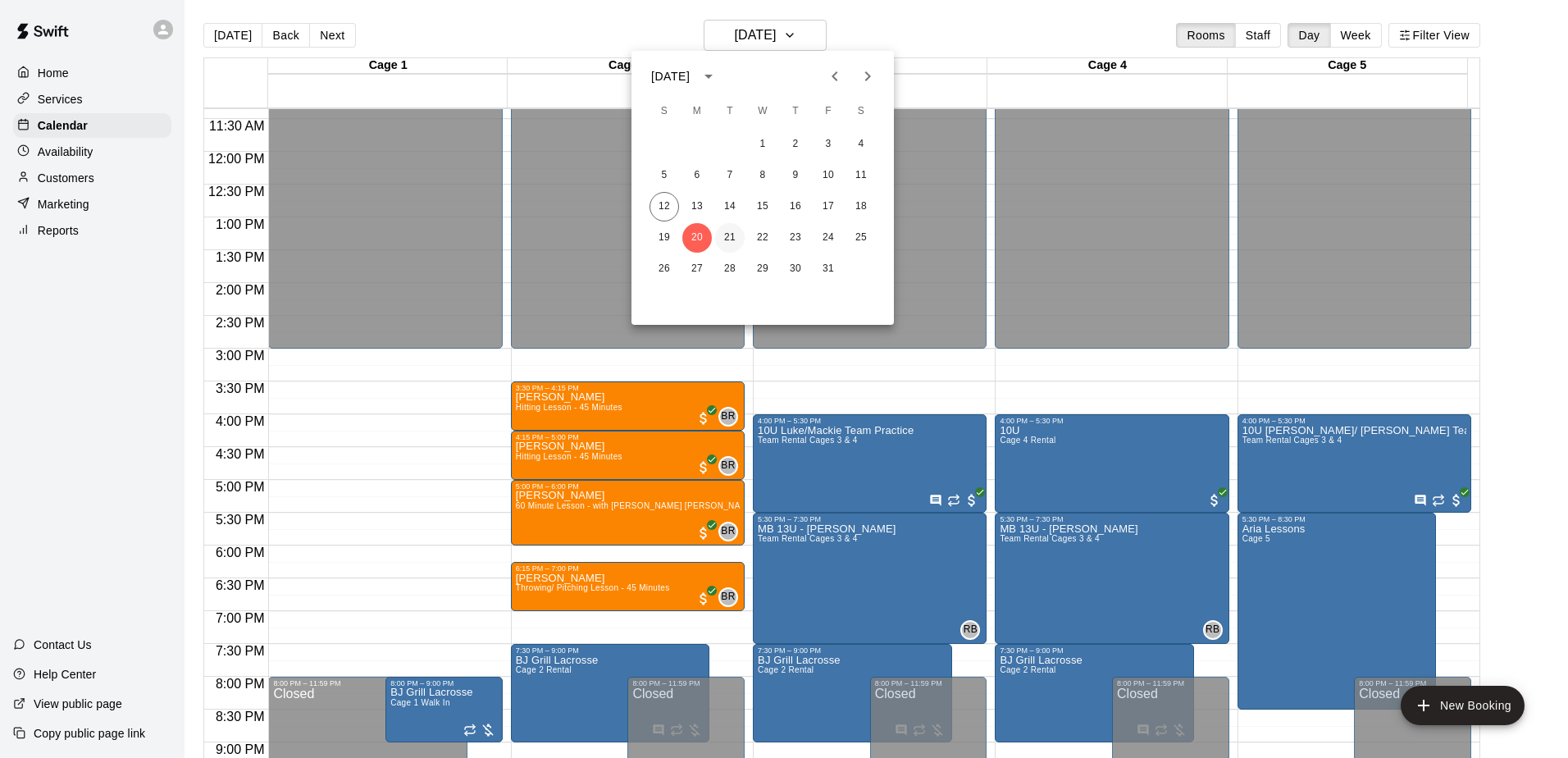
click at [723, 239] on button "21" at bounding box center [730, 237] width 29 height 29
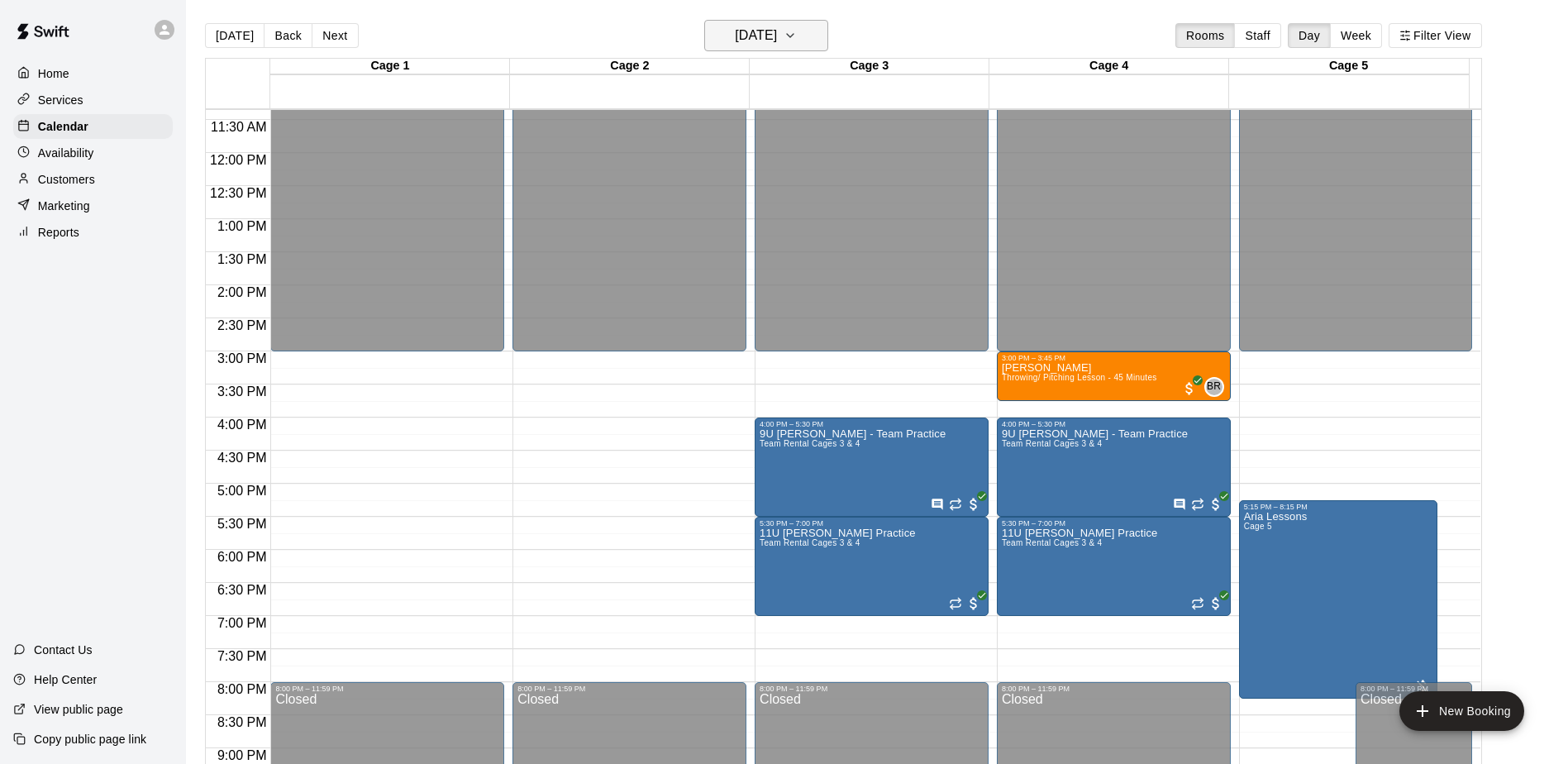
click at [777, 33] on h6 "[DATE]" at bounding box center [755, 35] width 43 height 23
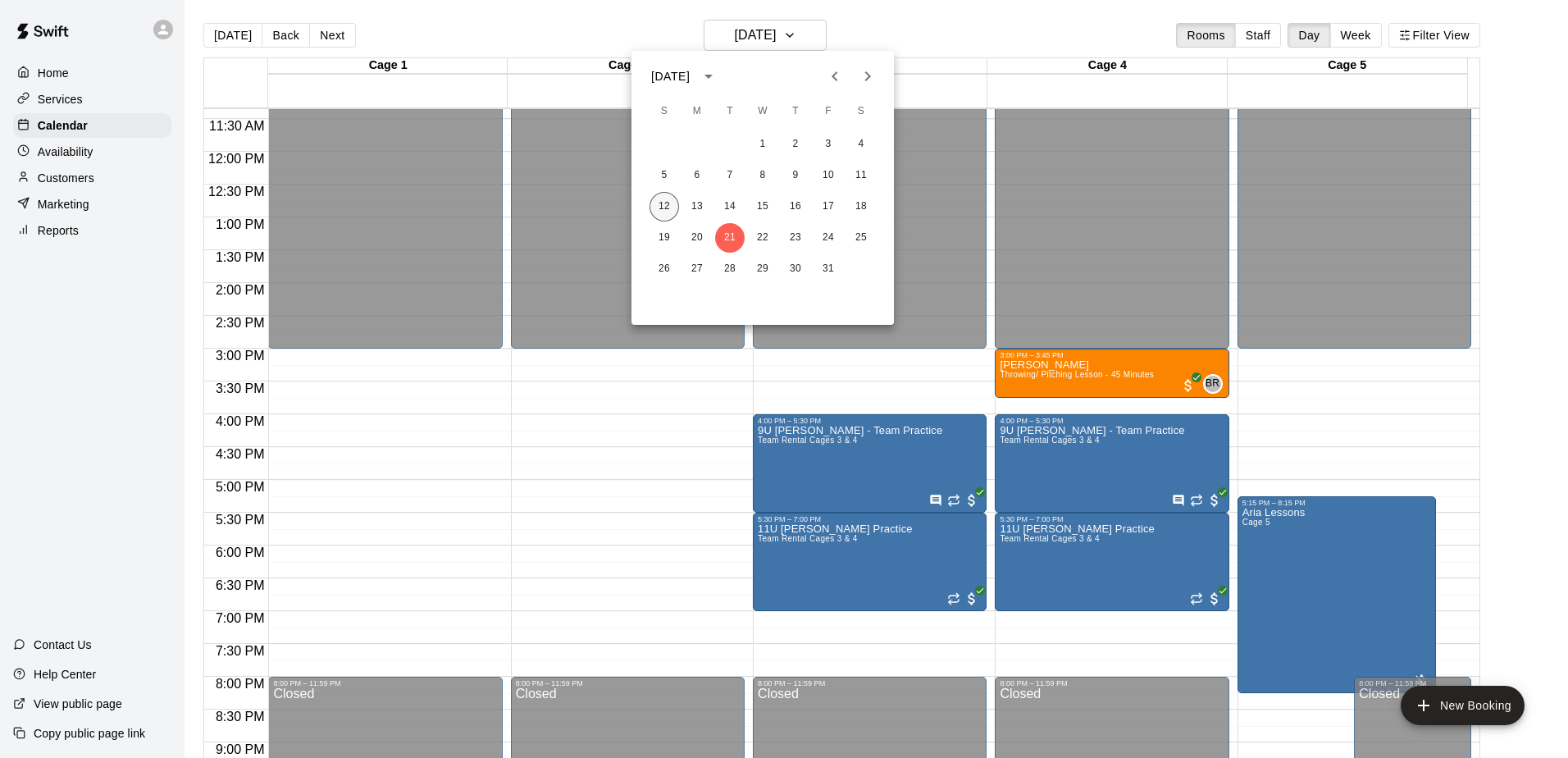
click at [668, 198] on button "12" at bounding box center [664, 207] width 29 height 29
